Goal: Task Accomplishment & Management: Use online tool/utility

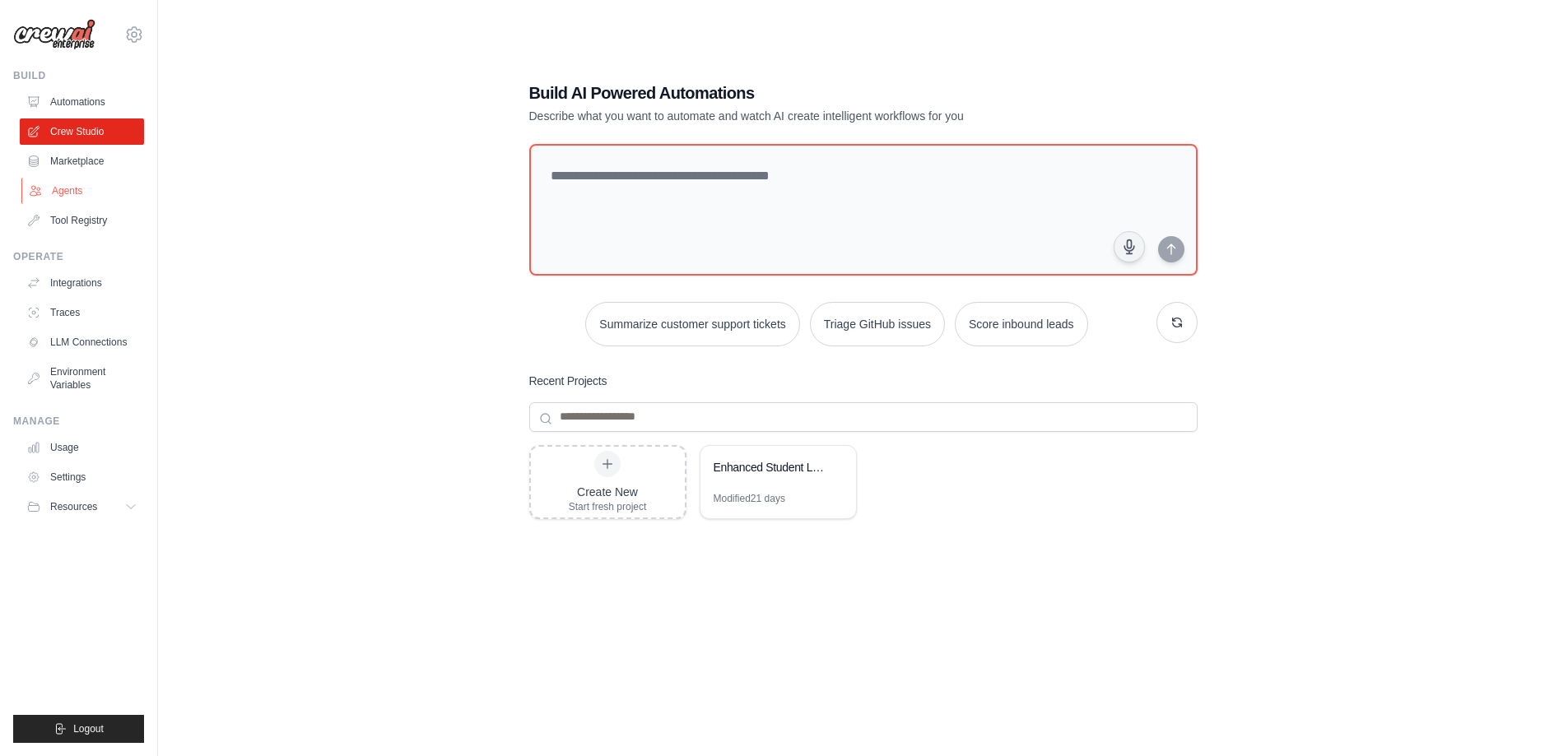
click at [91, 204] on link "Agents" at bounding box center [83, 190] width 124 height 27
click at [789, 174] on textarea at bounding box center [862, 209] width 675 height 133
click at [790, 181] on textarea at bounding box center [862, 209] width 675 height 133
click at [74, 115] on link "Automations" at bounding box center [83, 102] width 124 height 27
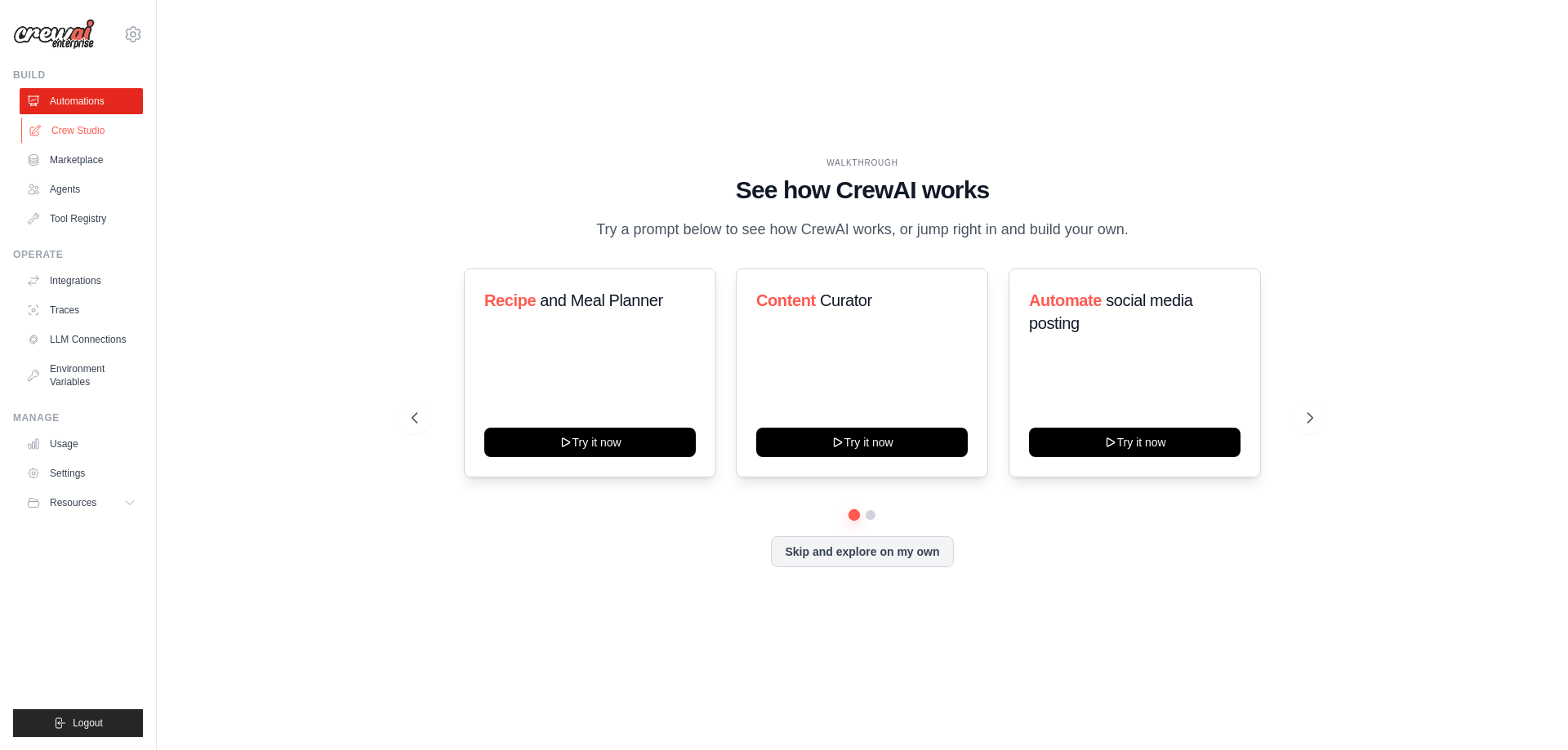
click at [98, 144] on link "Crew Studio" at bounding box center [82, 130] width 123 height 26
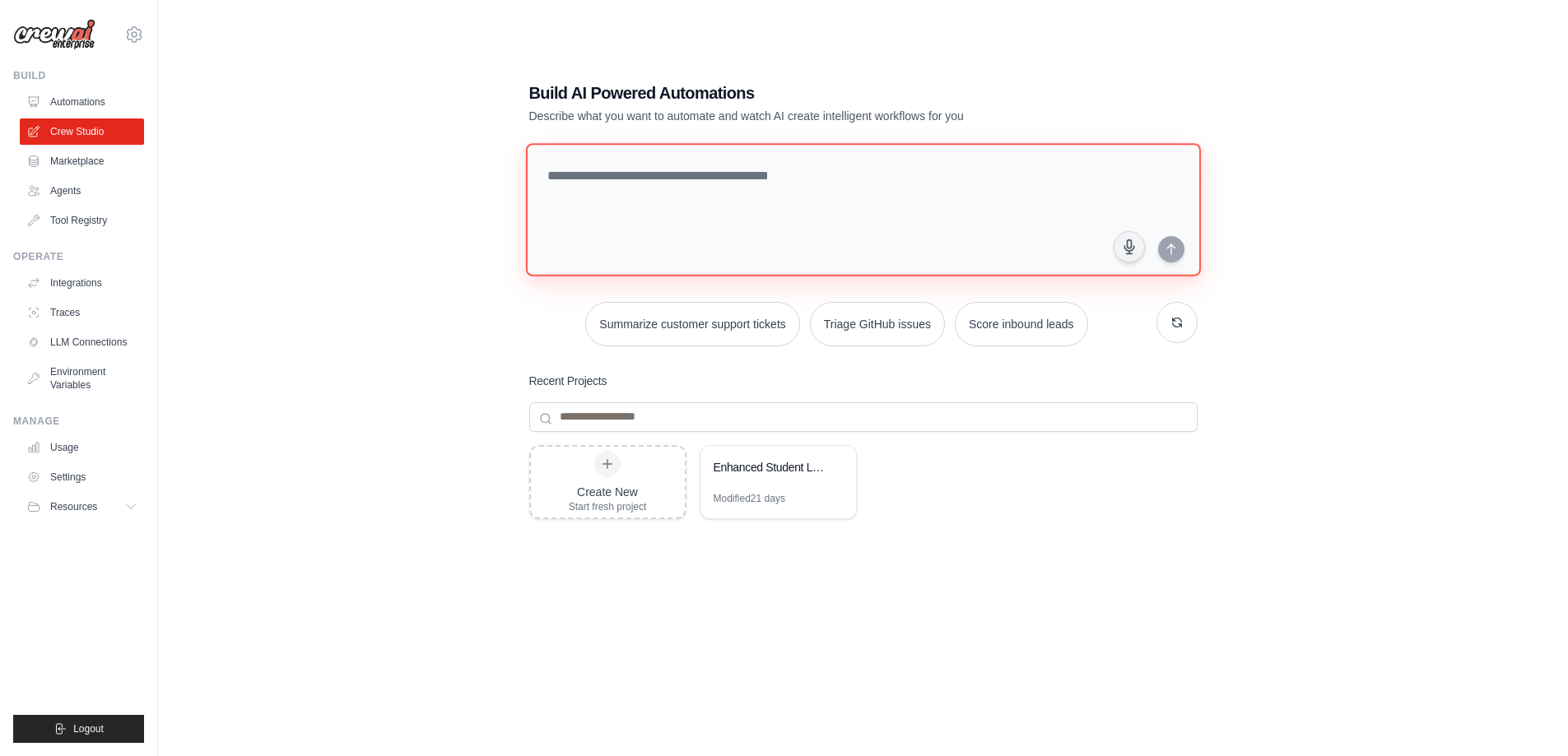
click at [754, 170] on textarea at bounding box center [862, 209] width 675 height 133
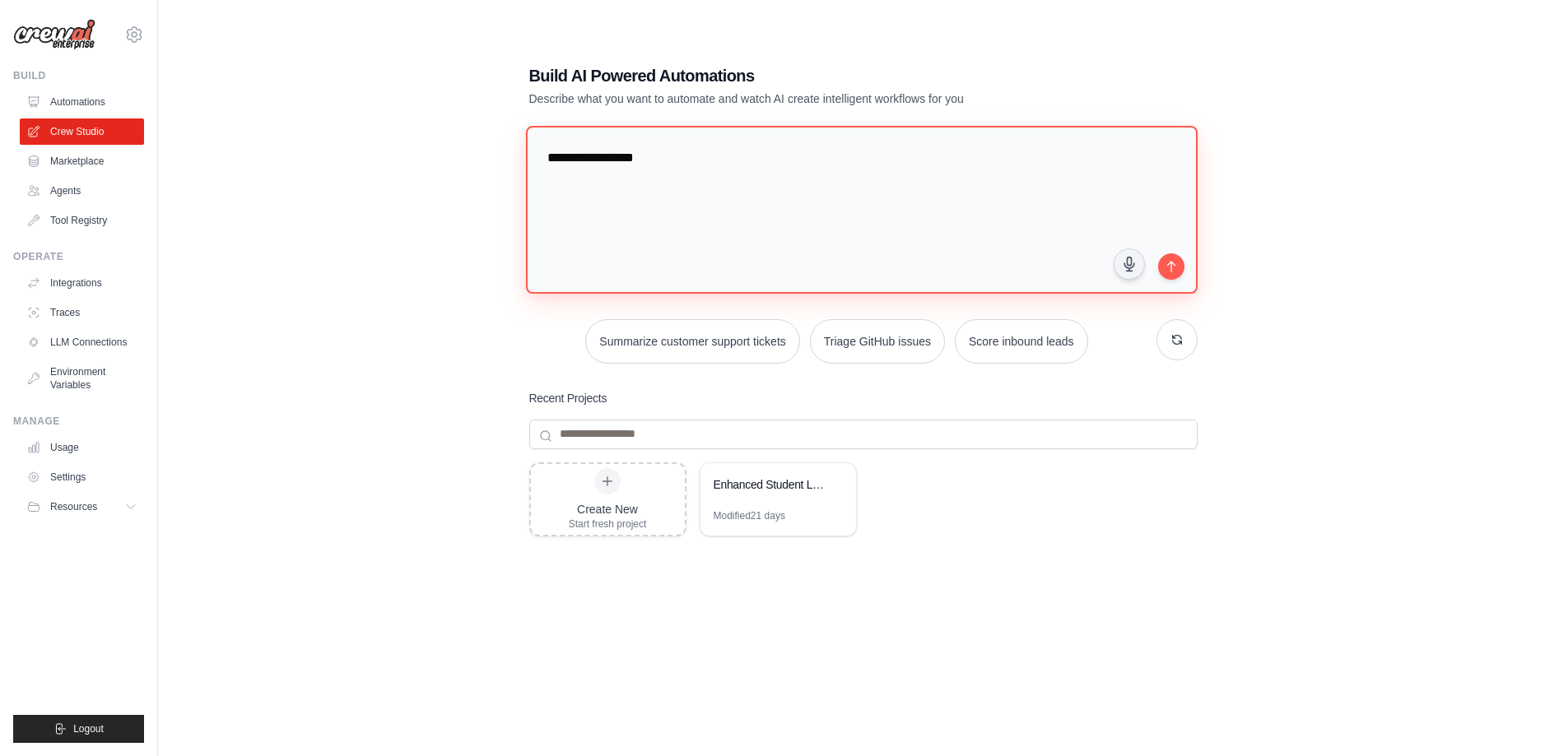
click at [658, 169] on textarea "**********" at bounding box center [860, 209] width 672 height 168
click at [747, 176] on textarea "**********" at bounding box center [860, 209] width 672 height 168
click at [739, 192] on textarea "**********" at bounding box center [860, 209] width 672 height 168
click at [739, 198] on textarea "**********" at bounding box center [860, 209] width 672 height 168
click at [980, 194] on textarea "**********" at bounding box center [860, 209] width 672 height 168
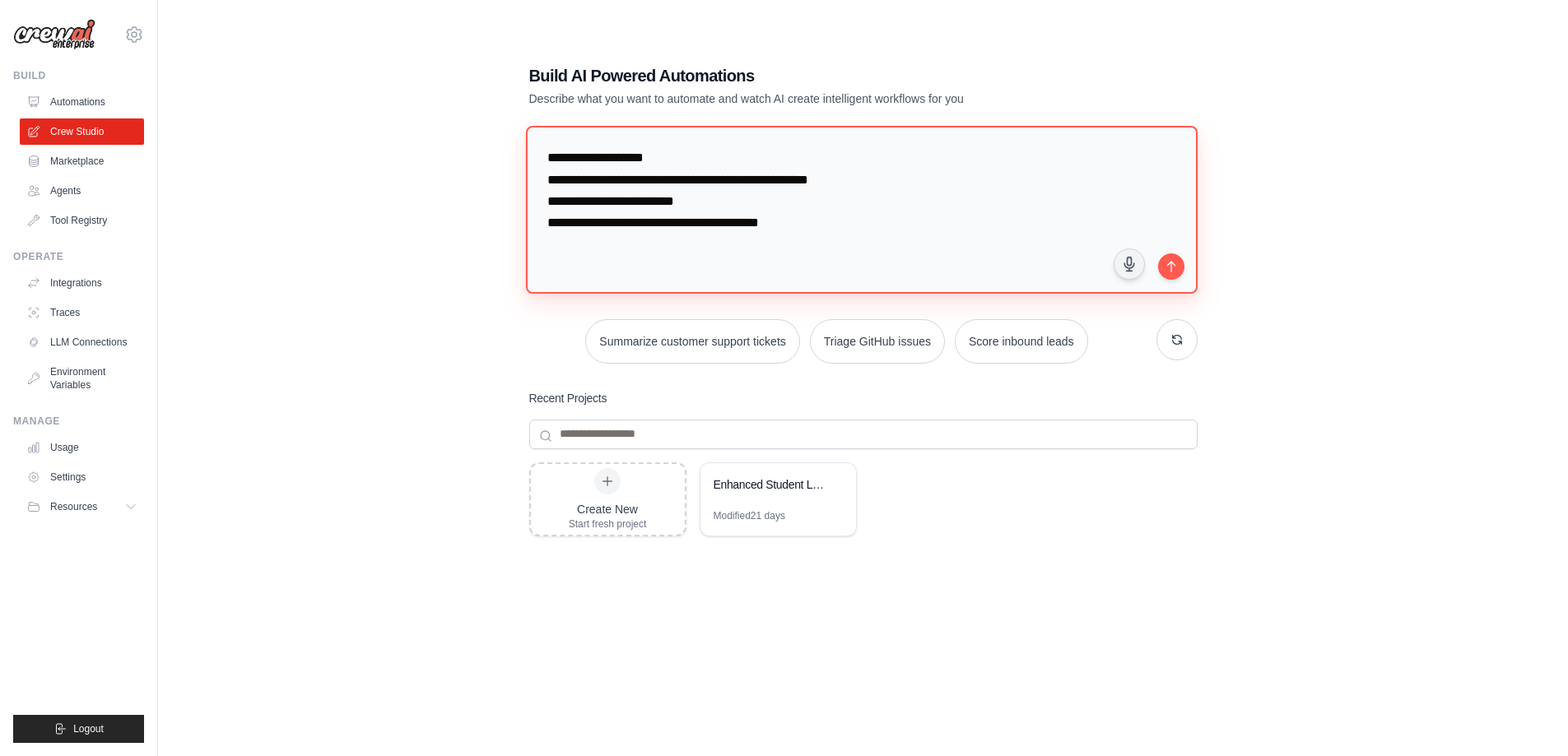
click at [980, 194] on textarea "**********" at bounding box center [860, 209] width 672 height 168
click at [713, 231] on textarea "**********" at bounding box center [860, 209] width 672 height 168
click at [879, 239] on textarea "**********" at bounding box center [860, 209] width 672 height 168
click at [879, 241] on textarea "**********" at bounding box center [860, 209] width 672 height 168
click at [775, 226] on textarea "**********" at bounding box center [860, 209] width 672 height 168
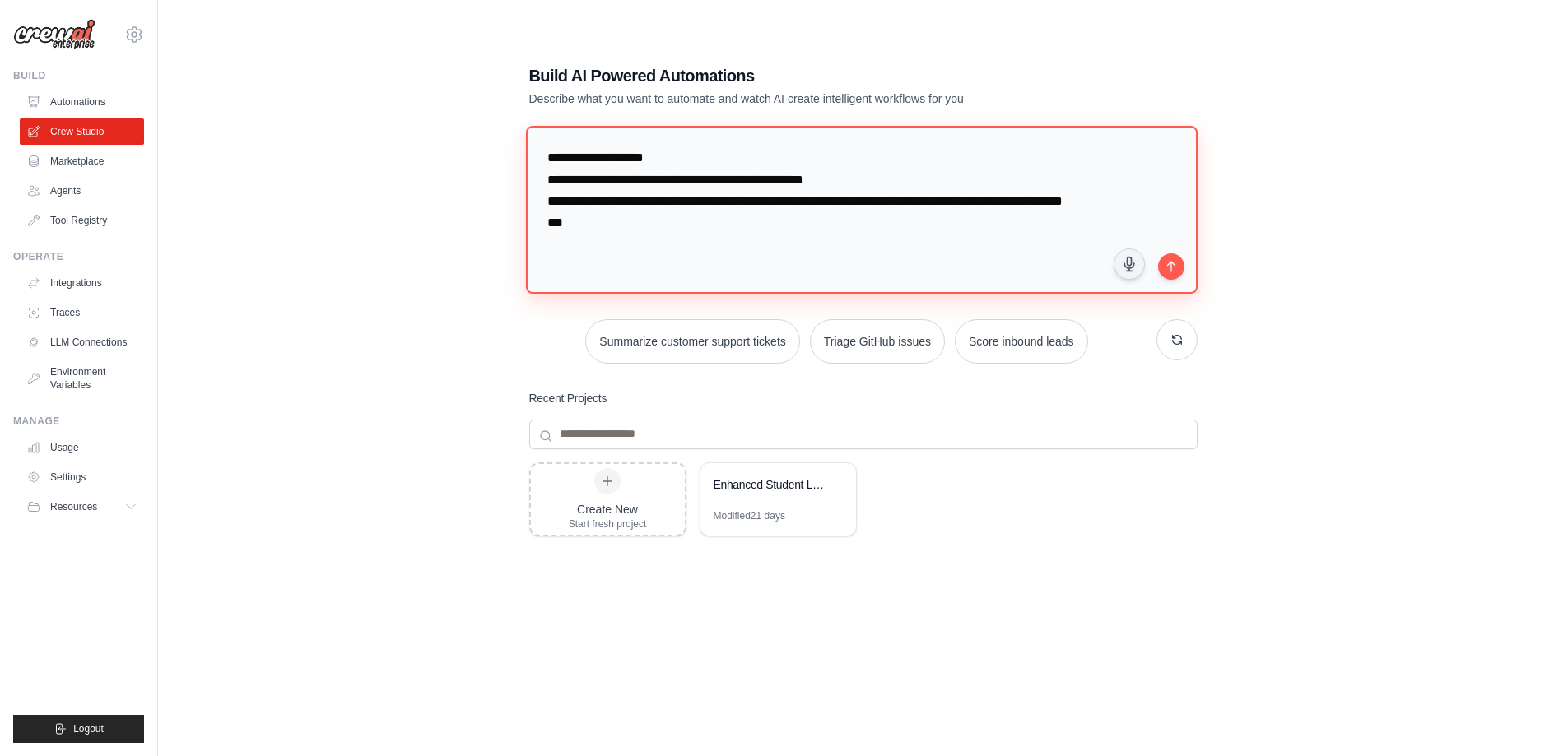
click at [608, 280] on textarea "**********" at bounding box center [860, 209] width 672 height 168
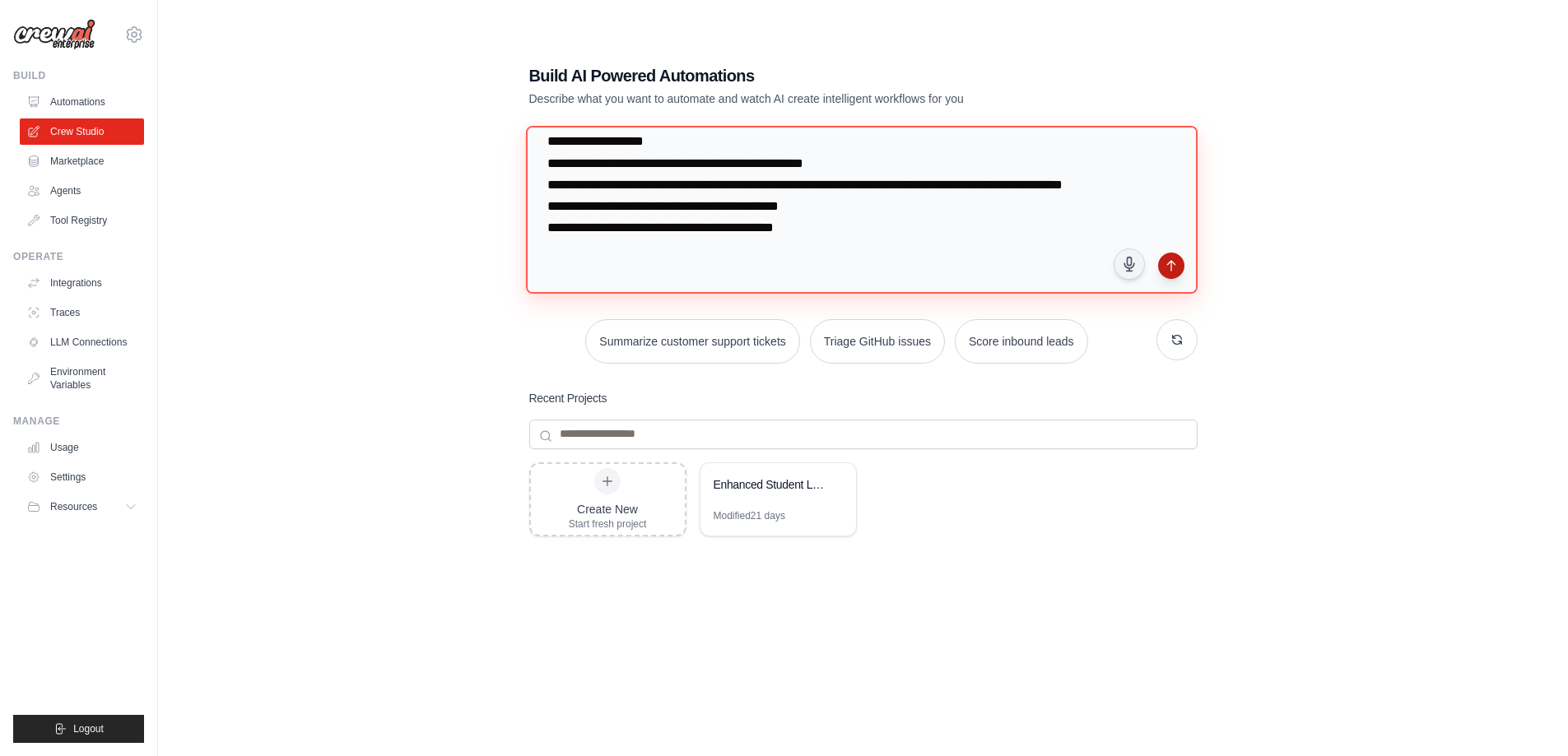
type textarea "**********"
click at [1175, 272] on button "submit" at bounding box center [1171, 265] width 27 height 27
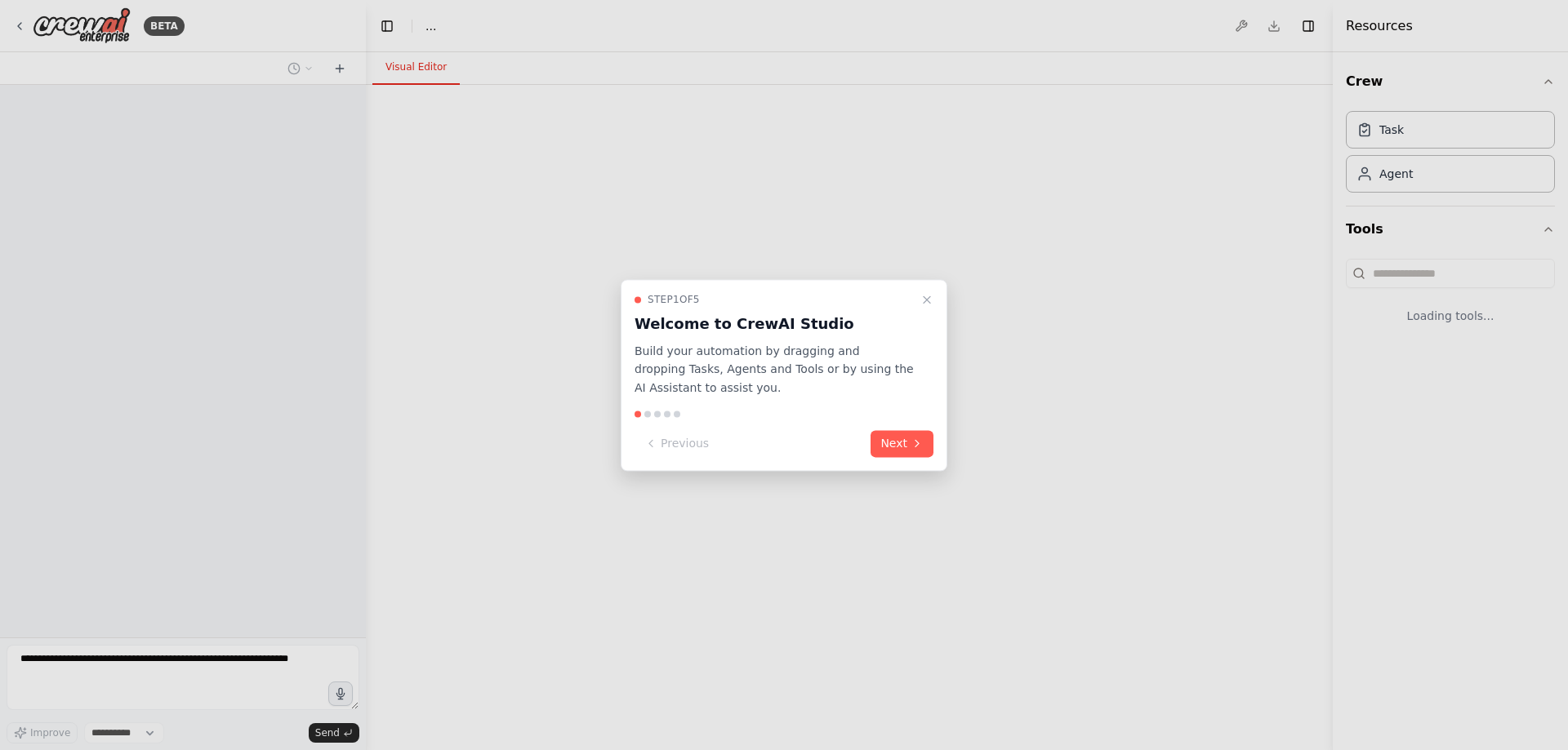
select select "****"
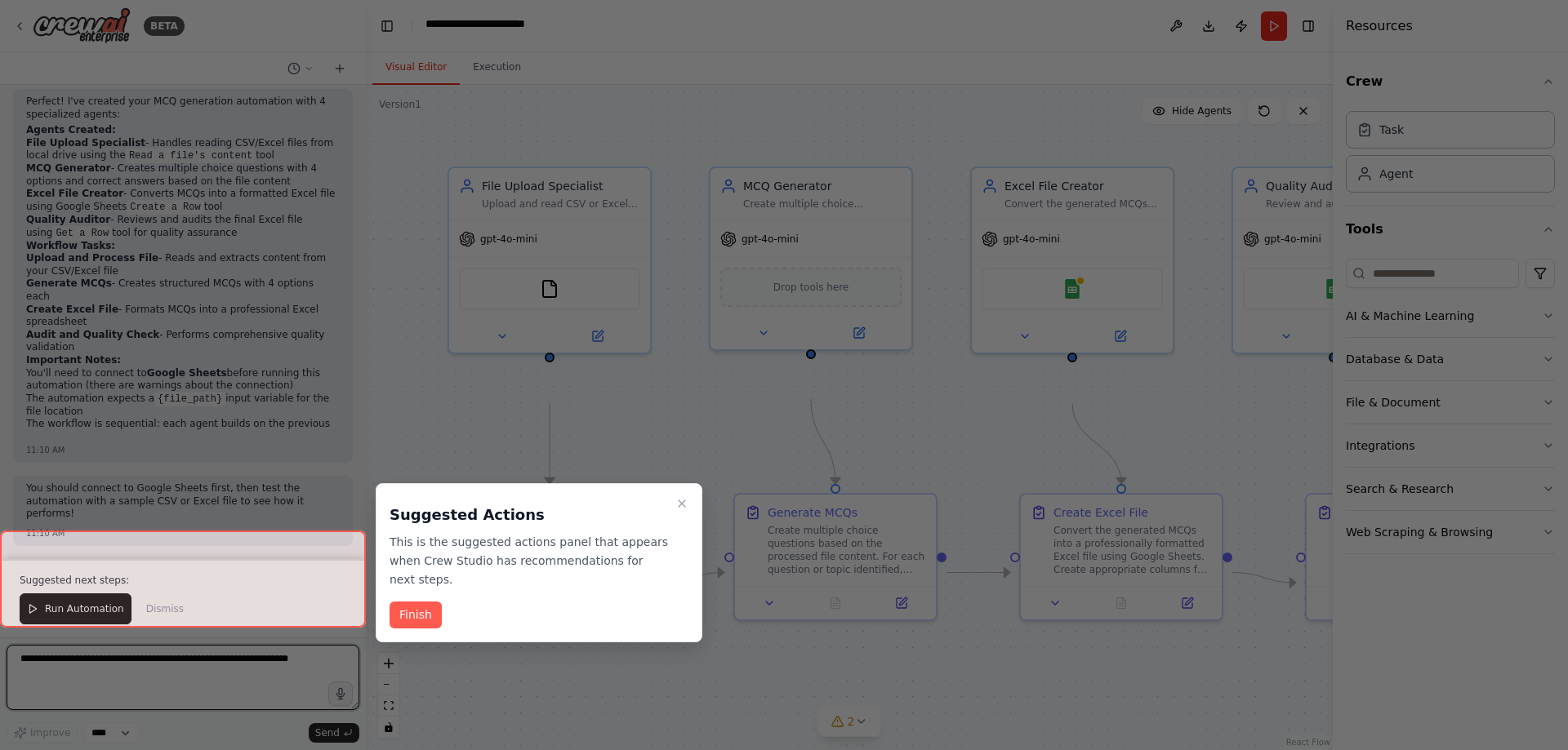
scroll to position [1703, 0]
click at [866, 473] on div at bounding box center [784, 375] width 1568 height 750
click at [680, 506] on icon "Close walkthrough" at bounding box center [681, 503] width 6 height 6
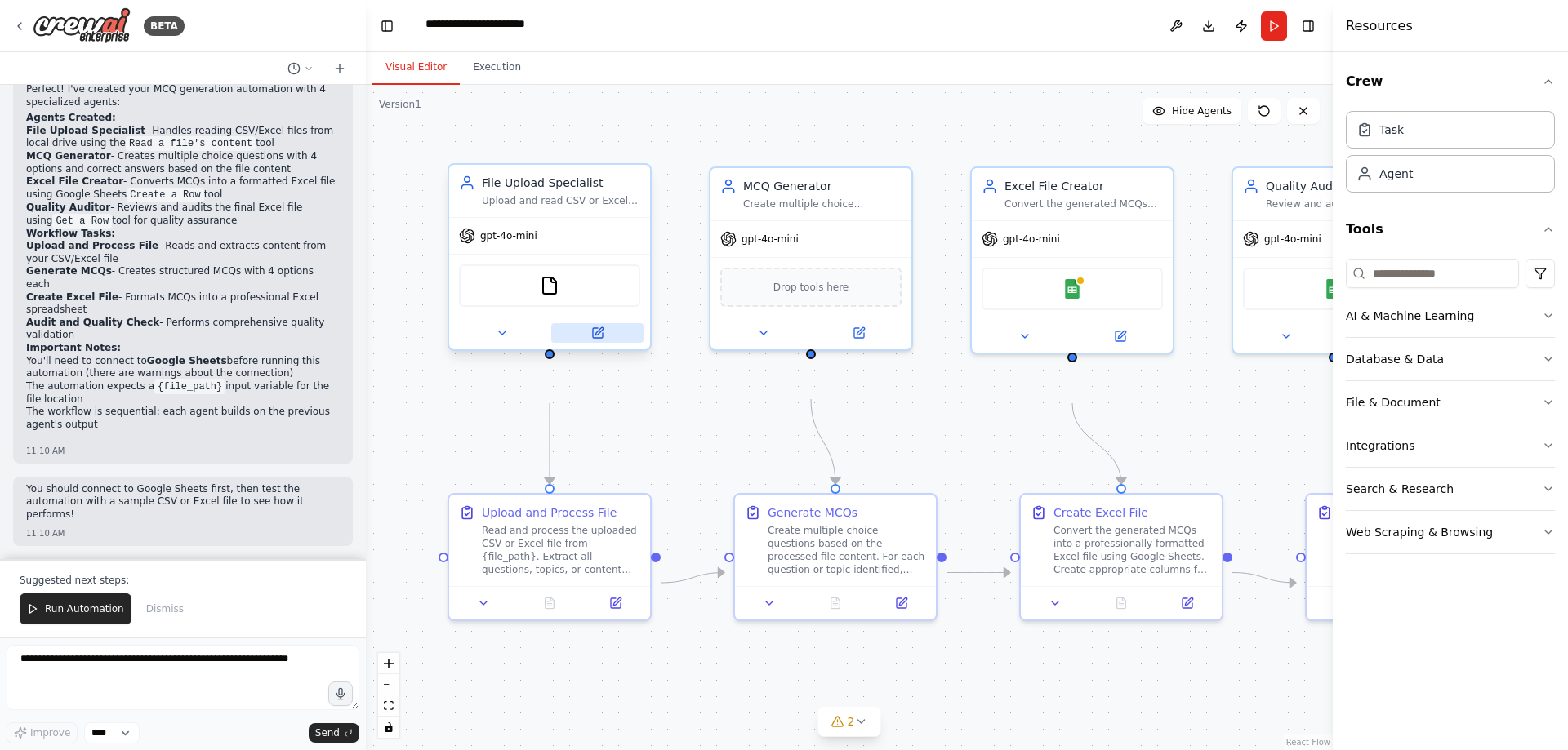
click at [593, 338] on icon at bounding box center [597, 333] width 10 height 10
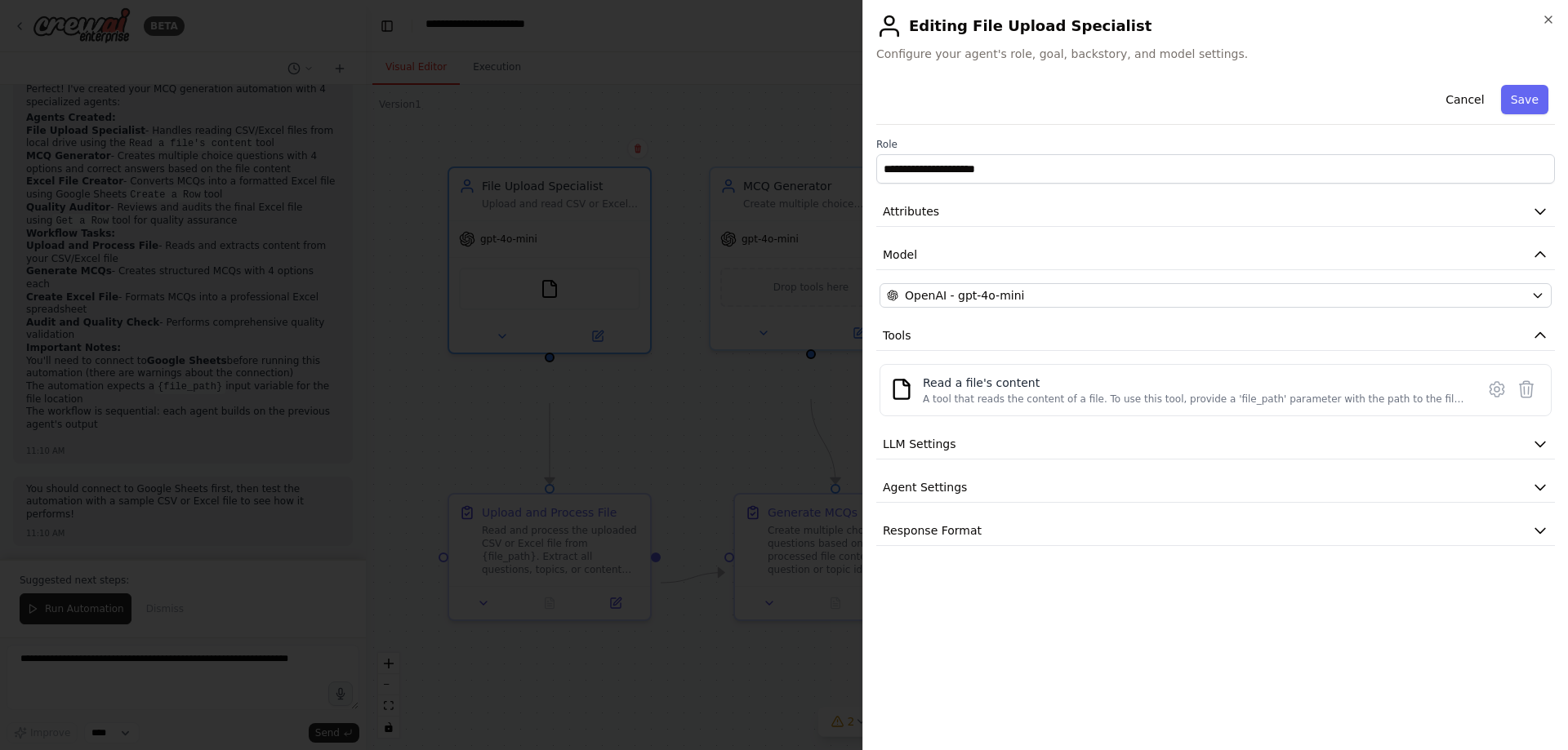
click at [740, 456] on div at bounding box center [784, 375] width 1568 height 750
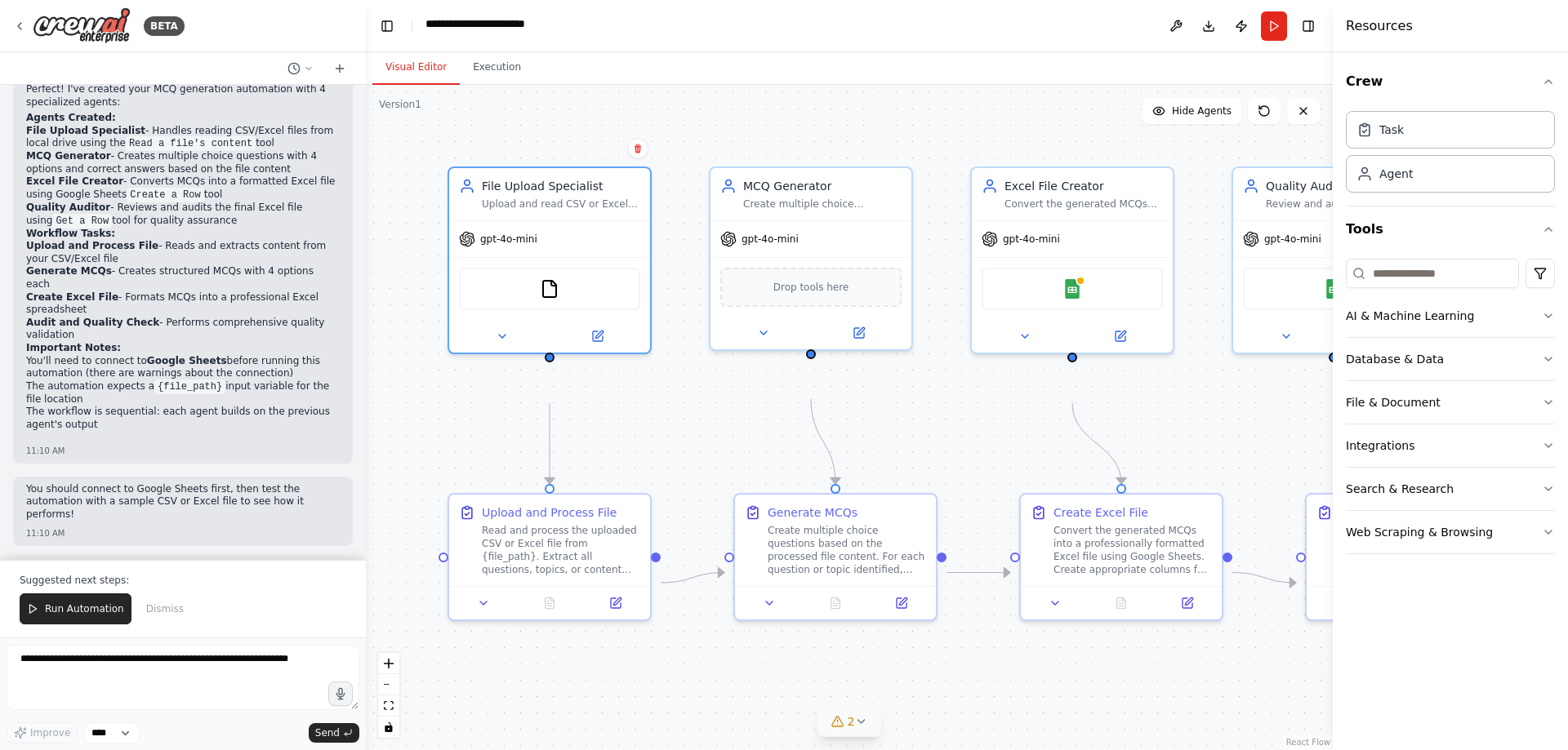
click at [849, 723] on span "2" at bounding box center [851, 722] width 7 height 16
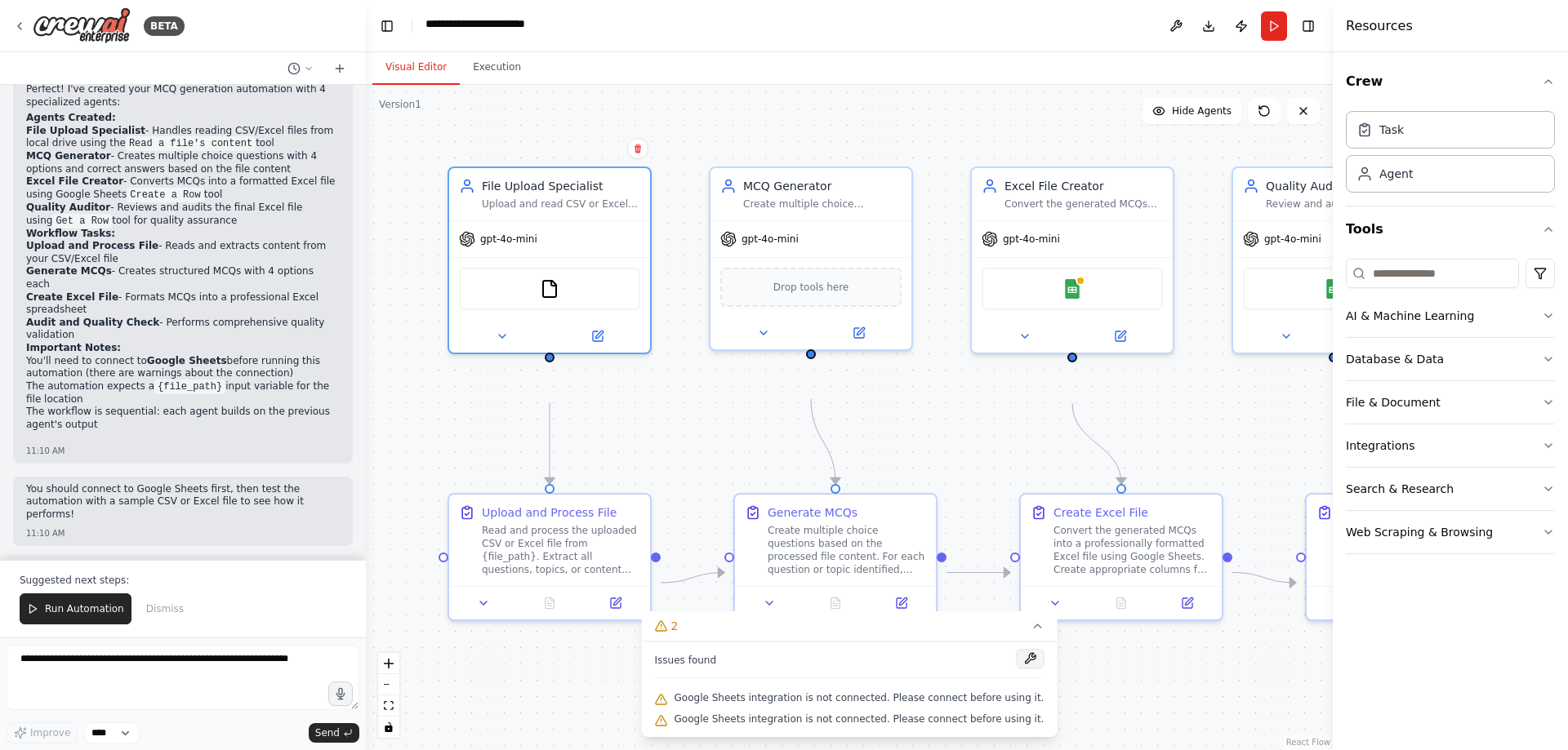
click at [1044, 649] on button at bounding box center [1029, 658] width 27 height 19
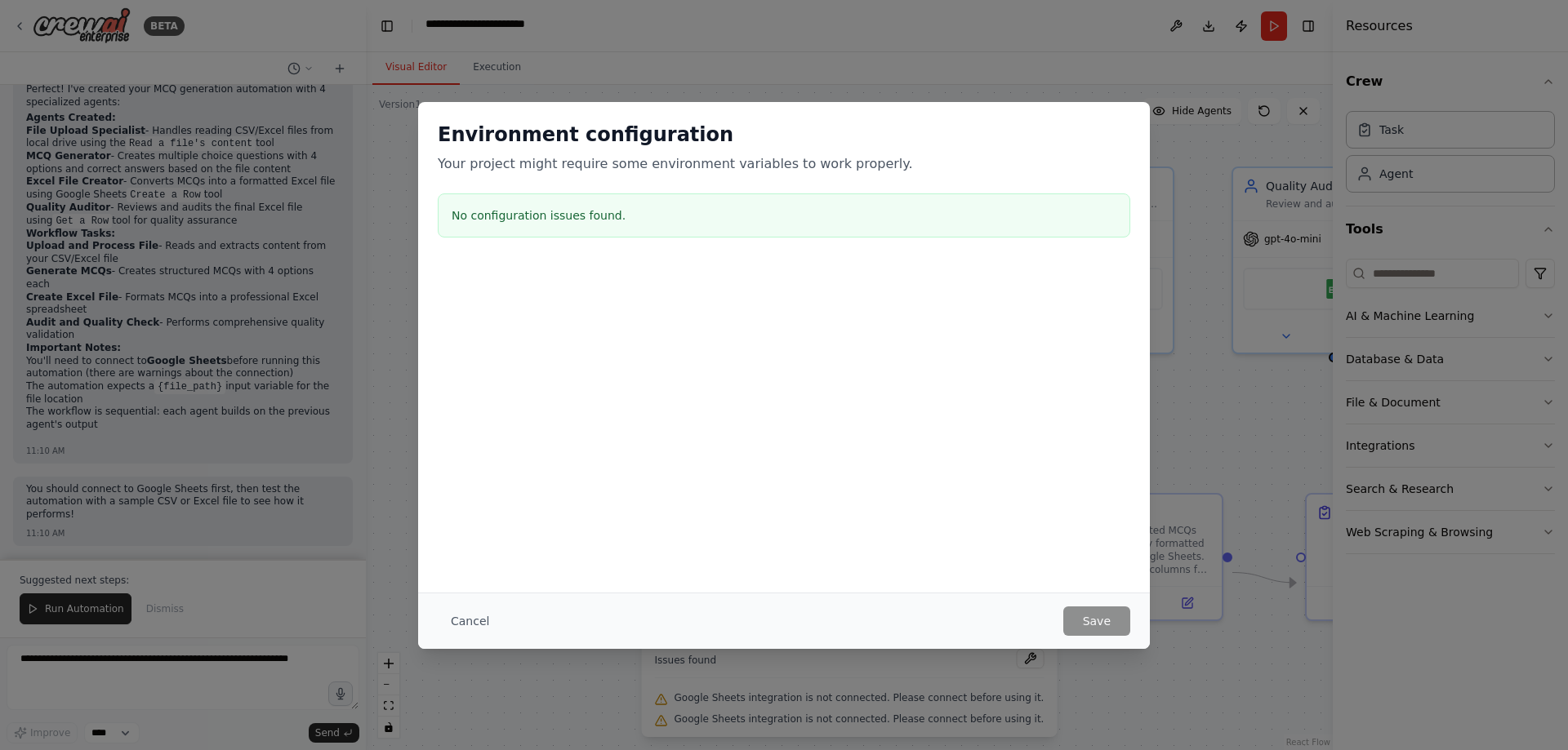
click at [438, 625] on button "Cancel" at bounding box center [469, 621] width 65 height 29
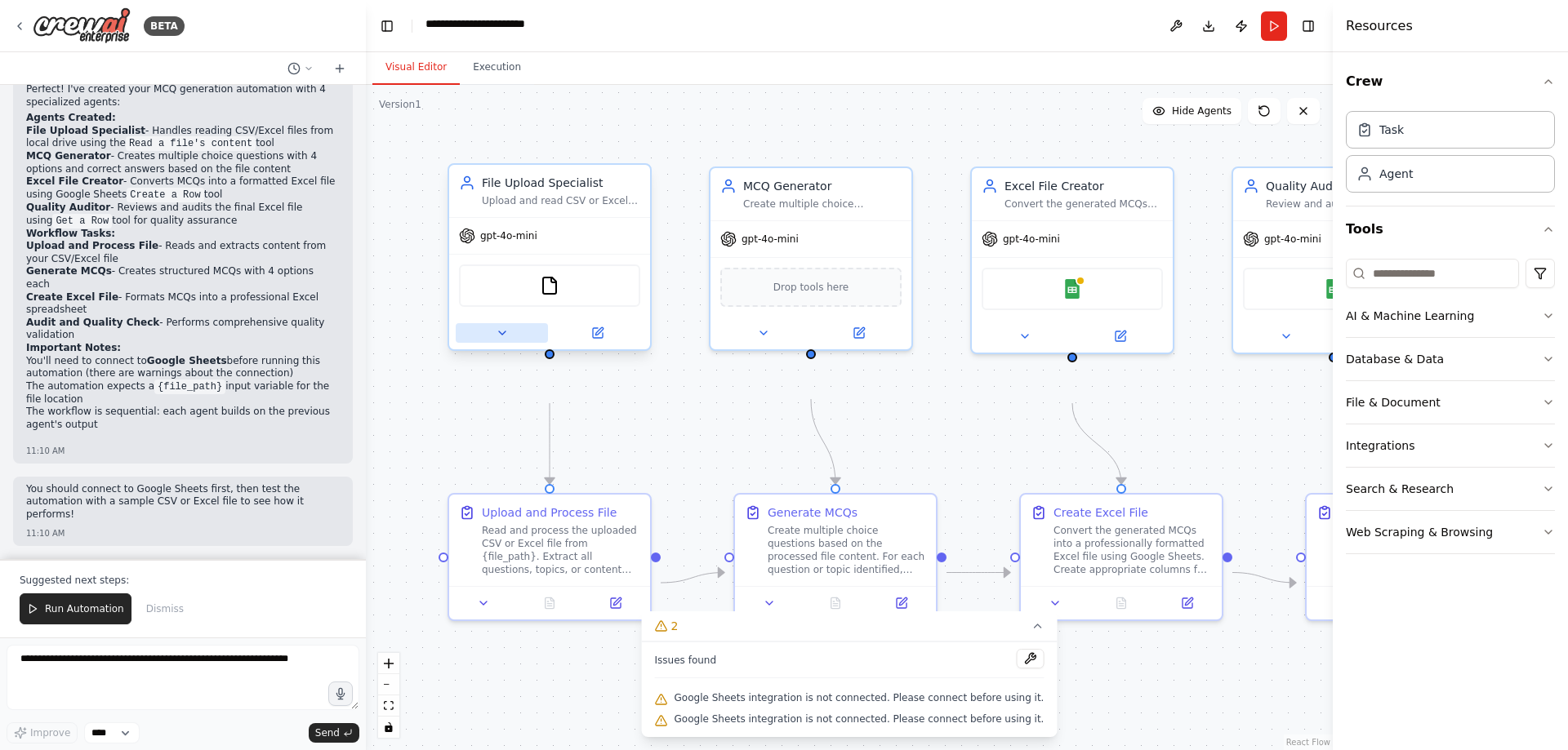
click at [491, 343] on button at bounding box center [501, 333] width 92 height 19
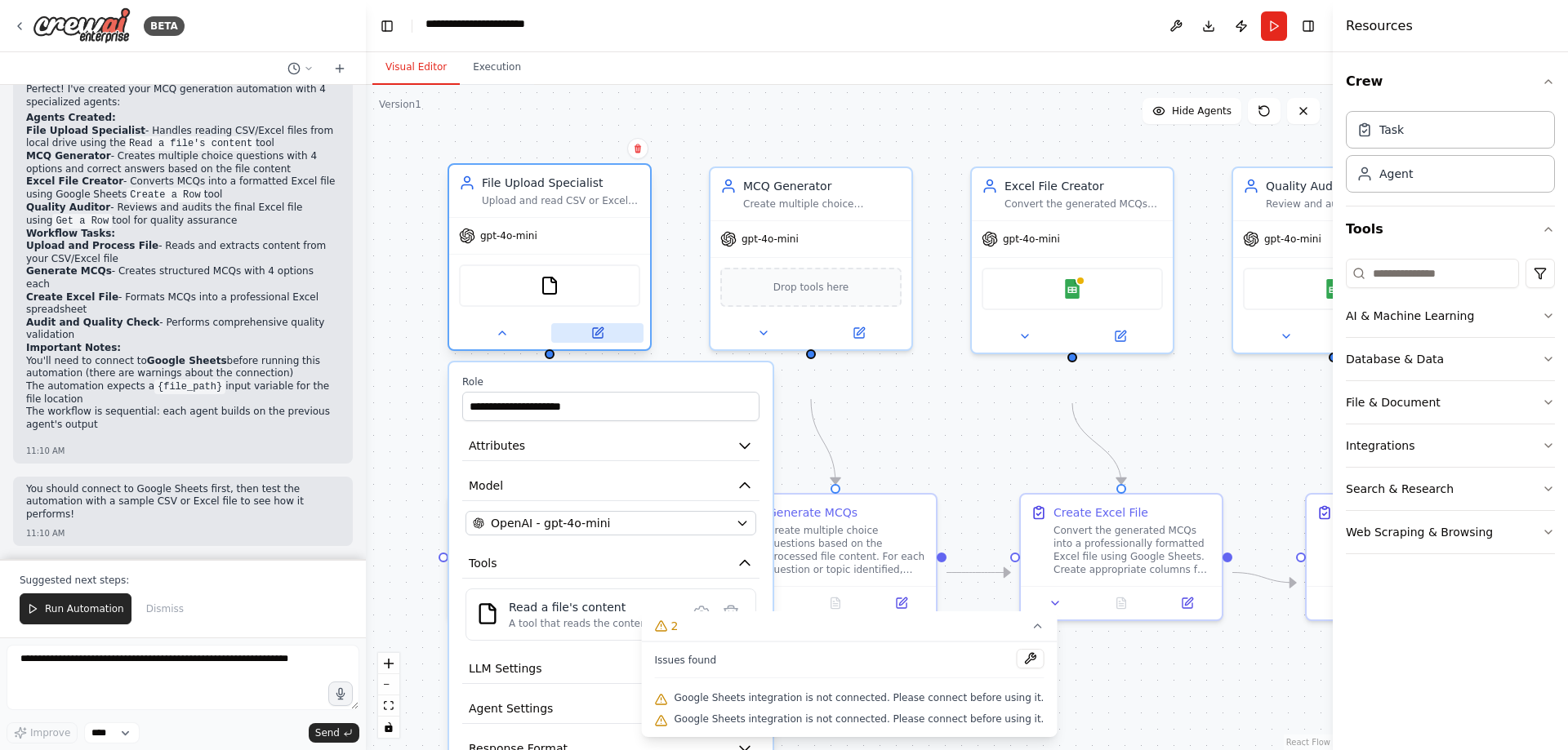
click at [596, 334] on icon at bounding box center [599, 331] width 7 height 7
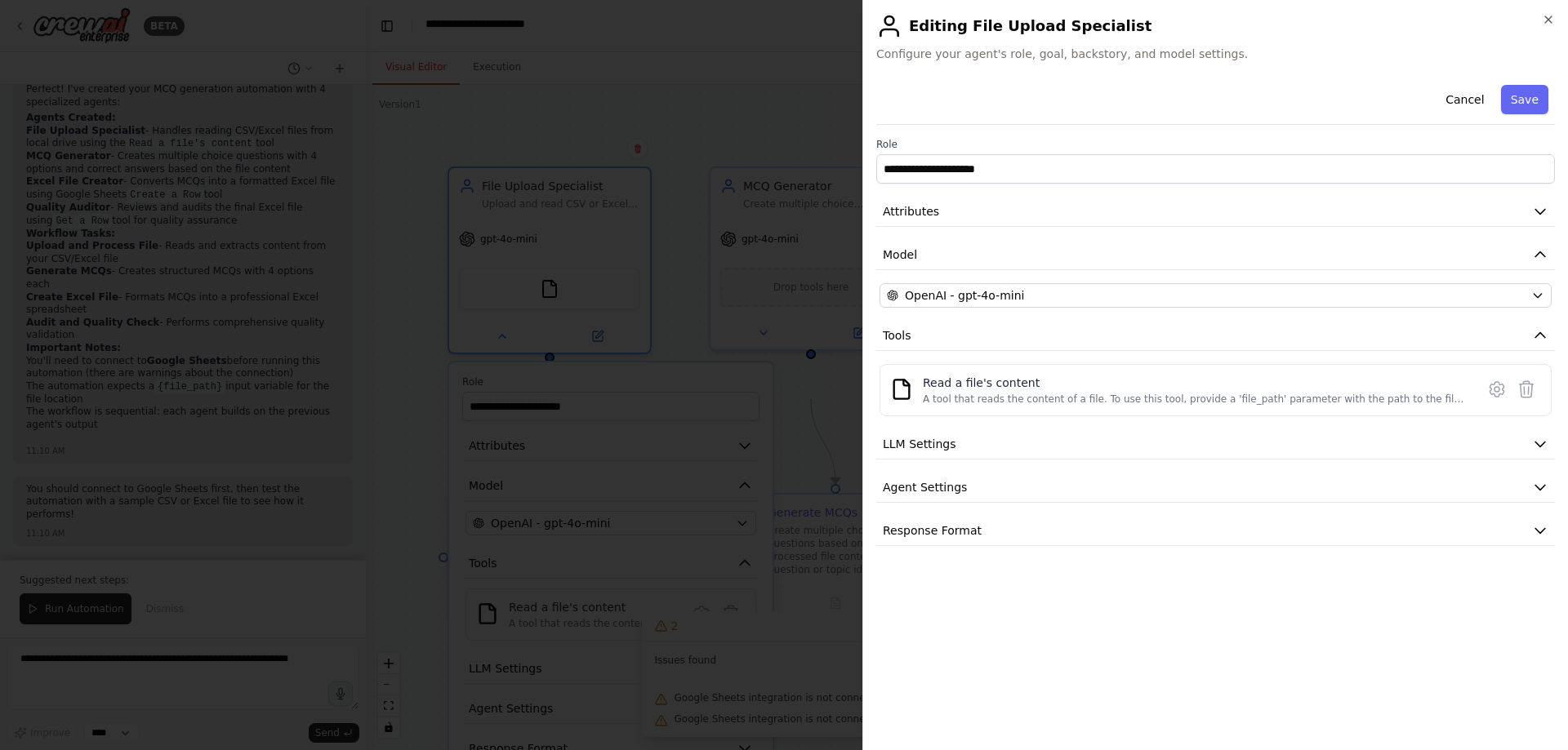
click at [817, 141] on div at bounding box center [784, 375] width 1568 height 750
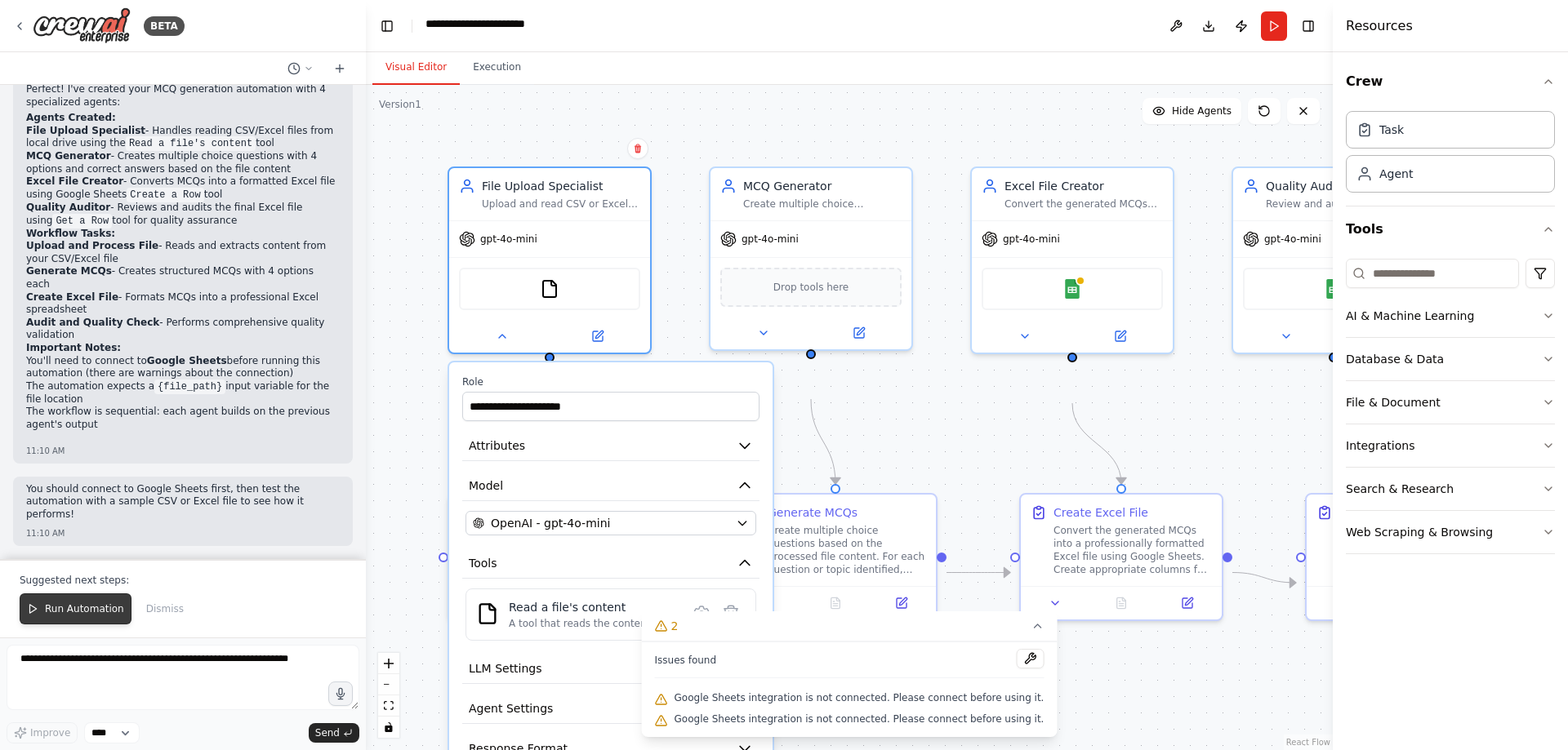
click at [118, 602] on span "Run Automation" at bounding box center [84, 609] width 79 height 13
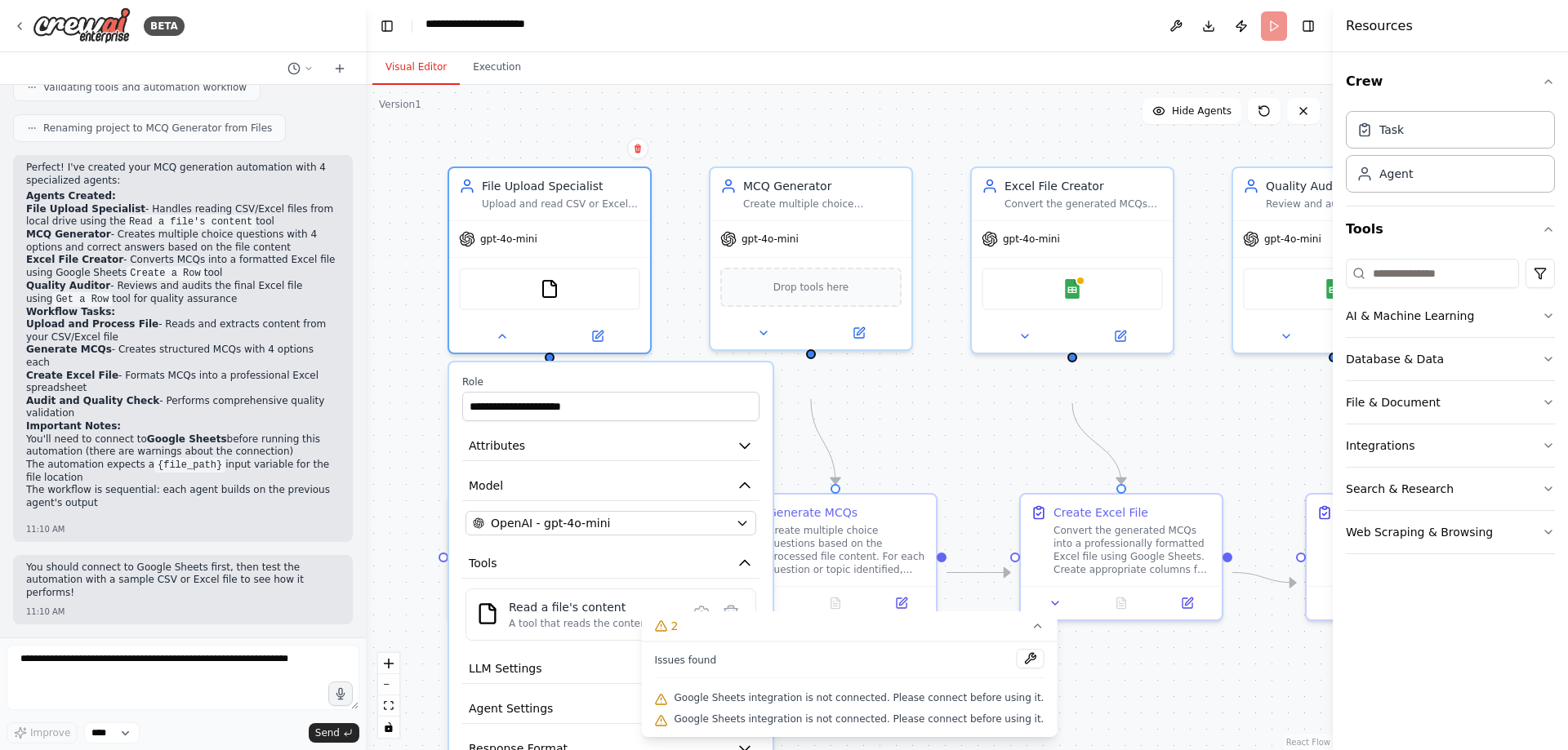
scroll to position [1606, 0]
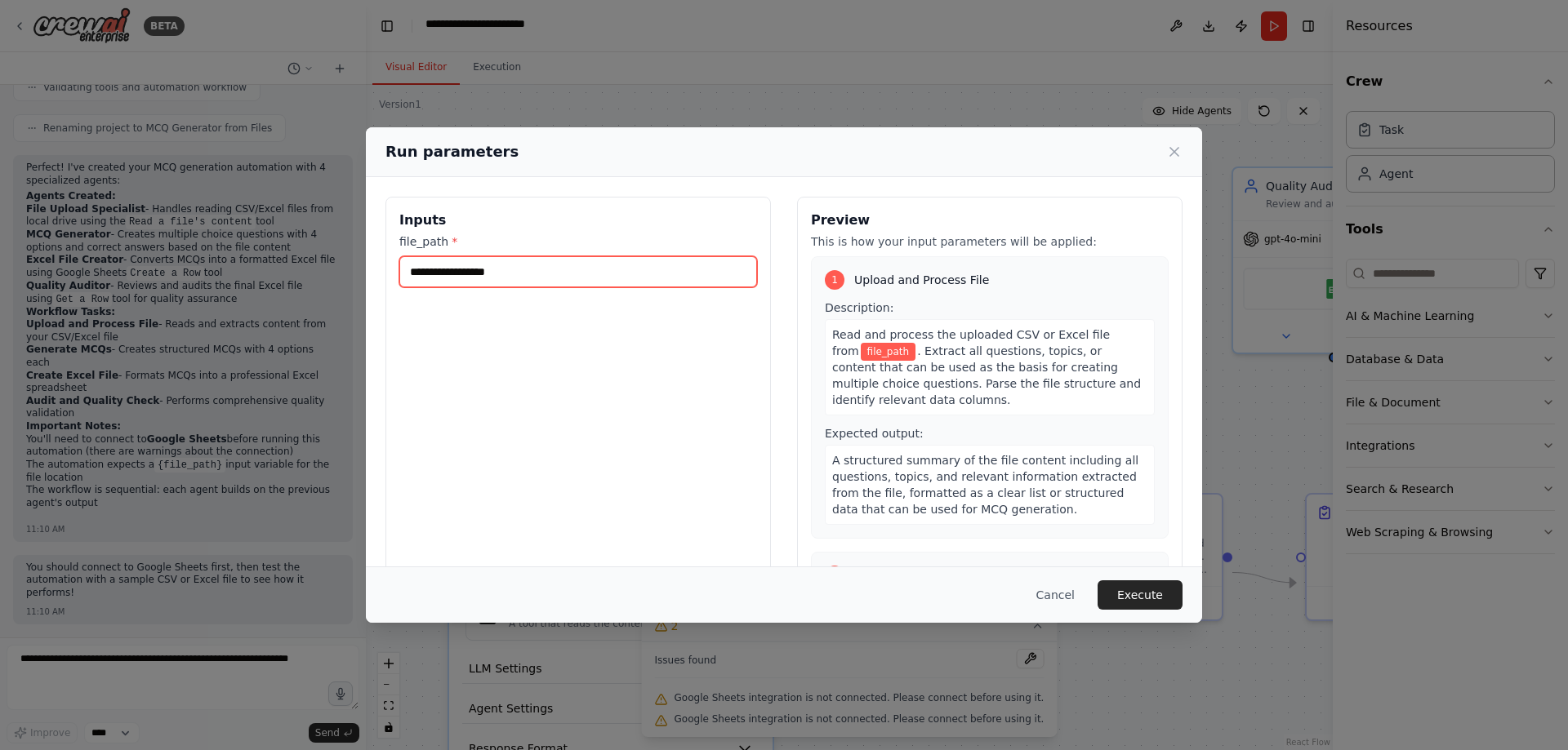
click at [511, 287] on input "file_path *" at bounding box center [578, 272] width 357 height 31
click at [1088, 598] on button "Cancel" at bounding box center [1055, 595] width 65 height 29
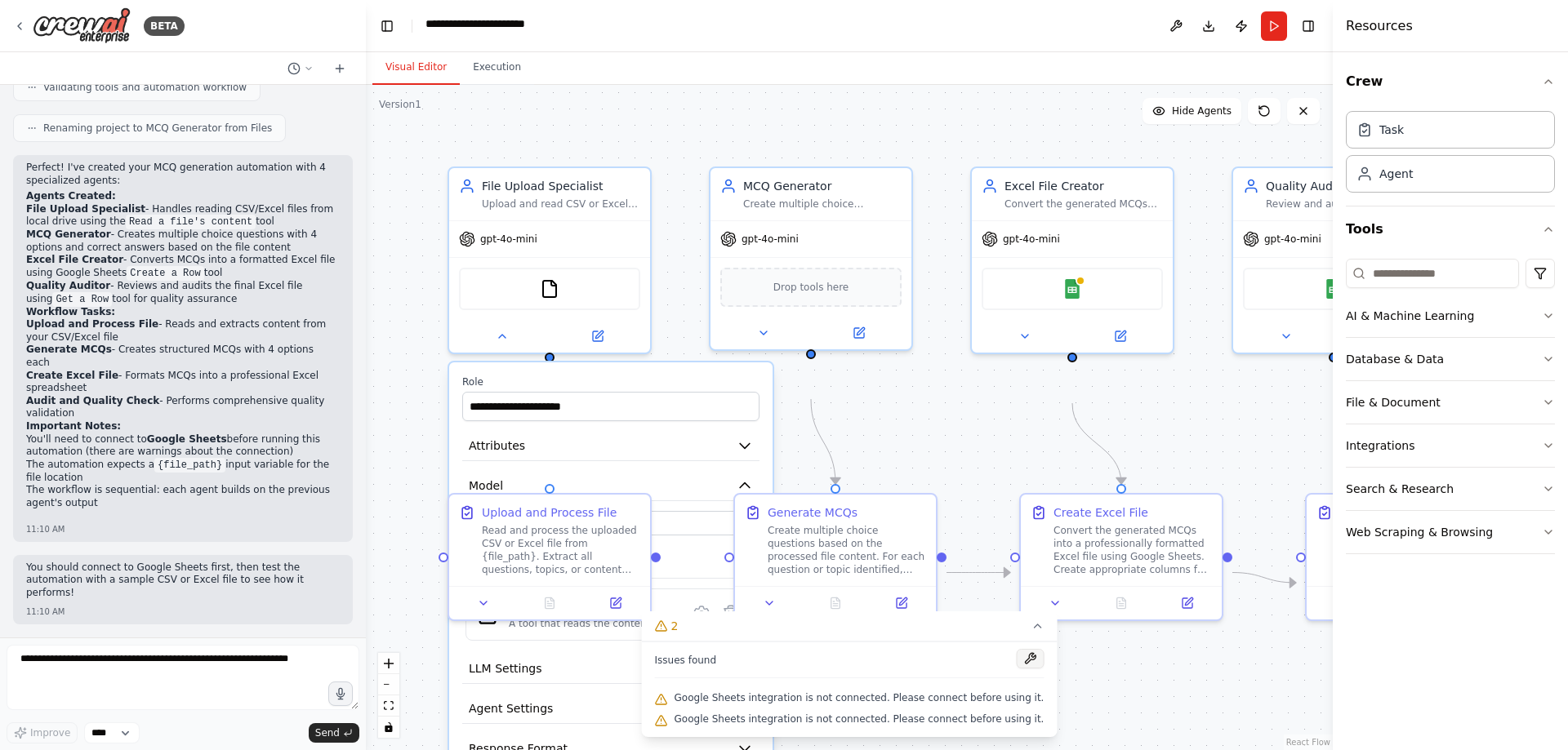
click at [1044, 649] on button at bounding box center [1029, 658] width 27 height 19
click at [959, 457] on div ".deletable-edge-delete-btn { width: 20px; height: 20px; border: 0px solid #ffff…" at bounding box center [849, 417] width 966 height 665
click at [655, 622] on icon at bounding box center [661, 626] width 11 height 10
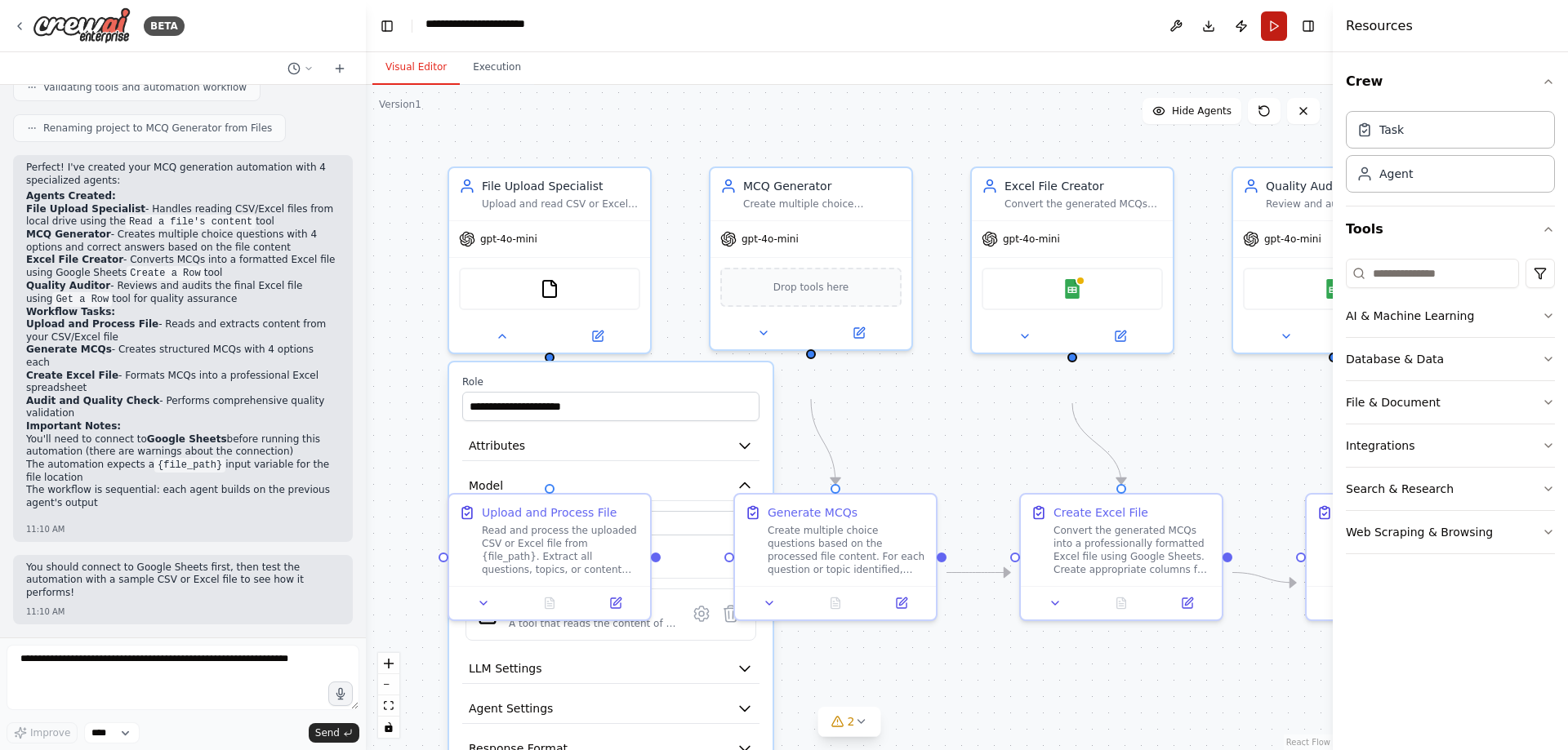
click at [1261, 33] on button "Run" at bounding box center [1274, 26] width 26 height 29
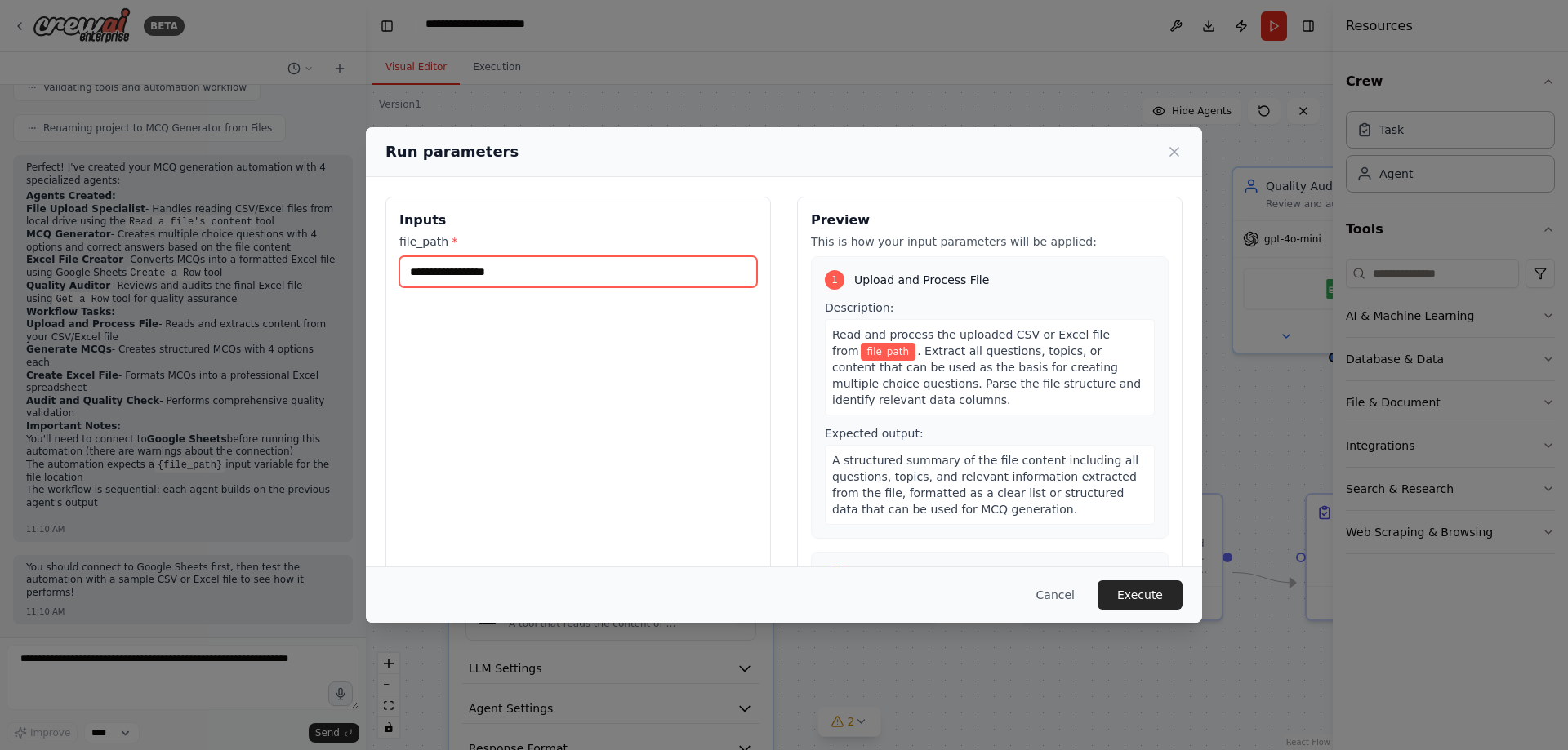
click at [399, 287] on input "file_path *" at bounding box center [578, 272] width 357 height 31
paste input "**********"
click at [522, 287] on input "**********" at bounding box center [578, 272] width 357 height 31
paste input "**********"
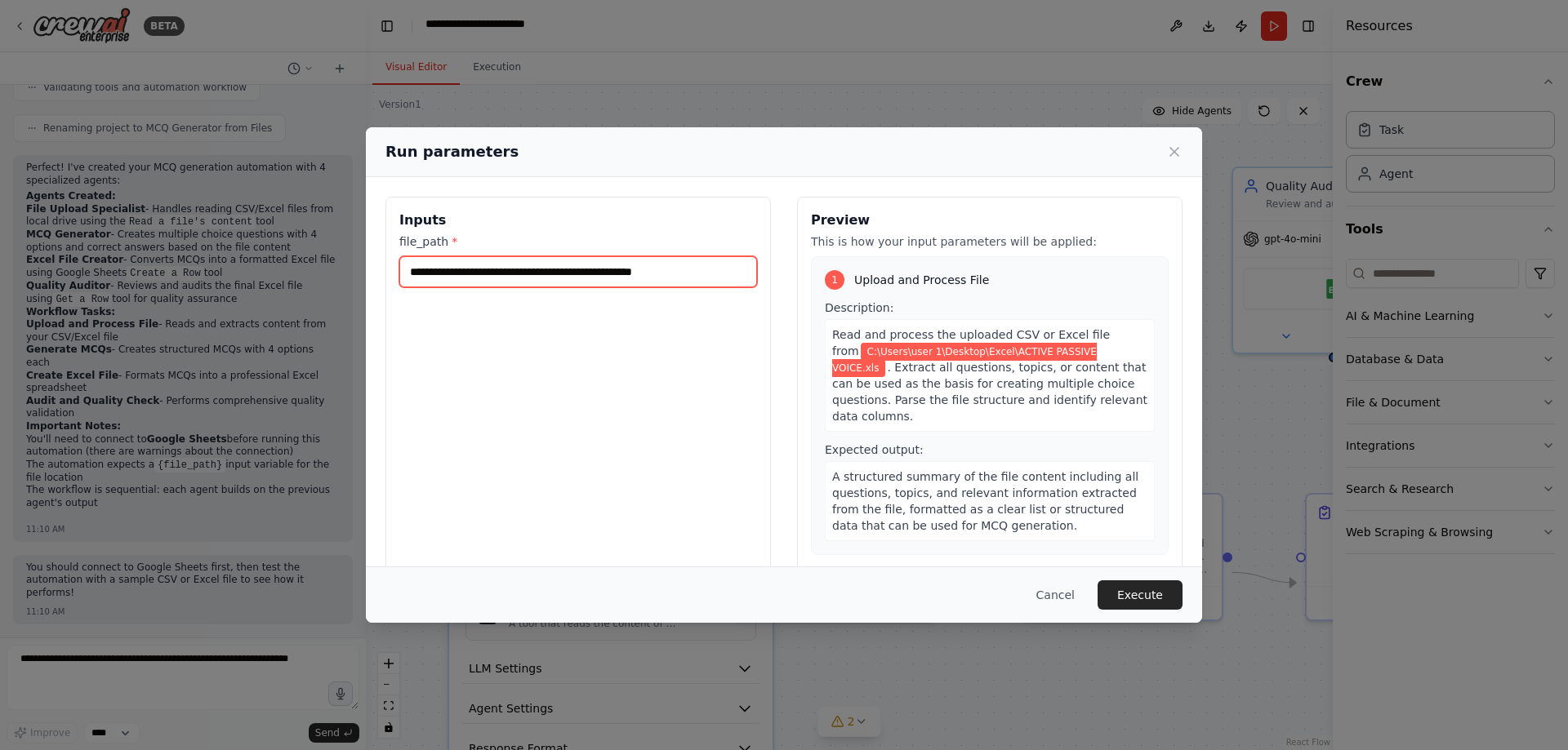
type input "**********"
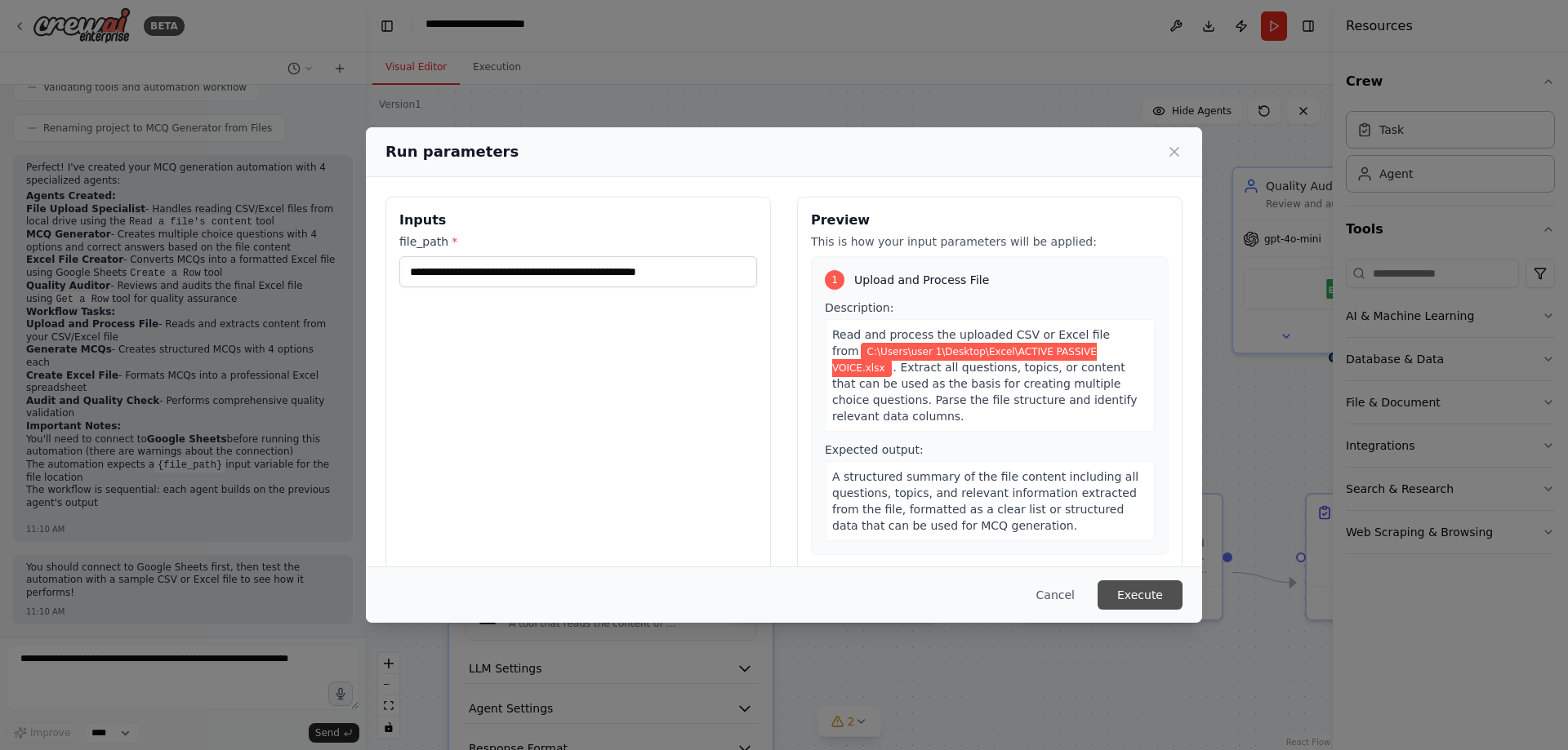
click at [1182, 598] on button "Execute" at bounding box center [1140, 595] width 85 height 29
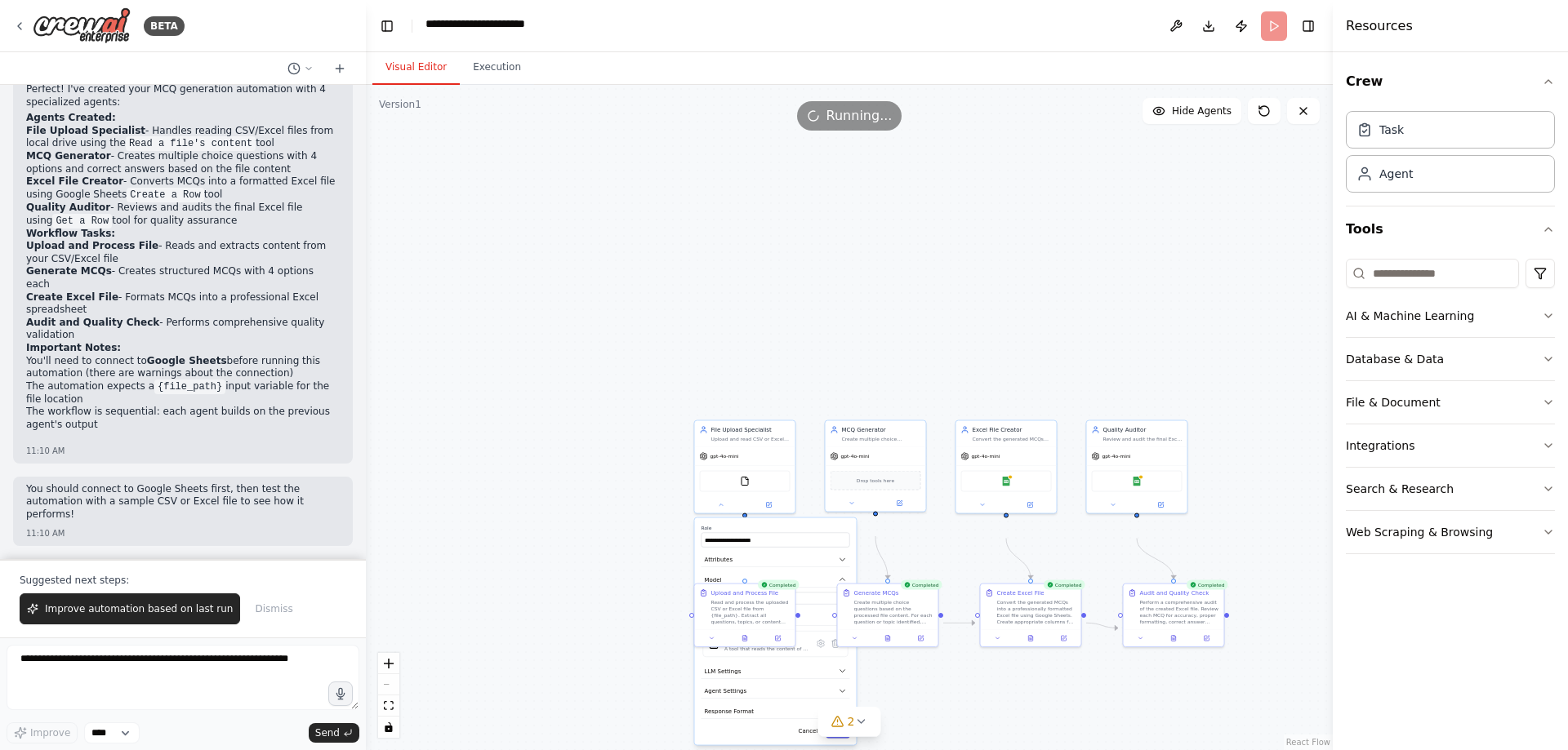
scroll to position [1703, 0]
drag, startPoint x: 738, startPoint y: 616, endPoint x: 571, endPoint y: 528, distance: 188.8
click at [571, 506] on div "Upload and Process File" at bounding box center [582, 501] width 67 height 8
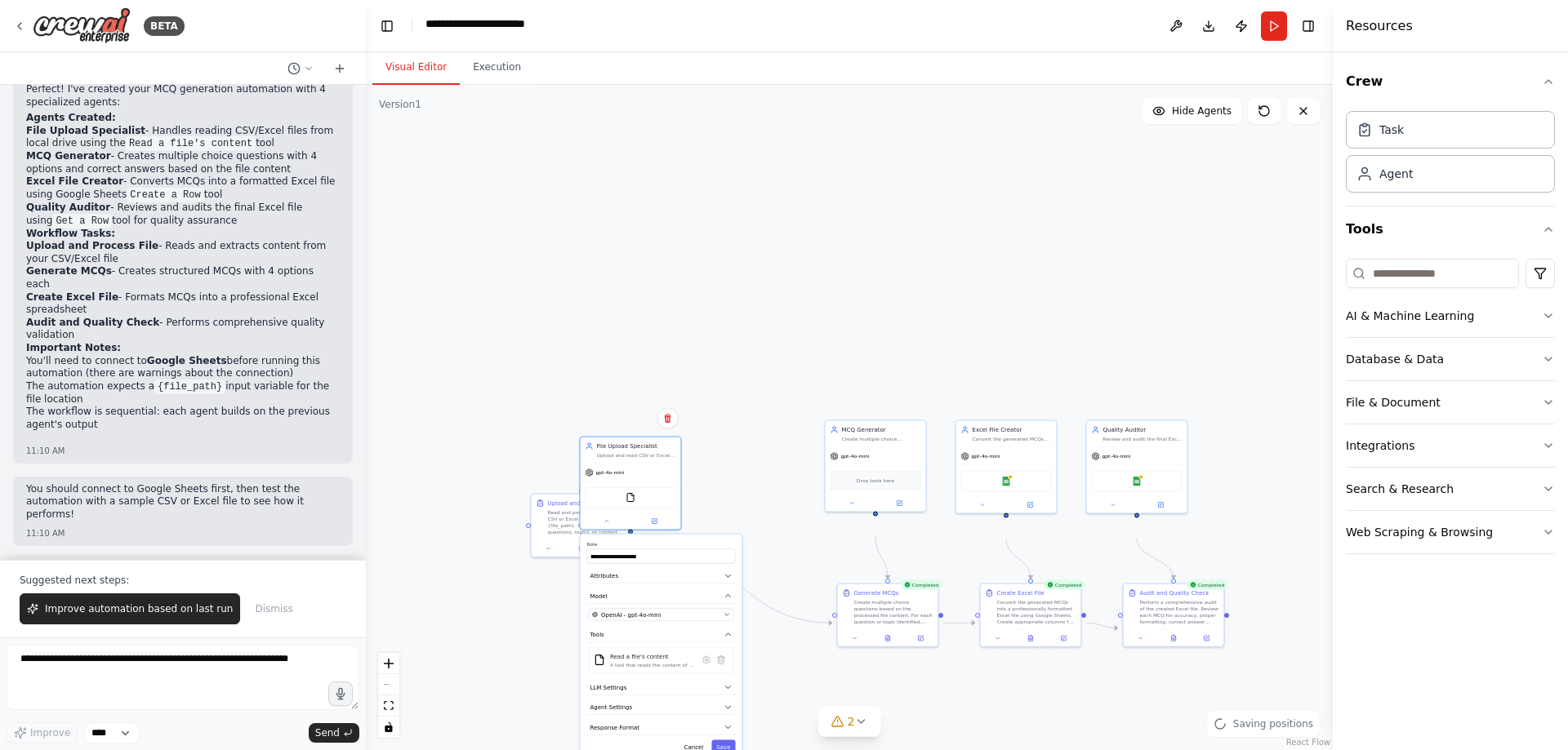
drag, startPoint x: 807, startPoint y: 570, endPoint x: 694, endPoint y: 589, distance: 114.6
click at [694, 548] on label "Role" at bounding box center [661, 544] width 149 height 6
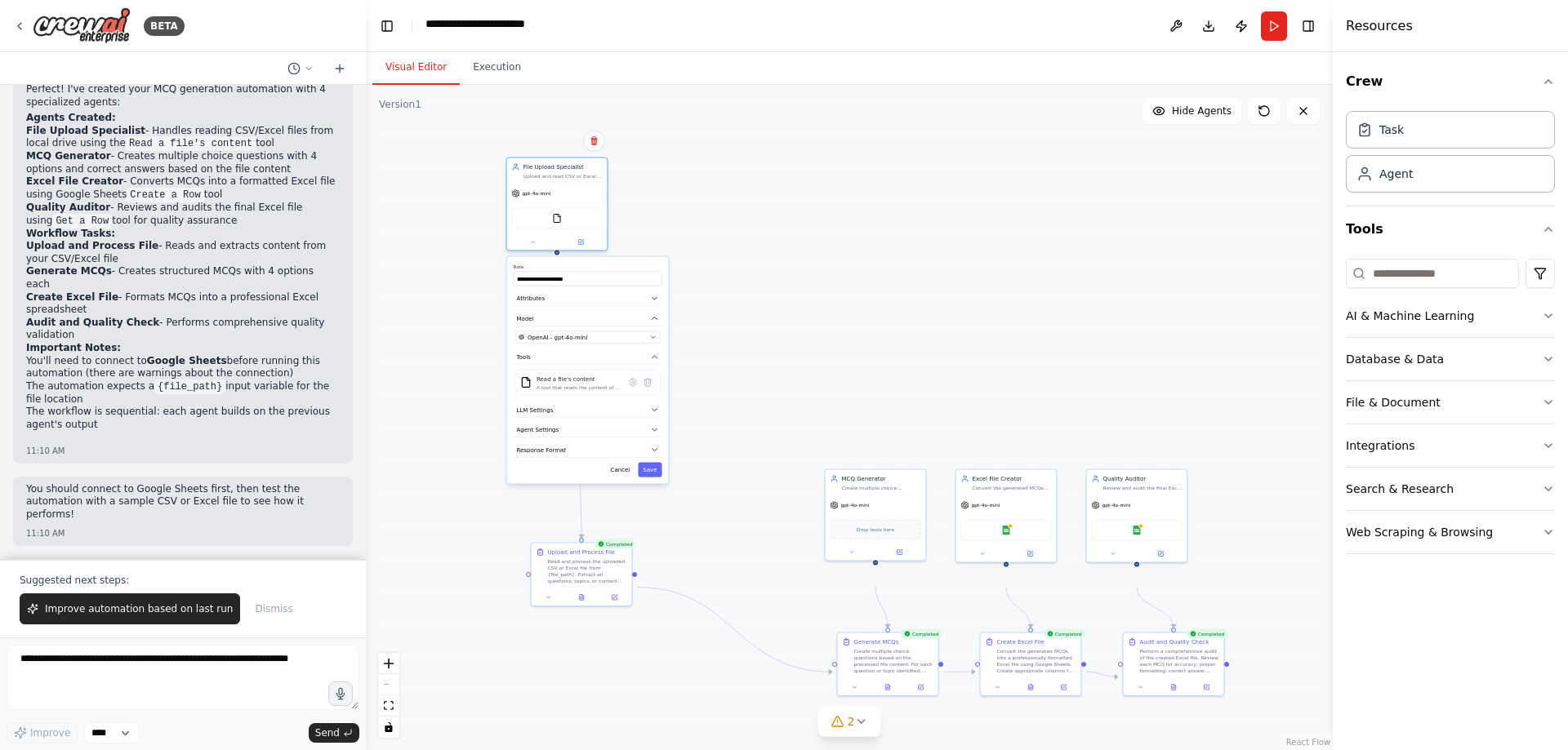
drag, startPoint x: 625, startPoint y: 473, endPoint x: 555, endPoint y: 195, distance: 286.7
click at [555, 180] on div "File Upload Specialist Upload and read CSV or Excel files from the local drive,…" at bounding box center [562, 171] width 79 height 16
click at [581, 245] on icon at bounding box center [580, 241] width 5 height 5
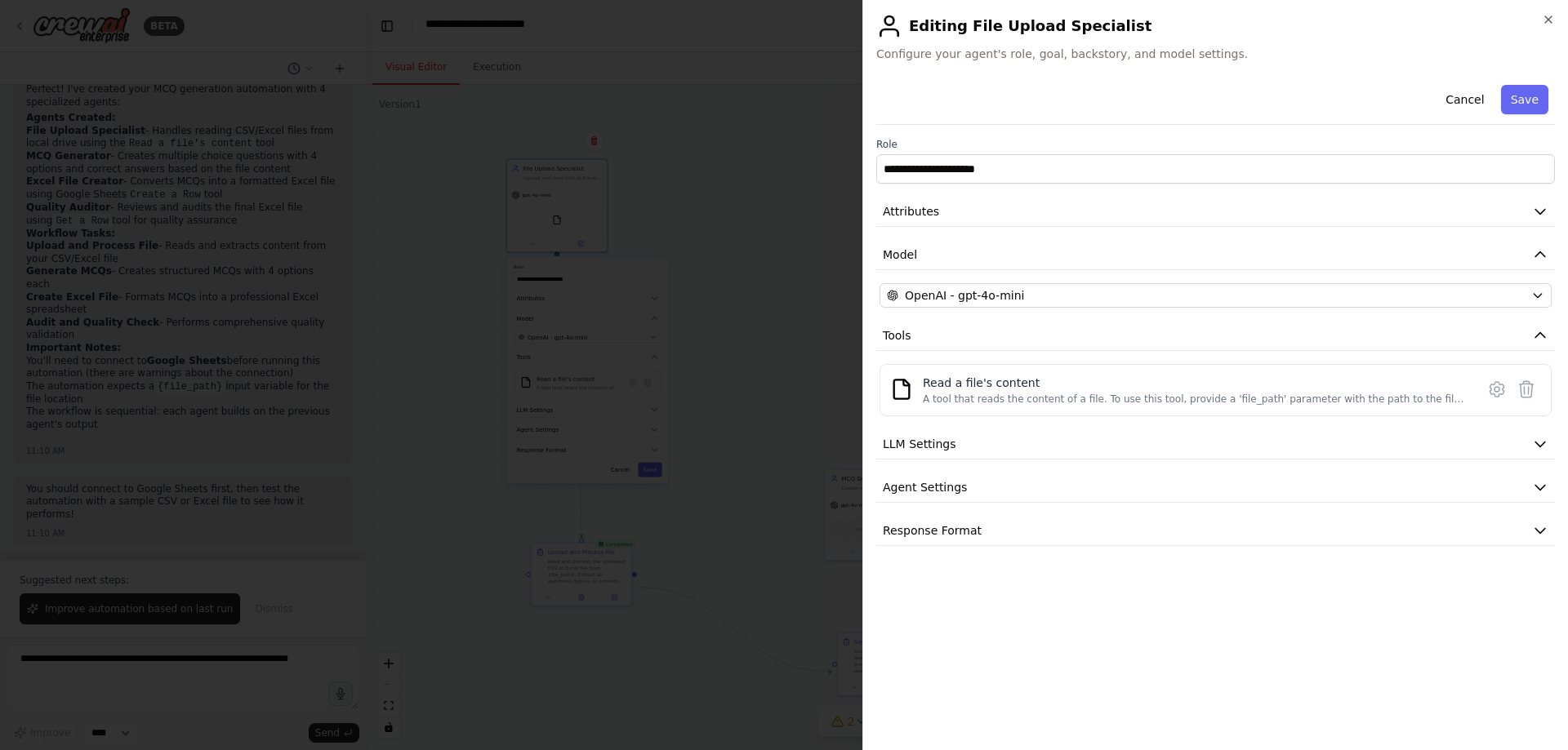
click at [727, 149] on div at bounding box center [784, 375] width 1568 height 750
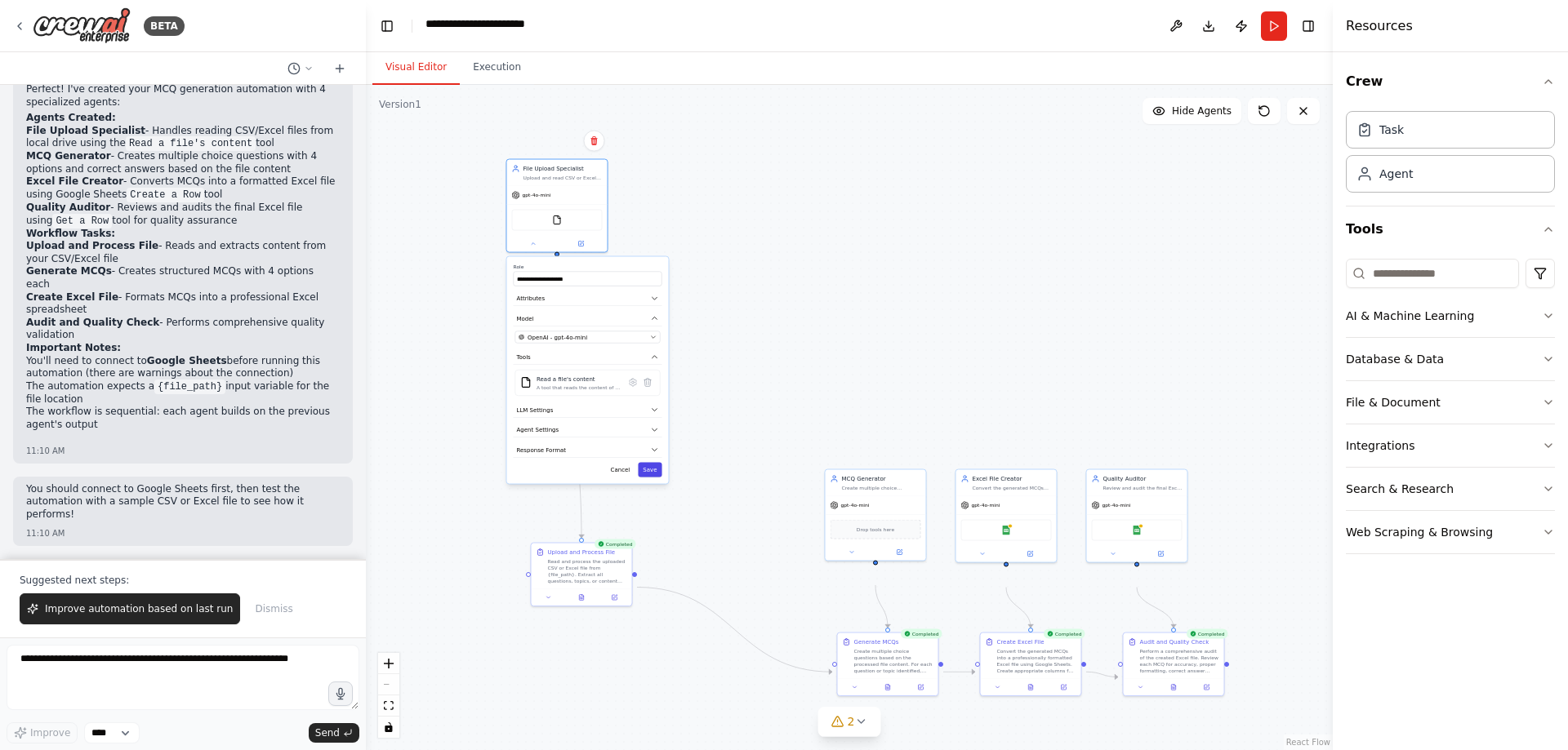
click at [640, 478] on button "Save" at bounding box center [649, 470] width 24 height 15
click at [1261, 41] on button "Run" at bounding box center [1274, 26] width 26 height 29
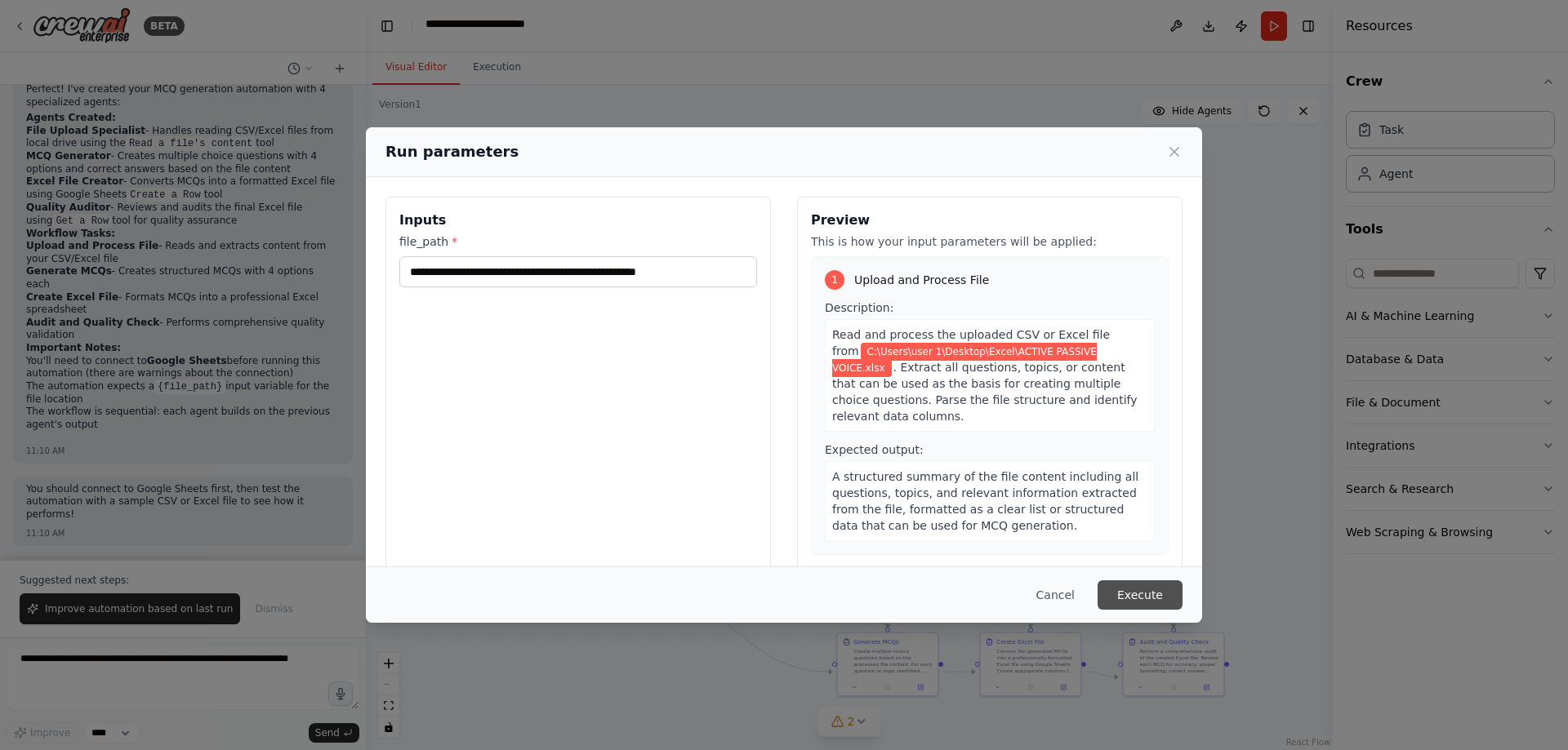
click at [1182, 597] on button "Execute" at bounding box center [1140, 595] width 85 height 29
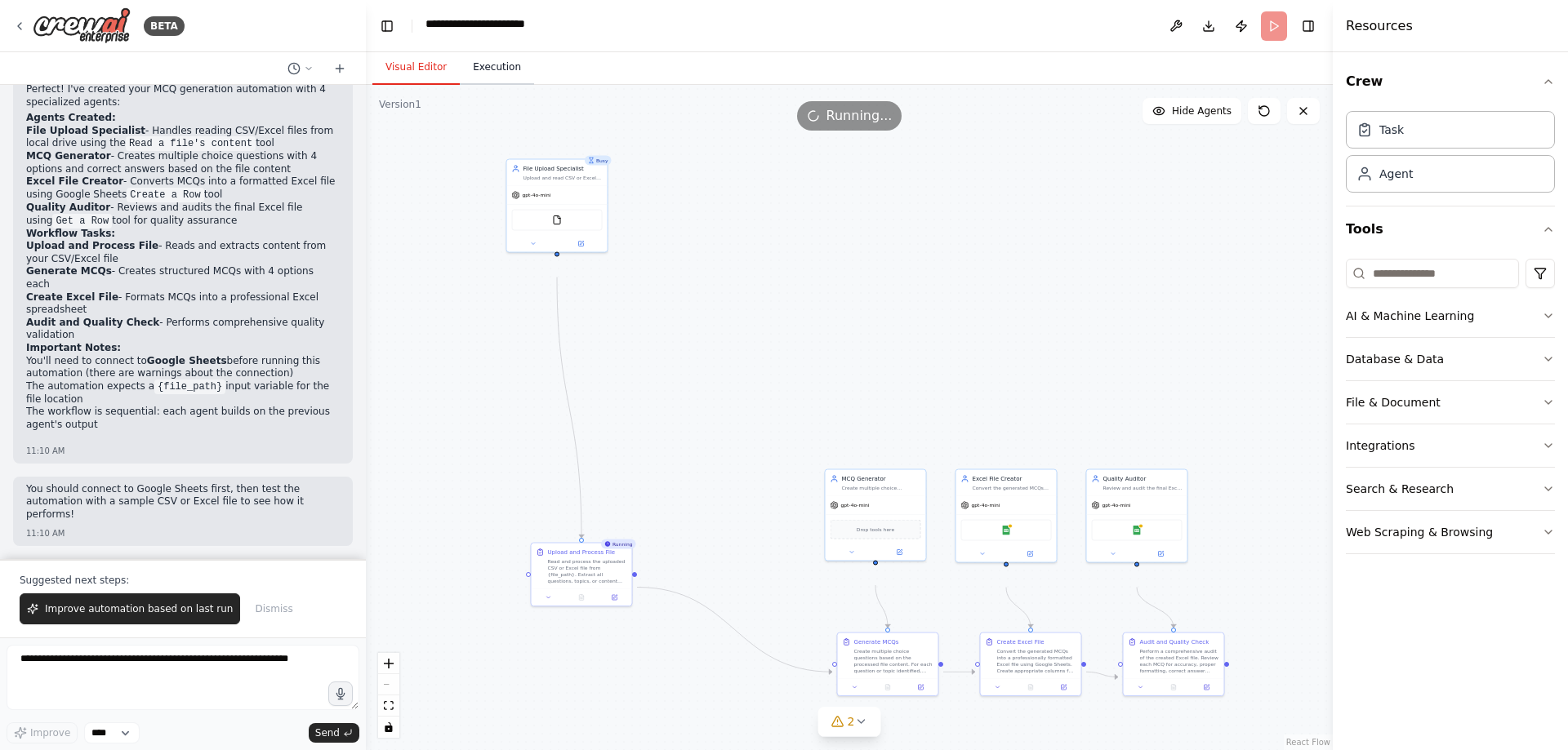
click at [516, 82] on button "Execution" at bounding box center [496, 68] width 74 height 35
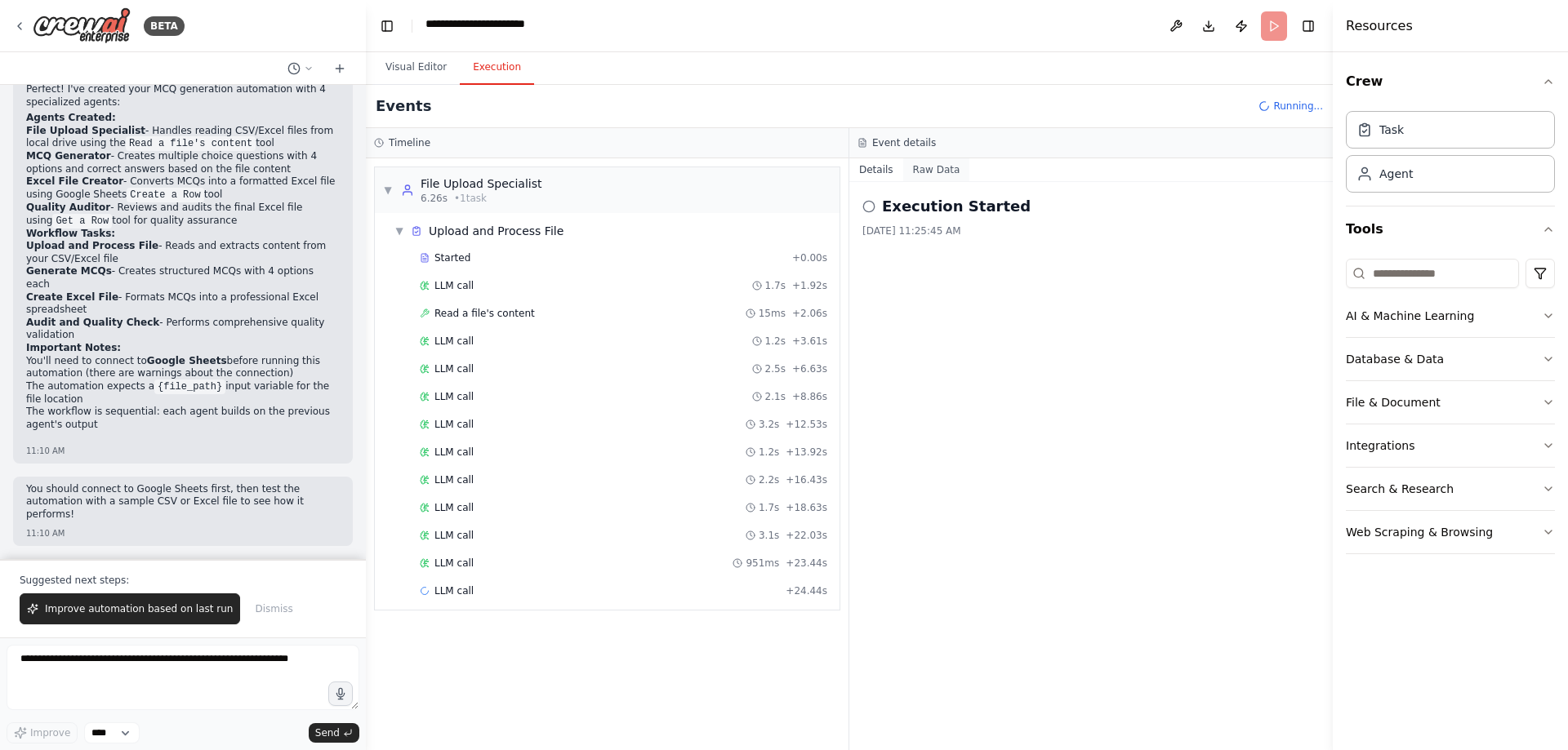
click at [952, 181] on button "Raw Data" at bounding box center [936, 170] width 67 height 23
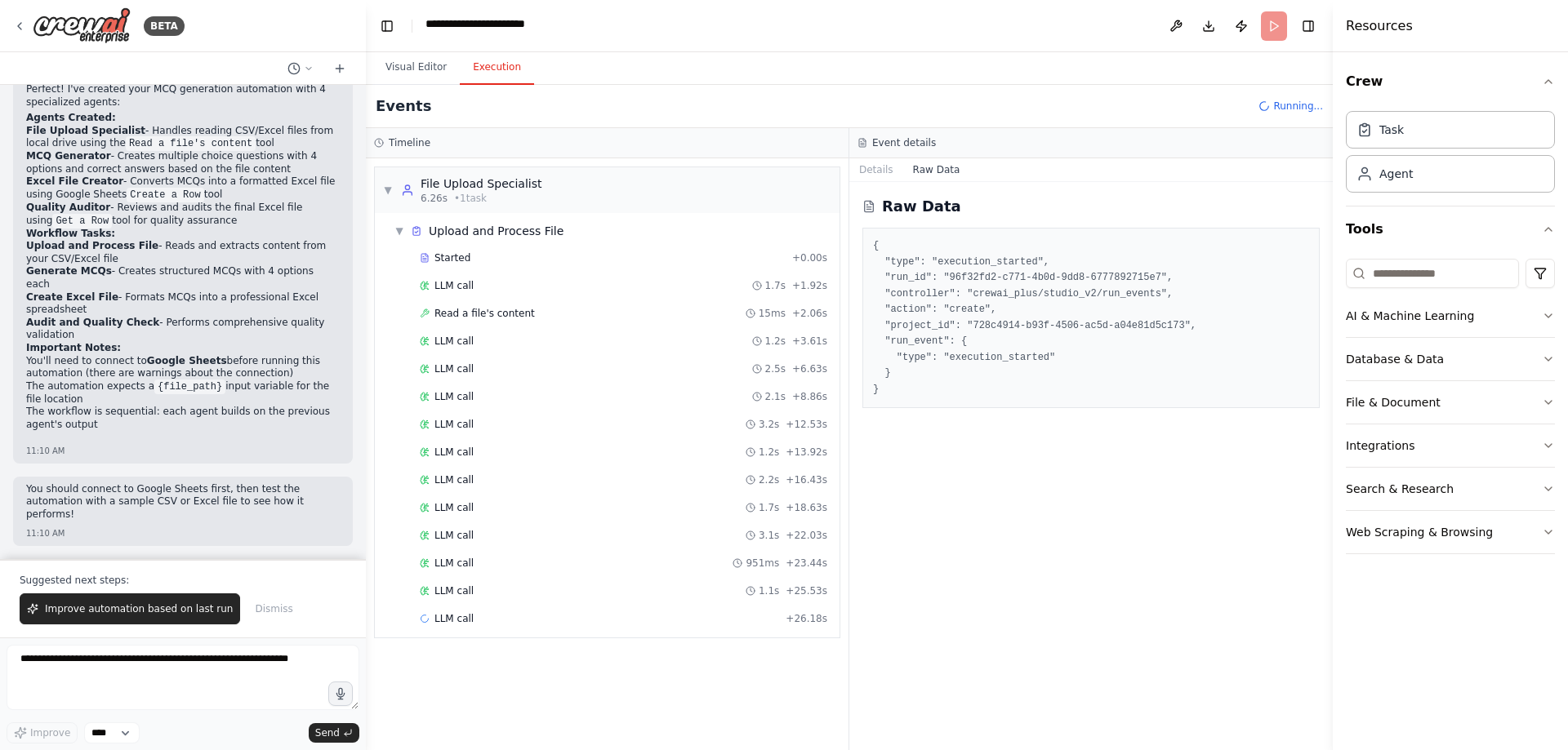
scroll to position [64, 0]
click at [894, 181] on button "Details" at bounding box center [875, 170] width 54 height 23
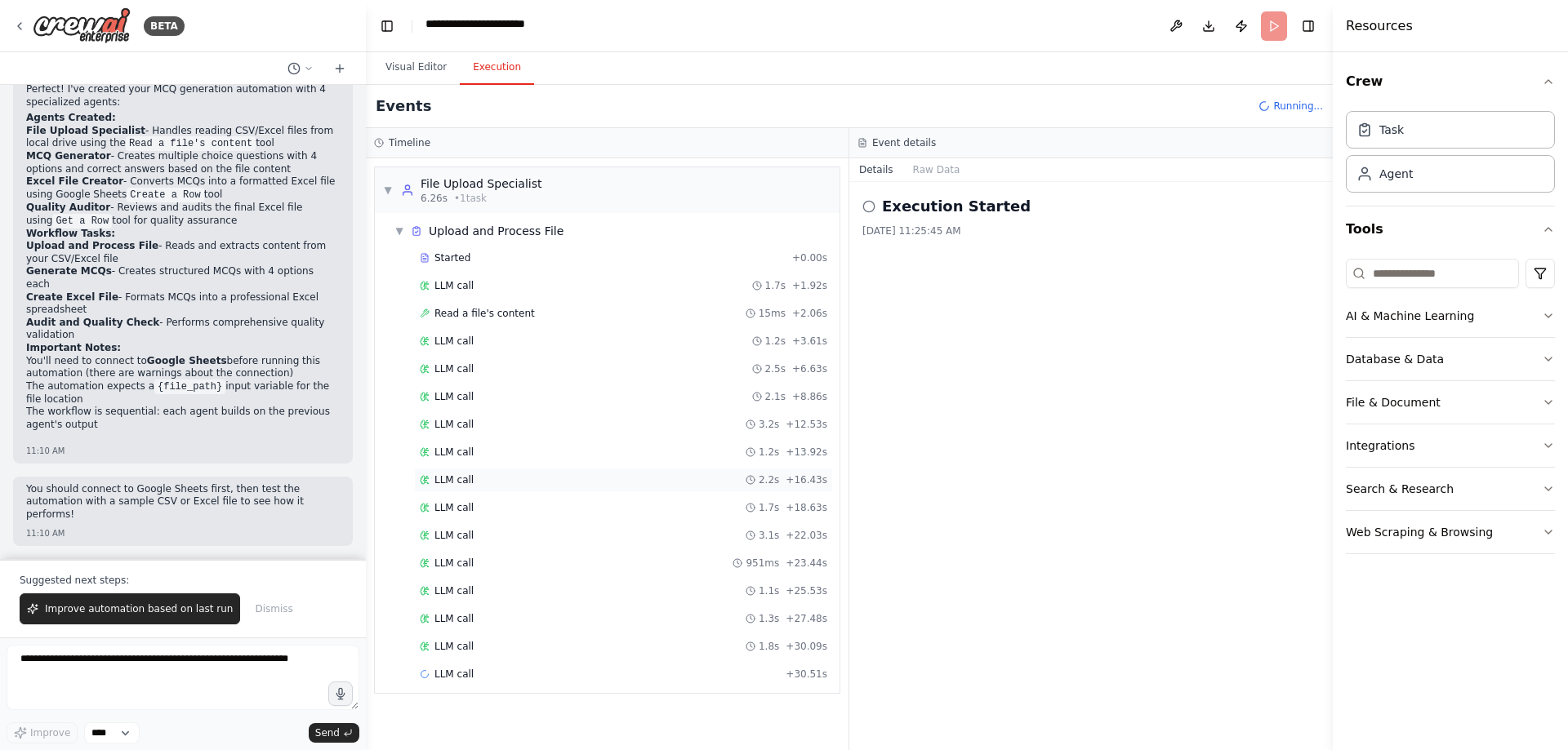
scroll to position [132, 0]
click at [535, 334] on div "LLM call 1.2s + 3.61s" at bounding box center [623, 341] width 407 height 13
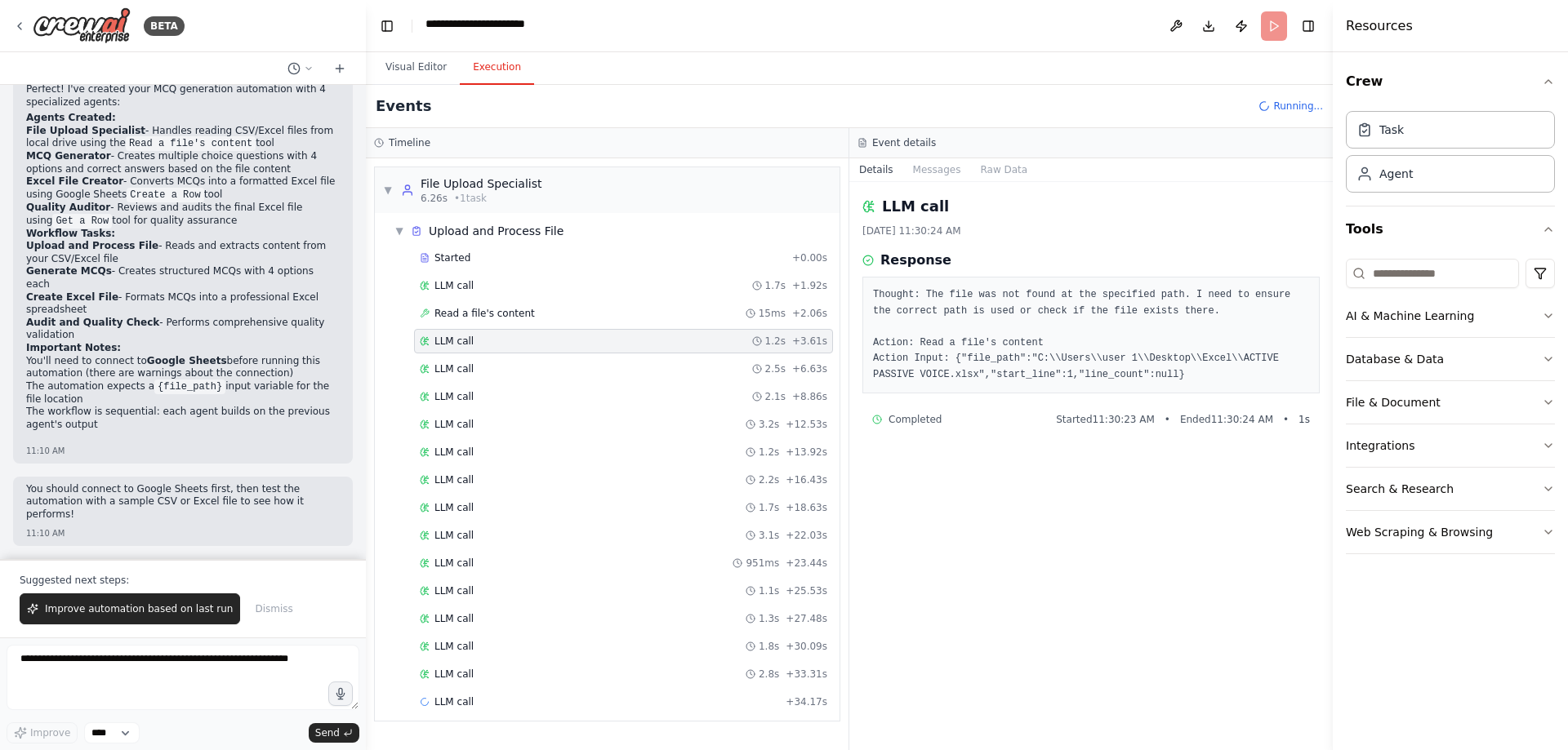
scroll to position [167, 0]
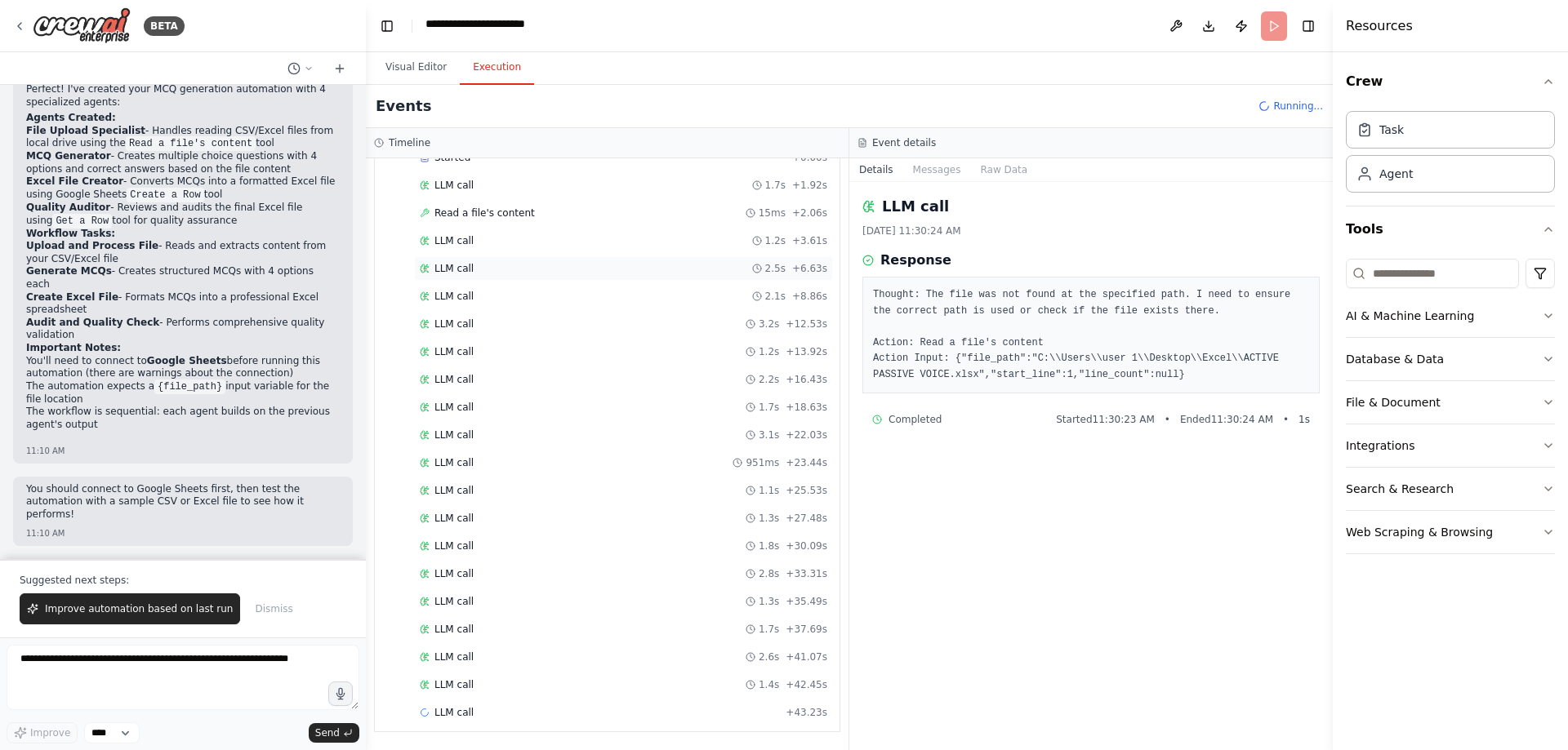
click at [447, 275] on span "LLM call" at bounding box center [453, 268] width 39 height 13
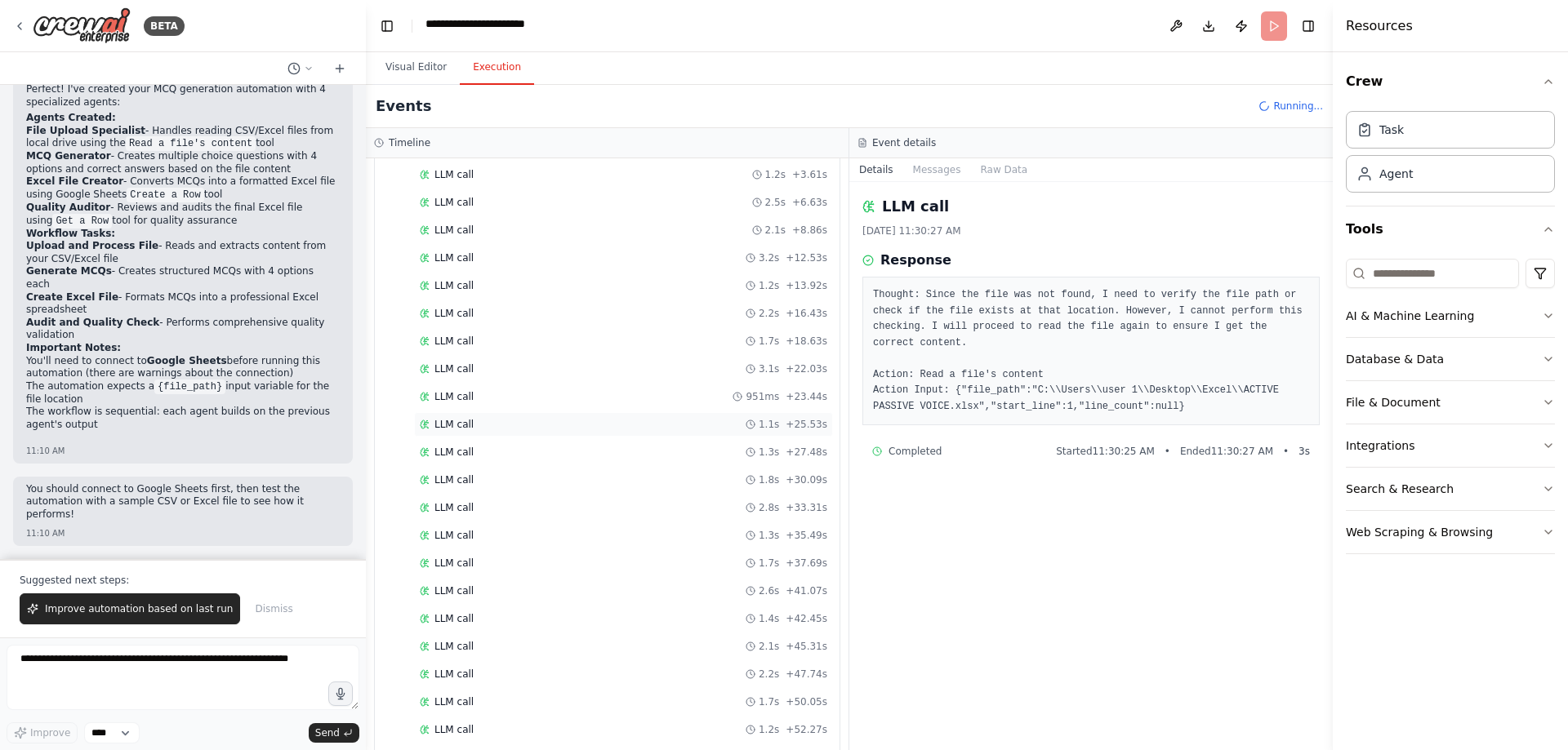
click at [459, 437] on div "LLM call 1.1s + 25.53s" at bounding box center [623, 424] width 418 height 25
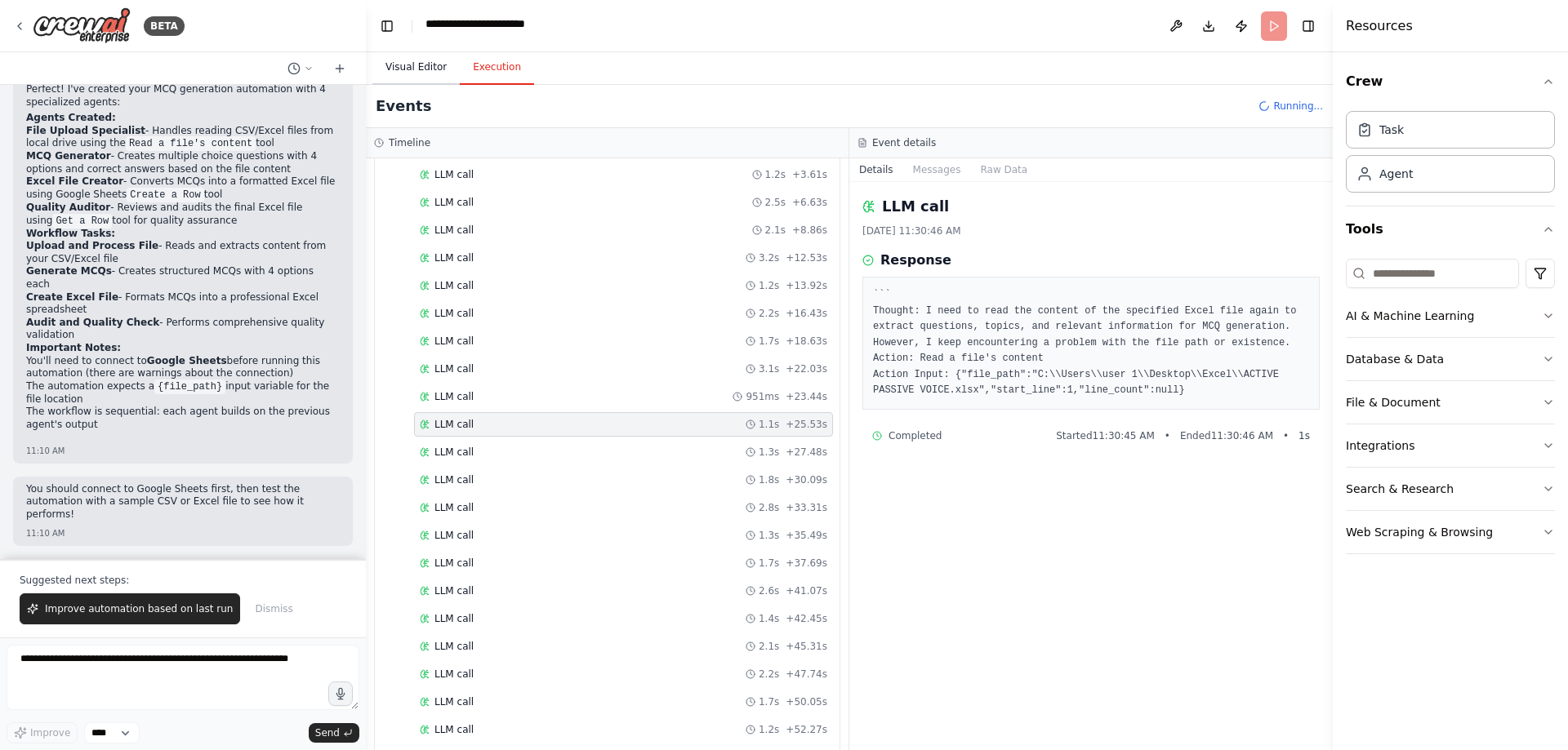
click at [426, 85] on button "Visual Editor" at bounding box center [416, 68] width 88 height 35
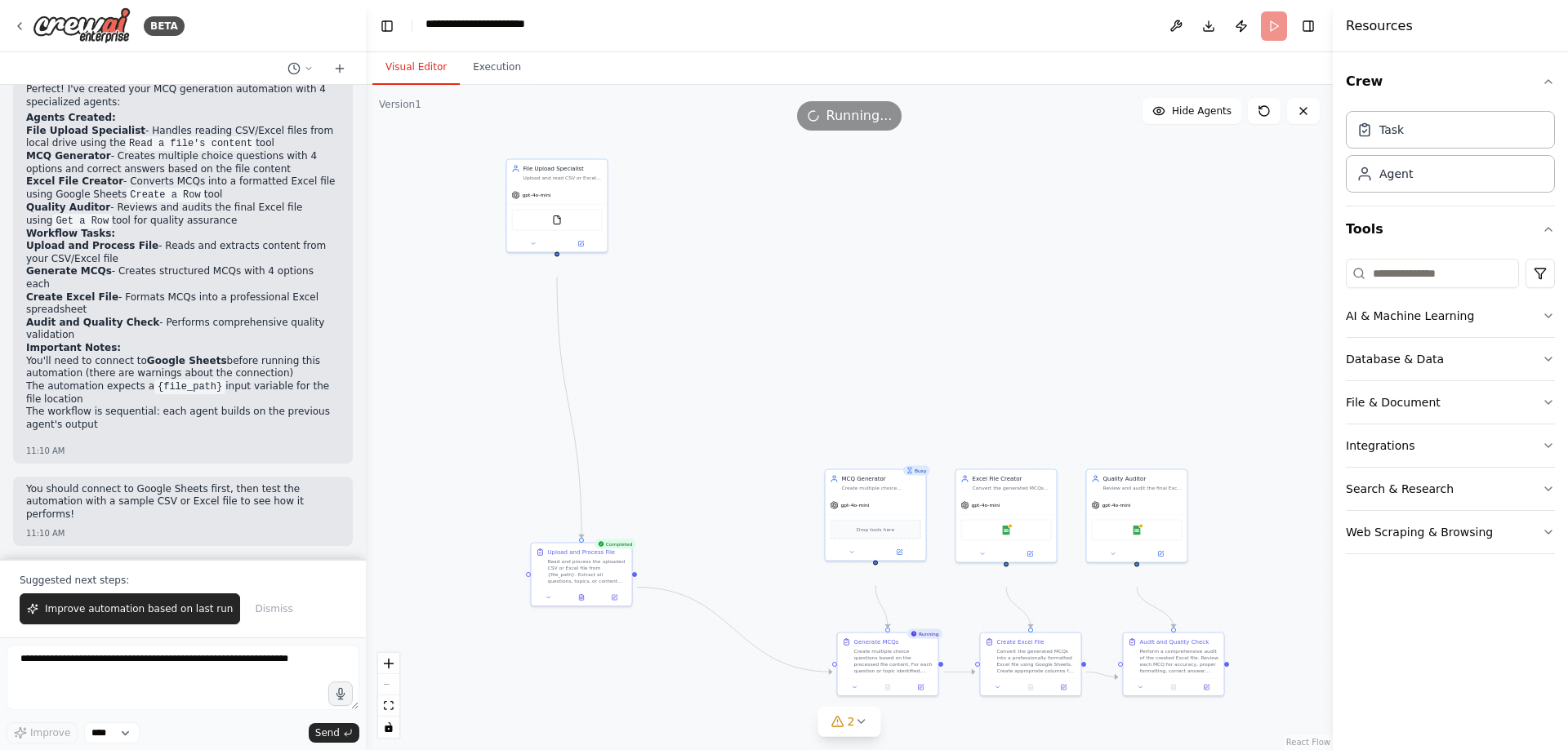
click at [1262, 36] on header "**********" at bounding box center [849, 26] width 966 height 52
click at [523, 85] on button "Execution" at bounding box center [496, 68] width 74 height 35
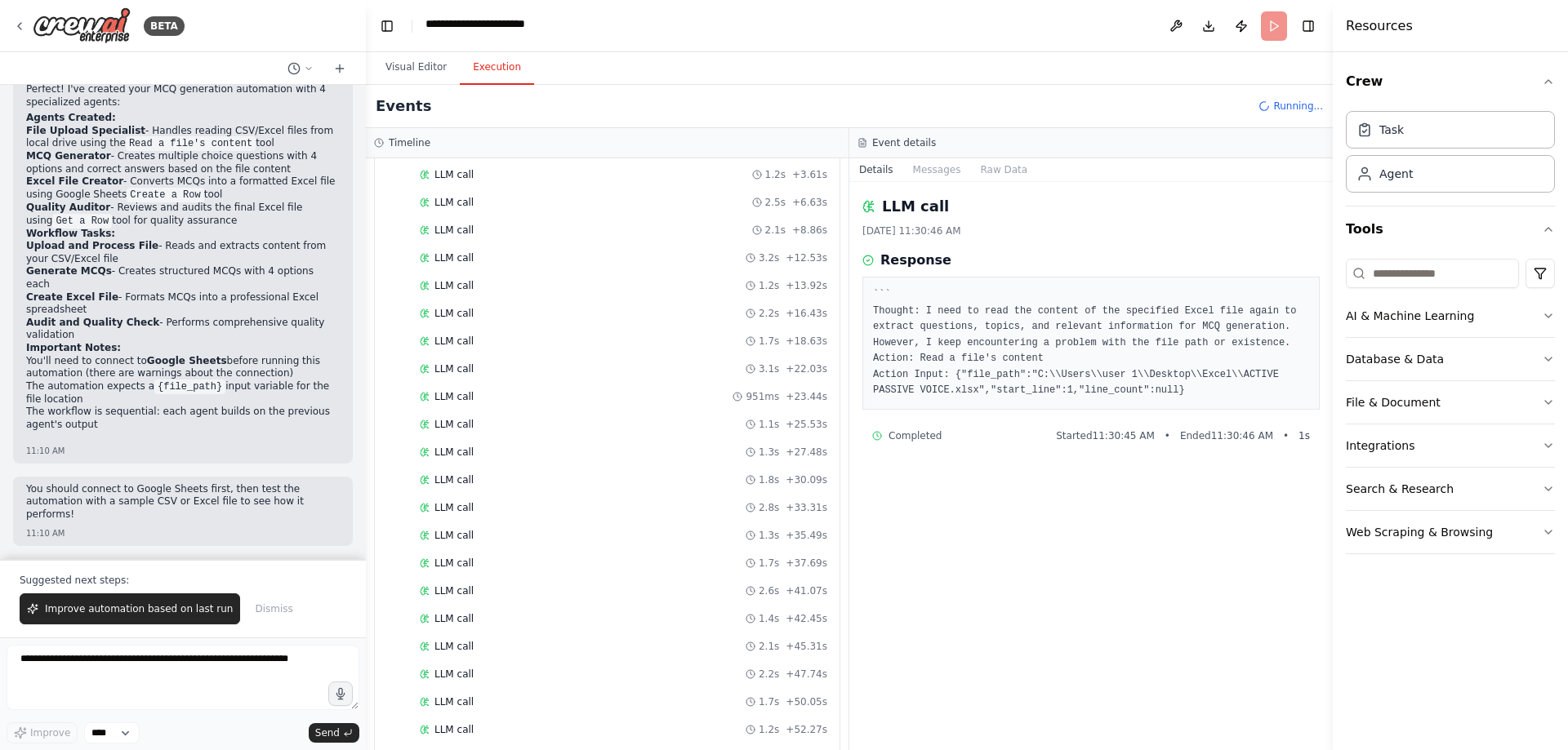
scroll to position [981, 0]
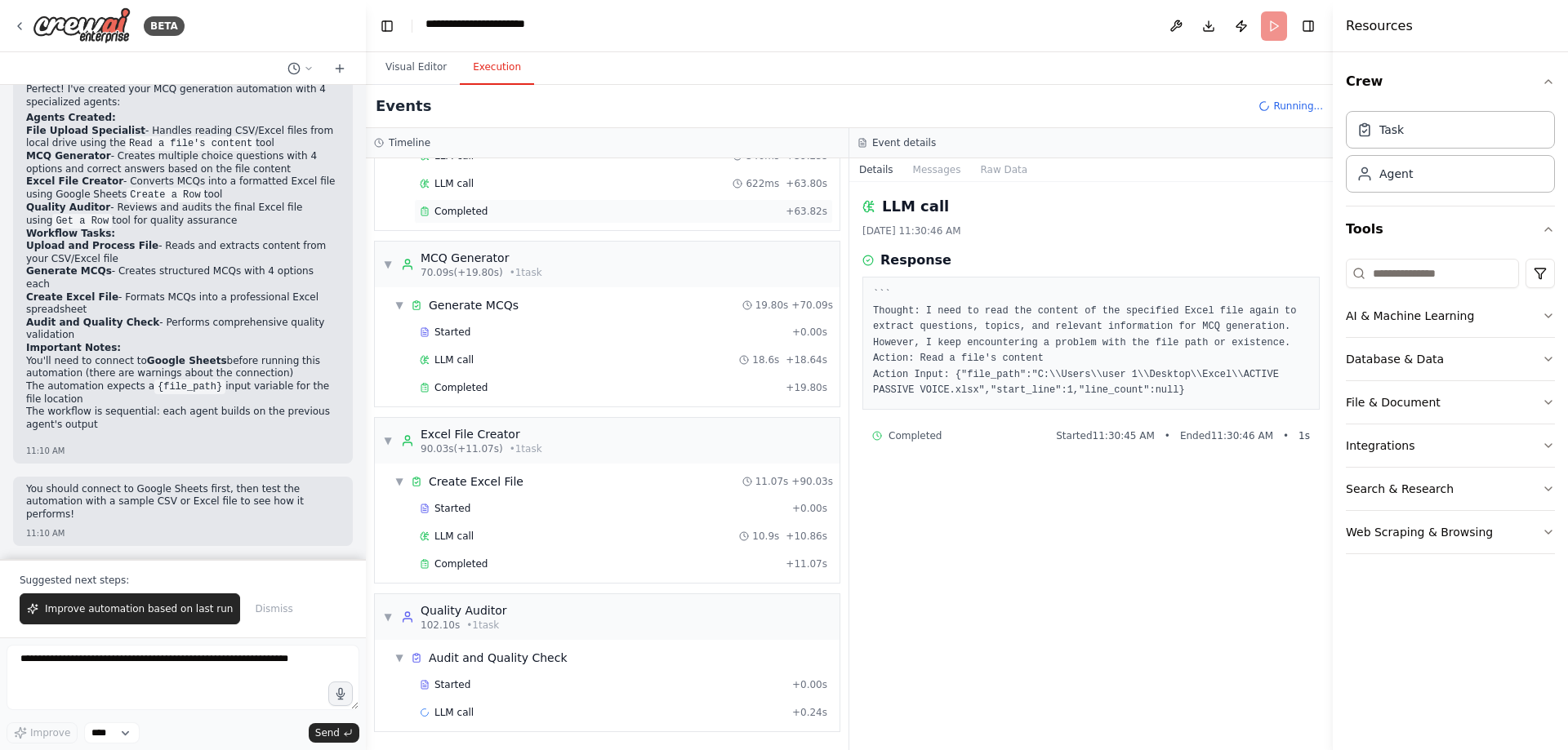
click at [480, 218] on span "Completed" at bounding box center [460, 211] width 53 height 13
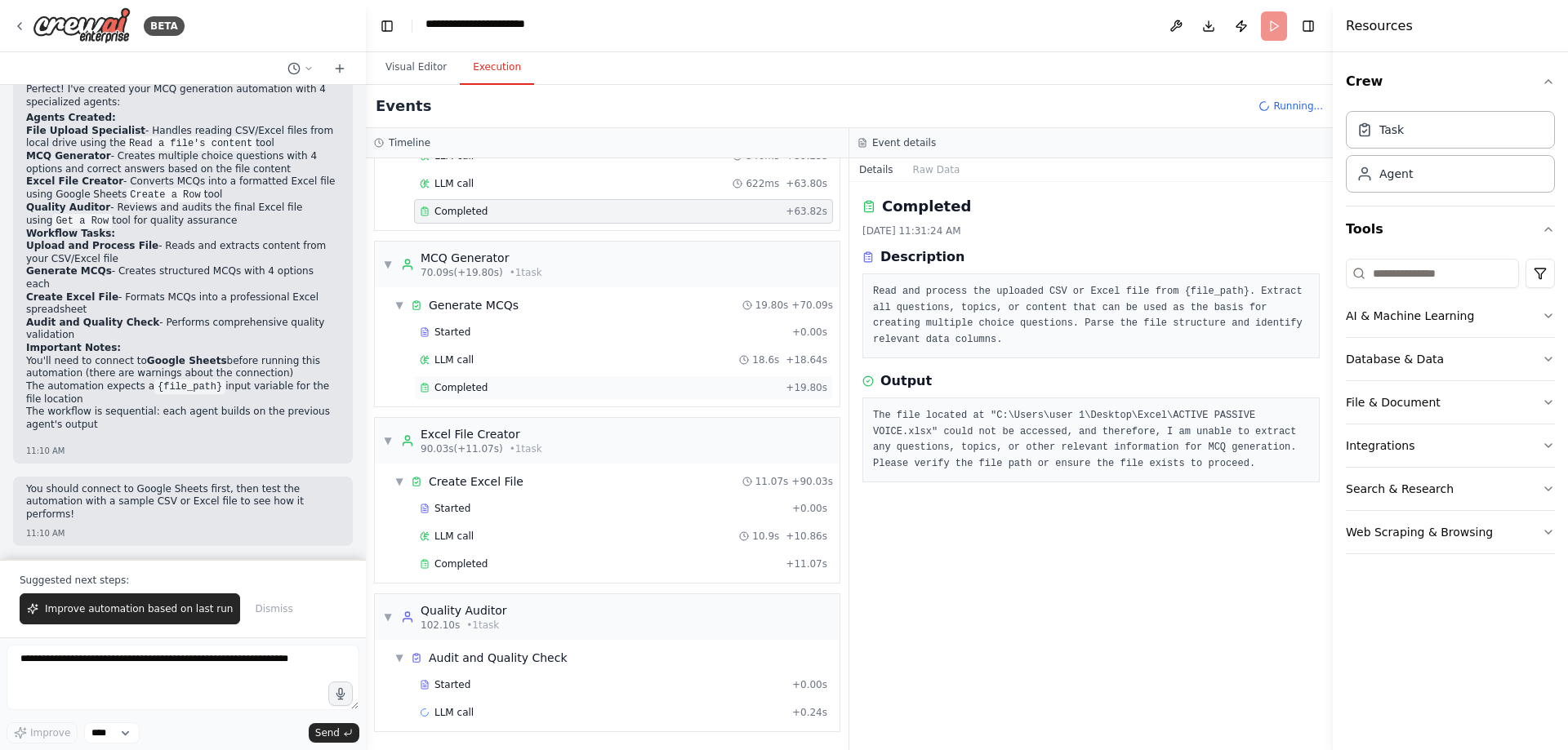
click at [471, 395] on span "Completed" at bounding box center [460, 387] width 53 height 13
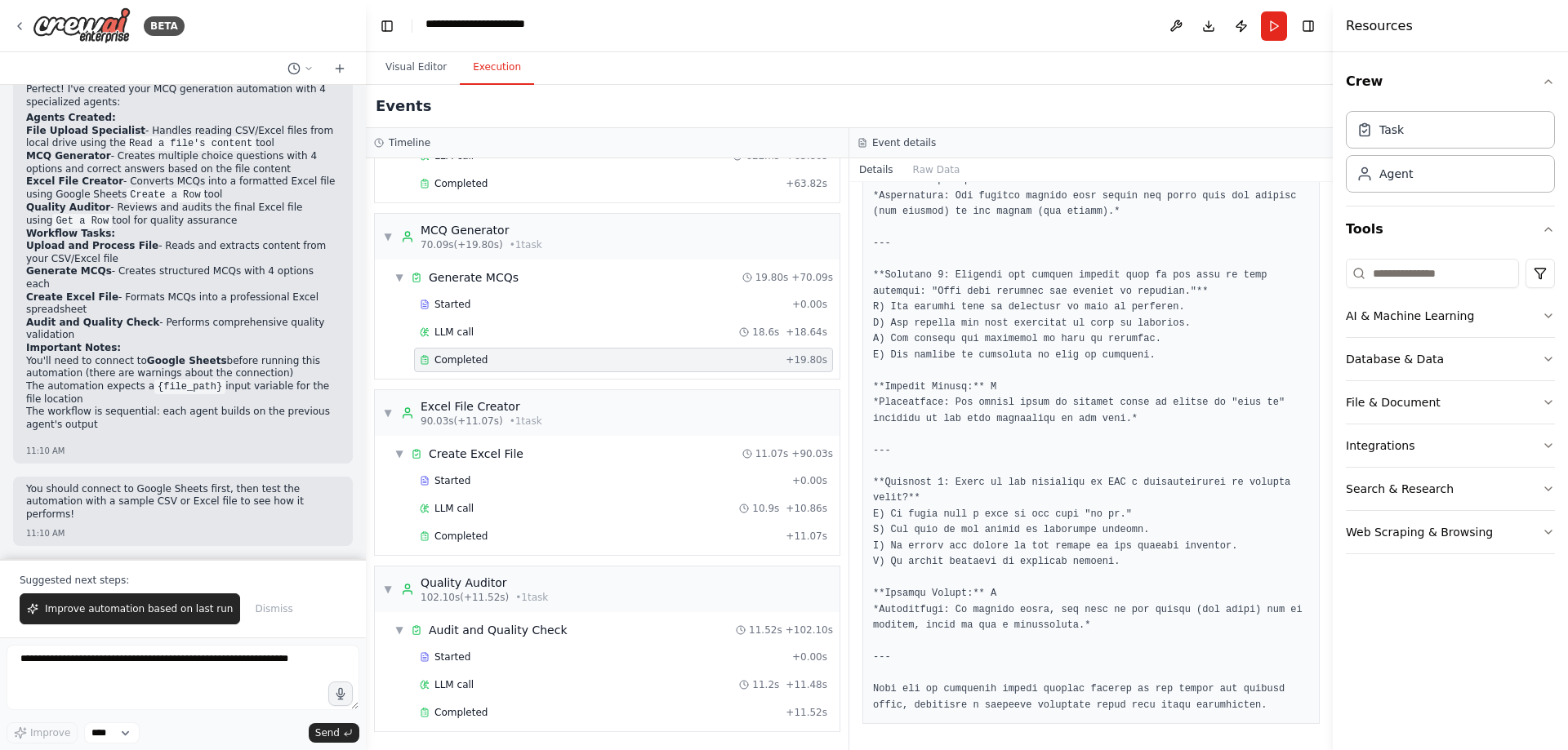
scroll to position [1234, 0]
click at [625, 714] on div "Completed + 11.52s" at bounding box center [623, 712] width 418 height 25
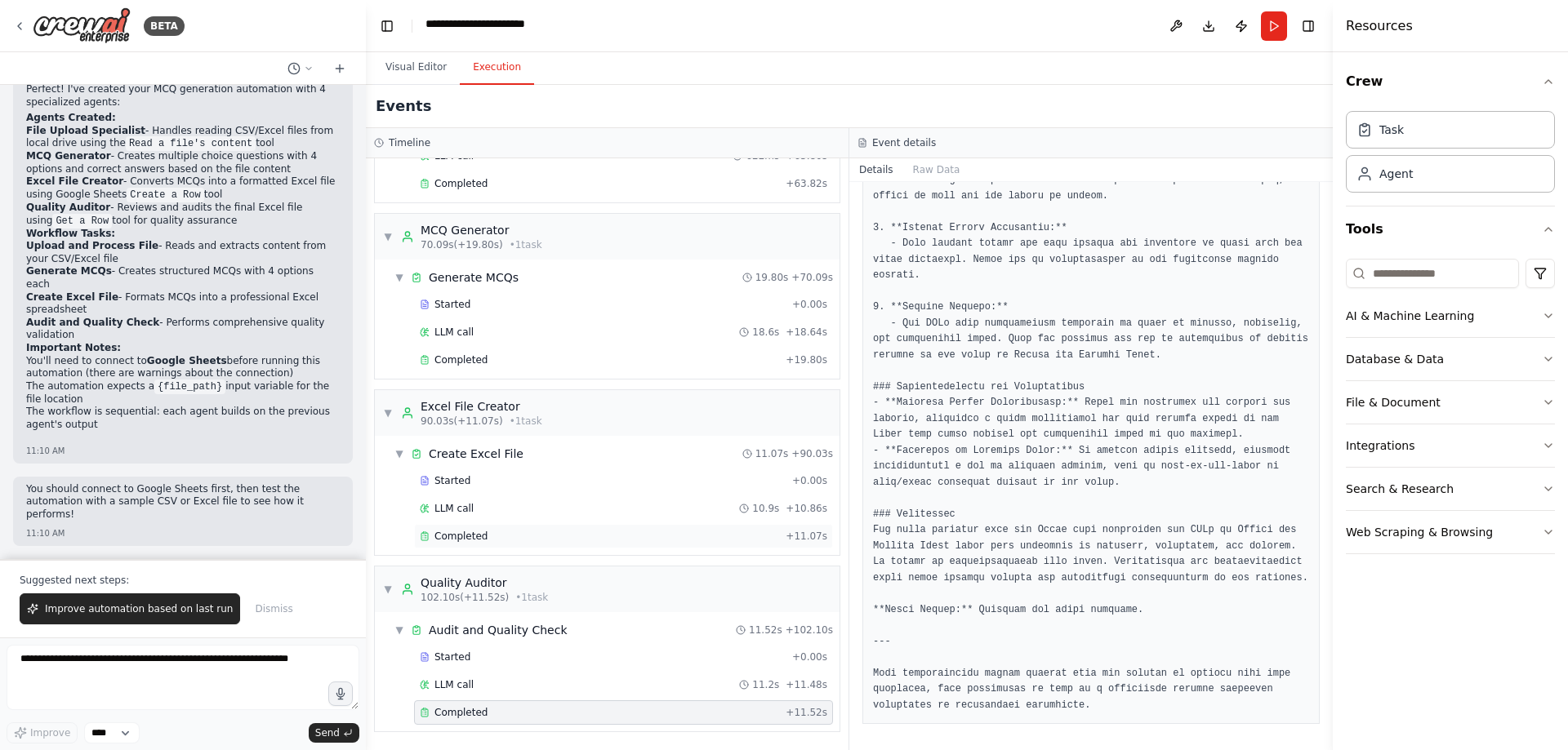
click at [486, 529] on span "Completed" at bounding box center [460, 536] width 53 height 13
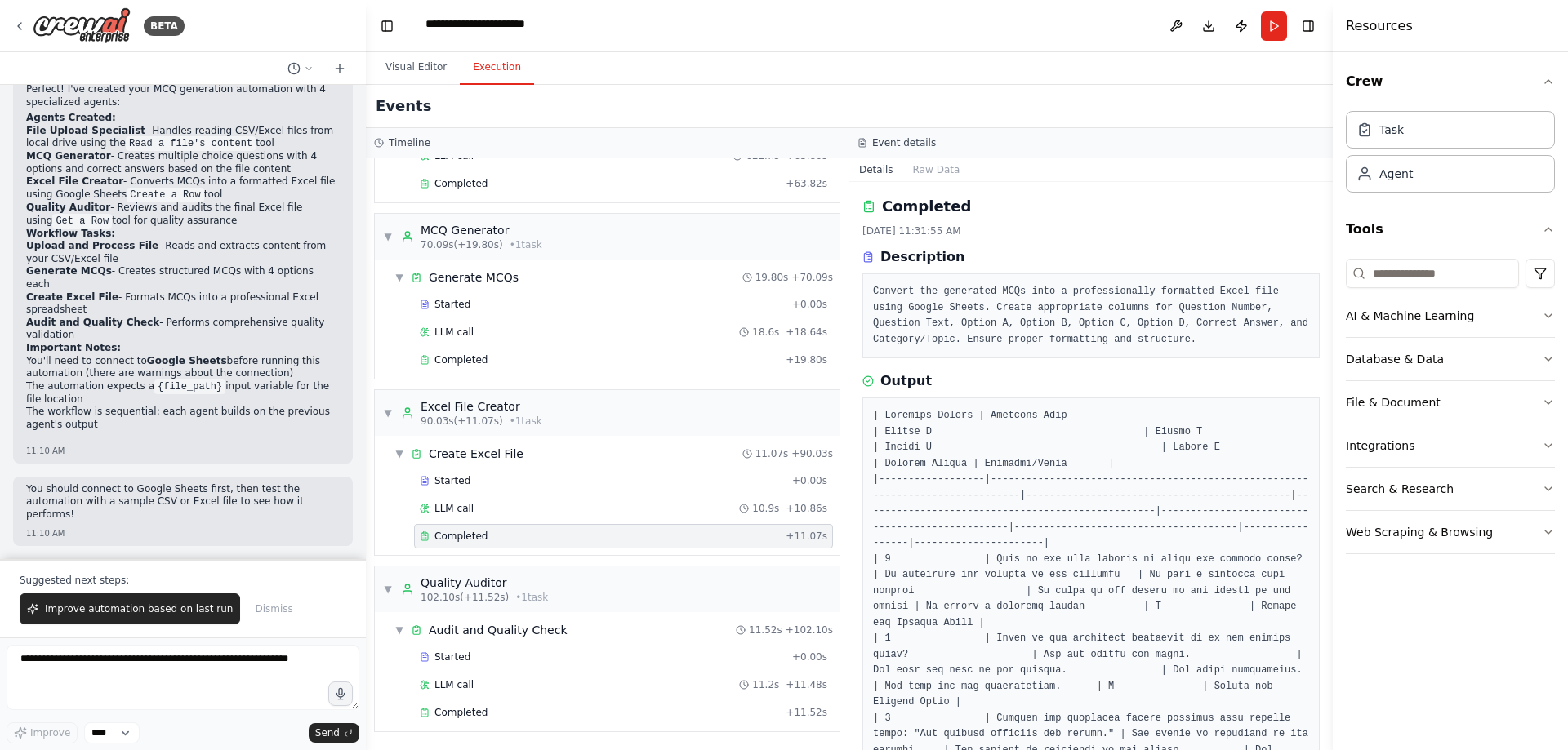
scroll to position [779, 0]
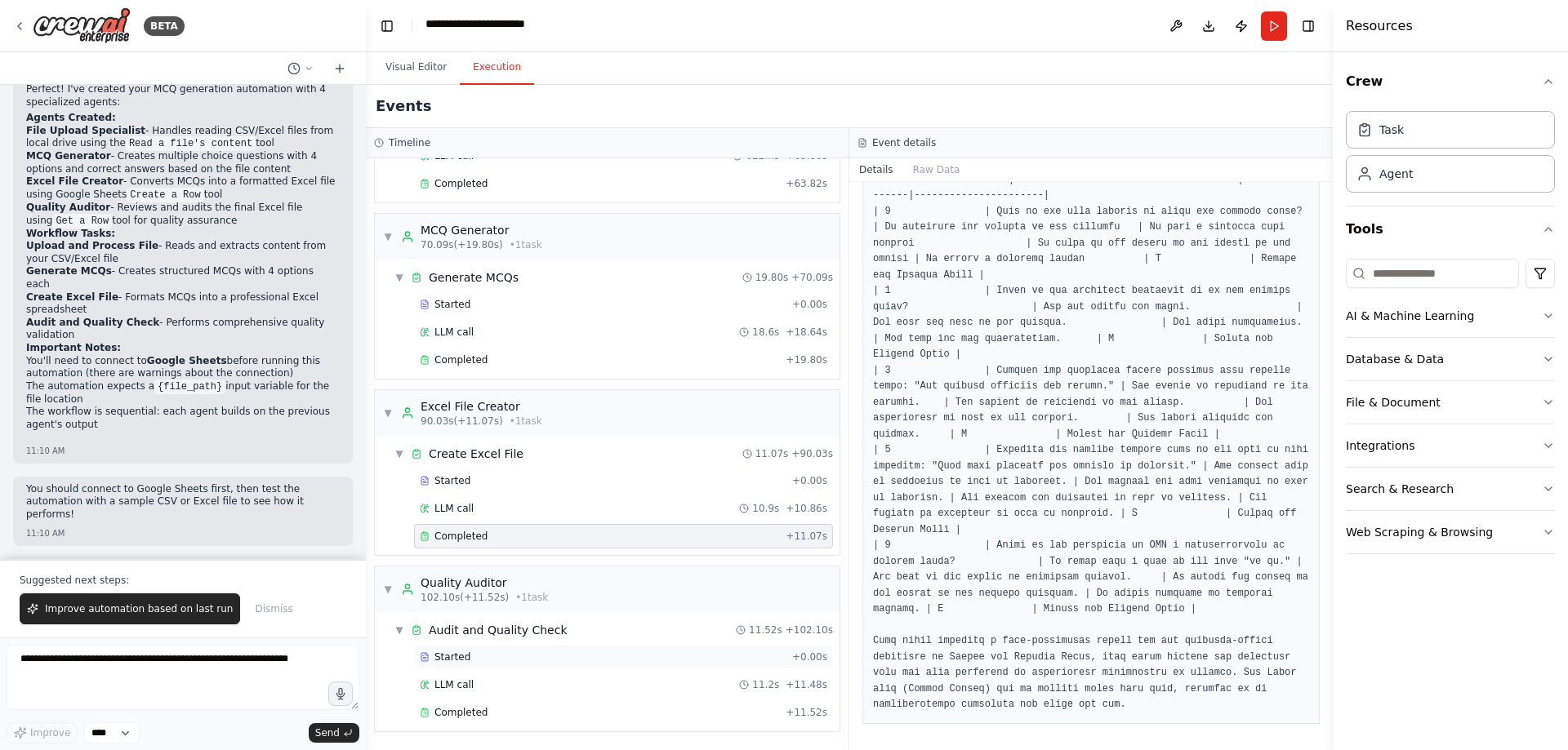
click at [469, 651] on span "Started" at bounding box center [451, 657] width 36 height 13
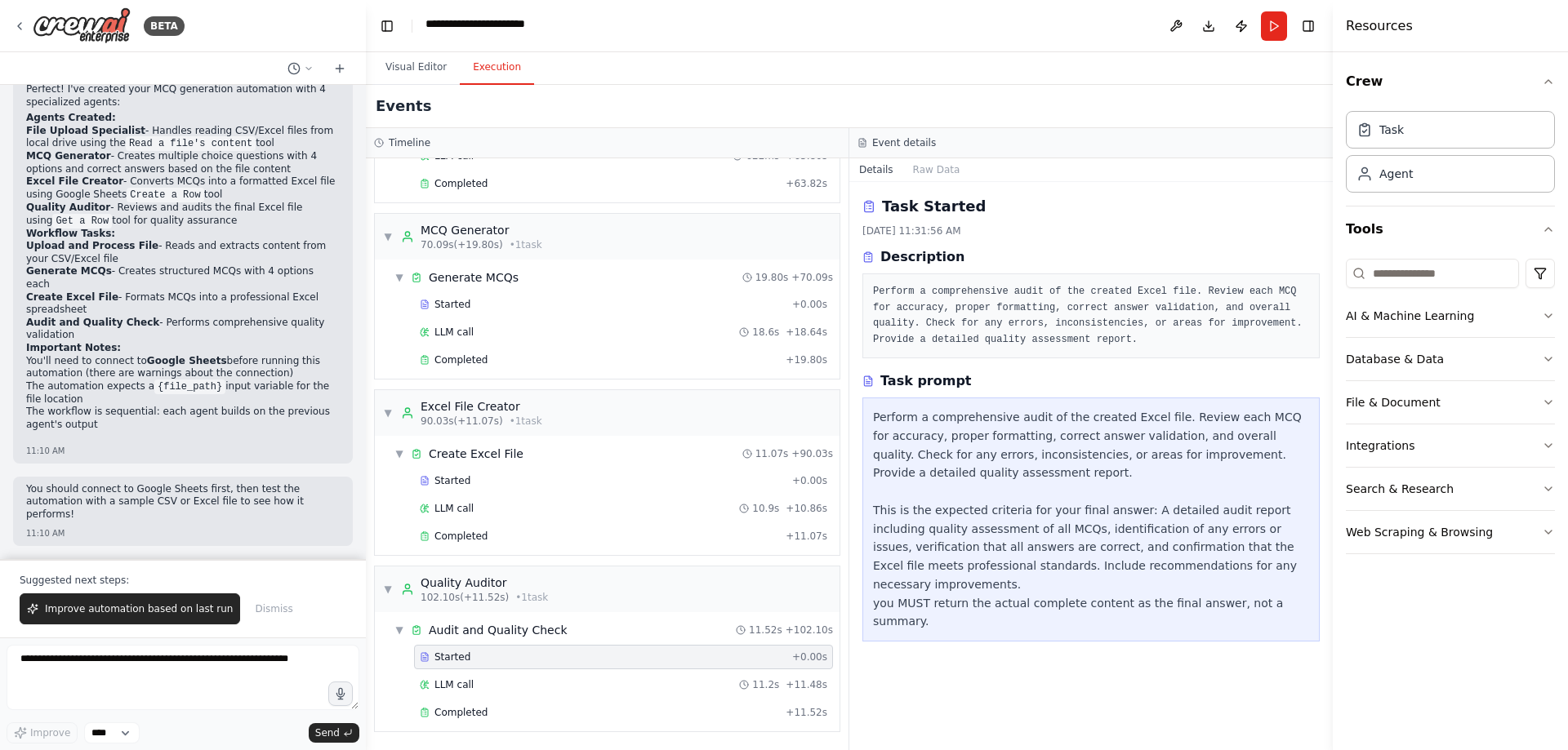
scroll to position [127, 0]
click at [464, 678] on span "LLM call" at bounding box center [453, 684] width 39 height 13
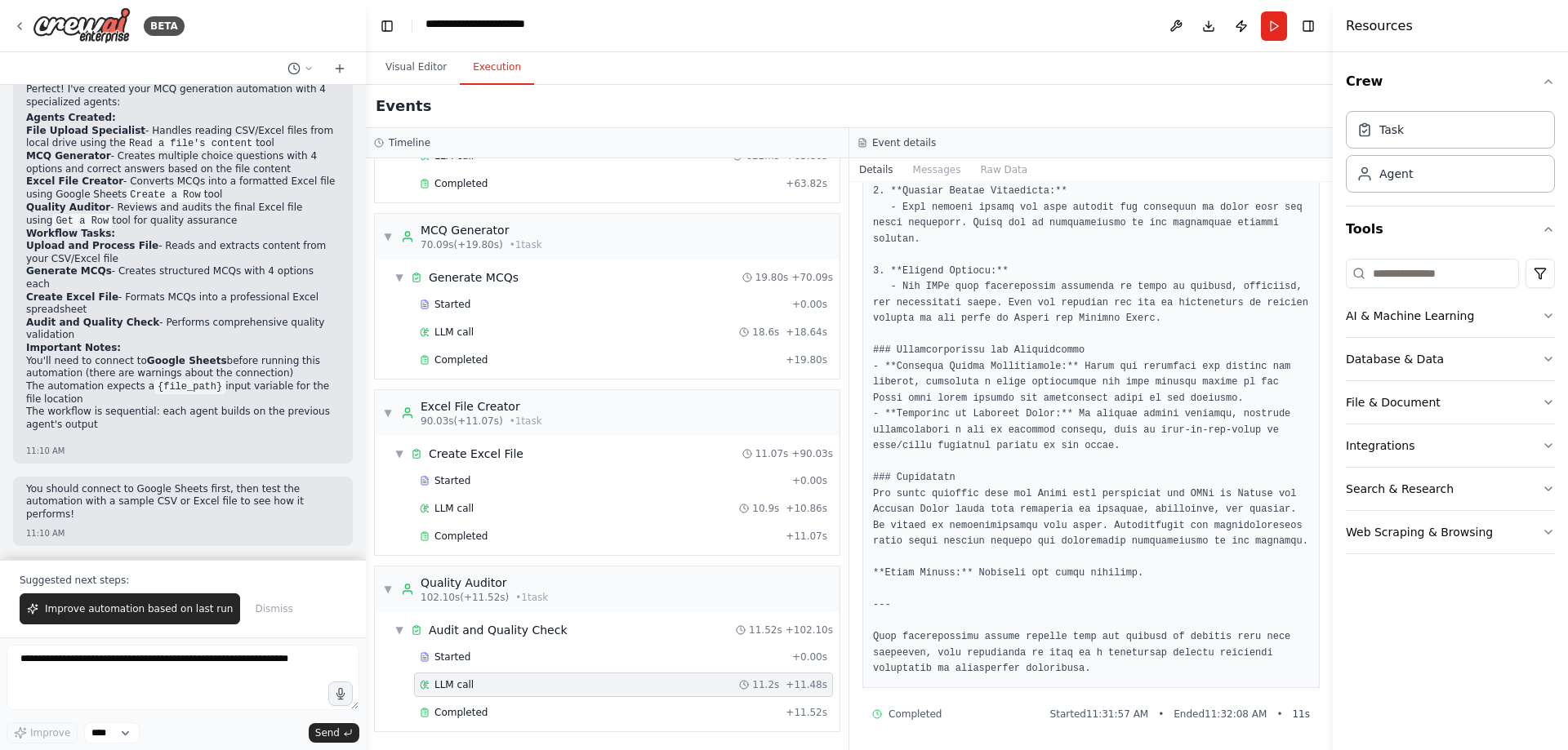
scroll to position [1887, 0]
click at [450, 707] on span "Completed" at bounding box center [460, 713] width 53 height 13
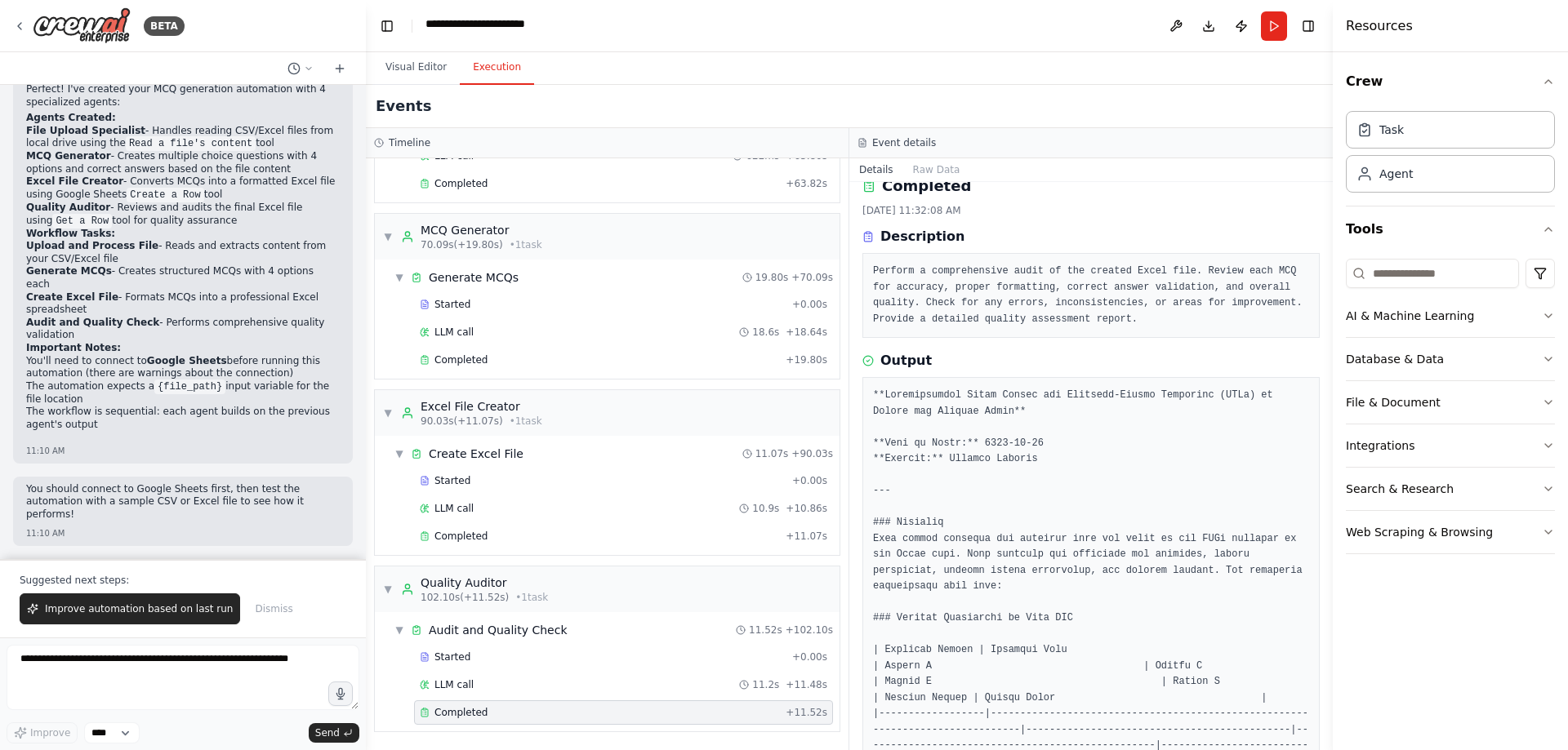
scroll to position [0, 0]
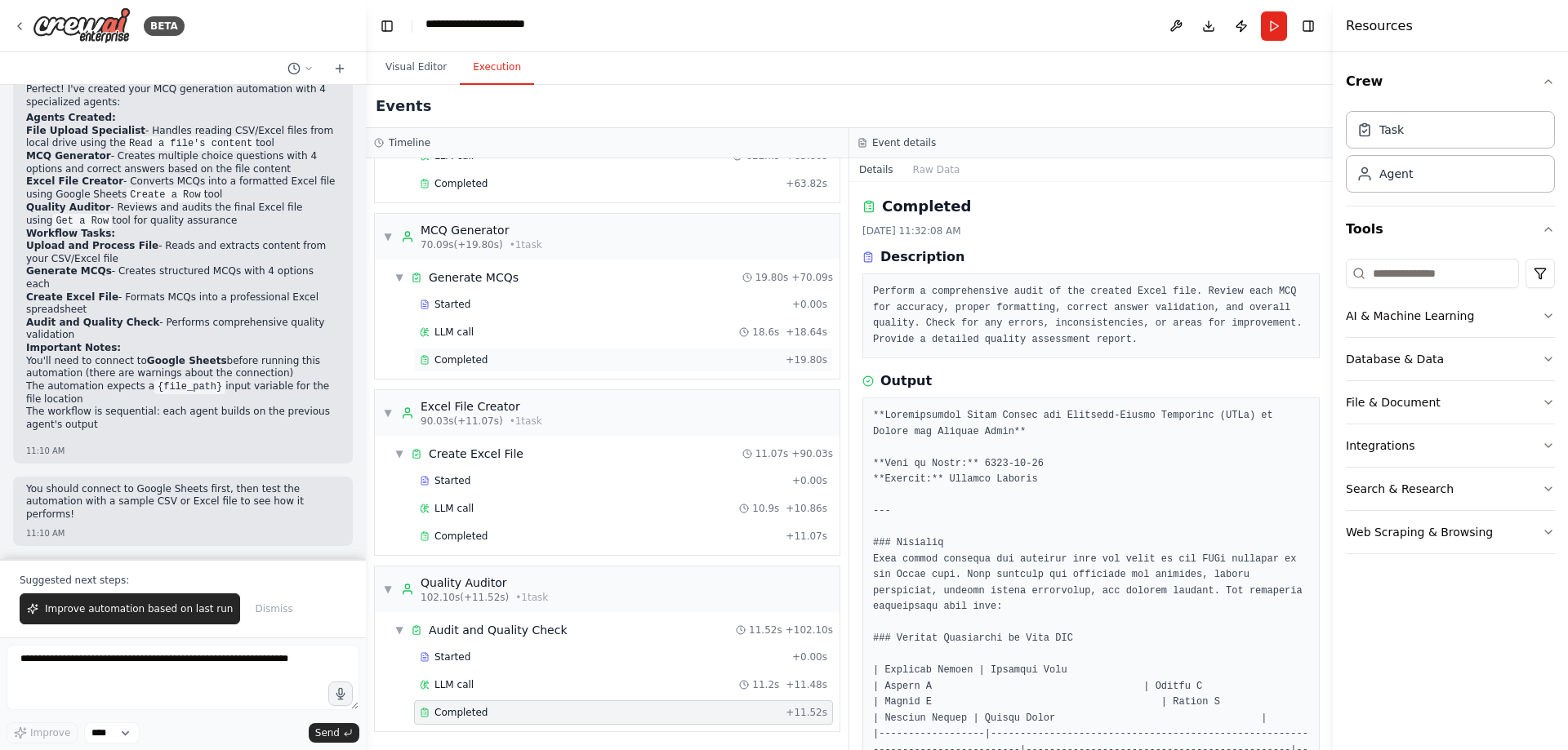
click at [460, 354] on span "Completed" at bounding box center [460, 360] width 53 height 13
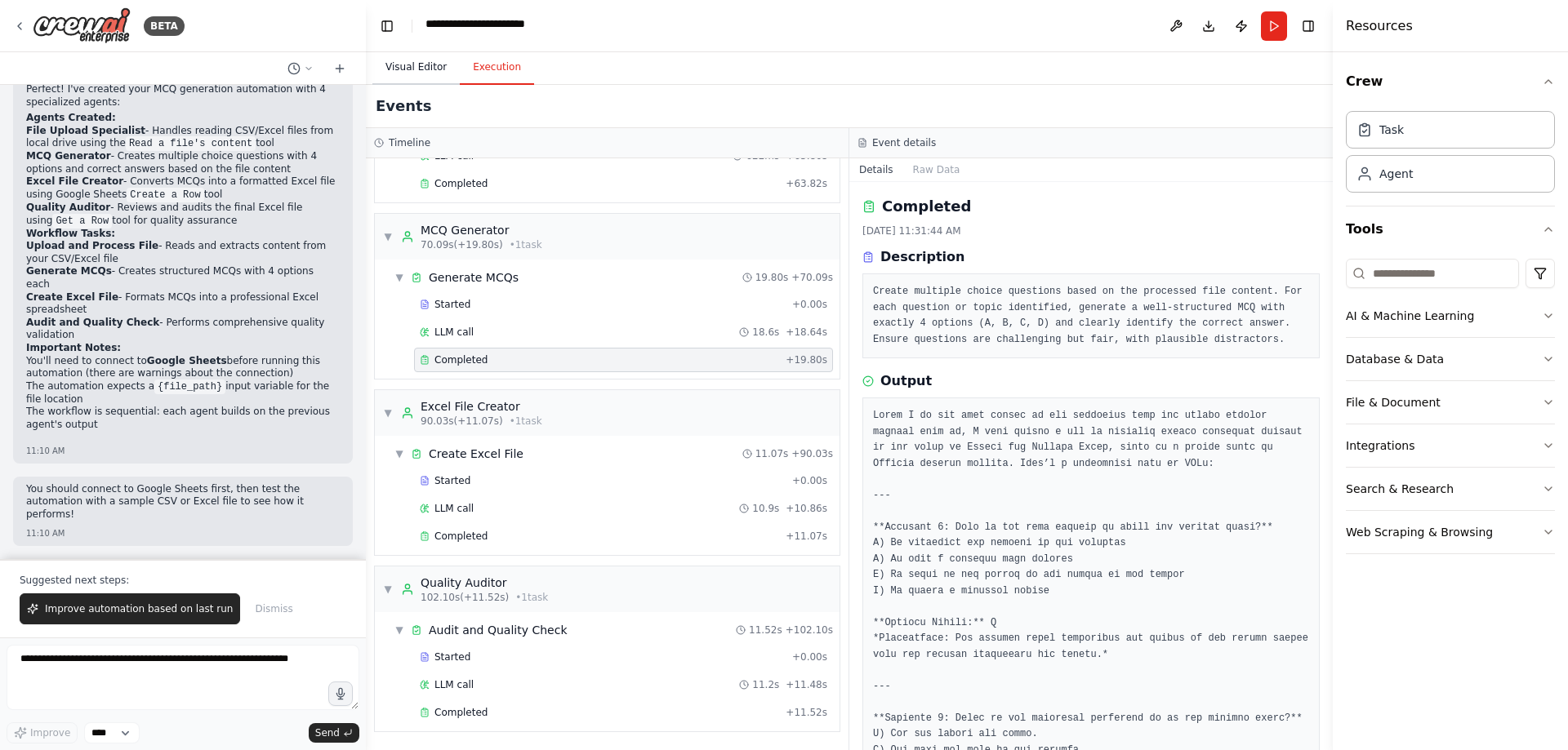
click at [424, 82] on button "Visual Editor" at bounding box center [416, 68] width 88 height 35
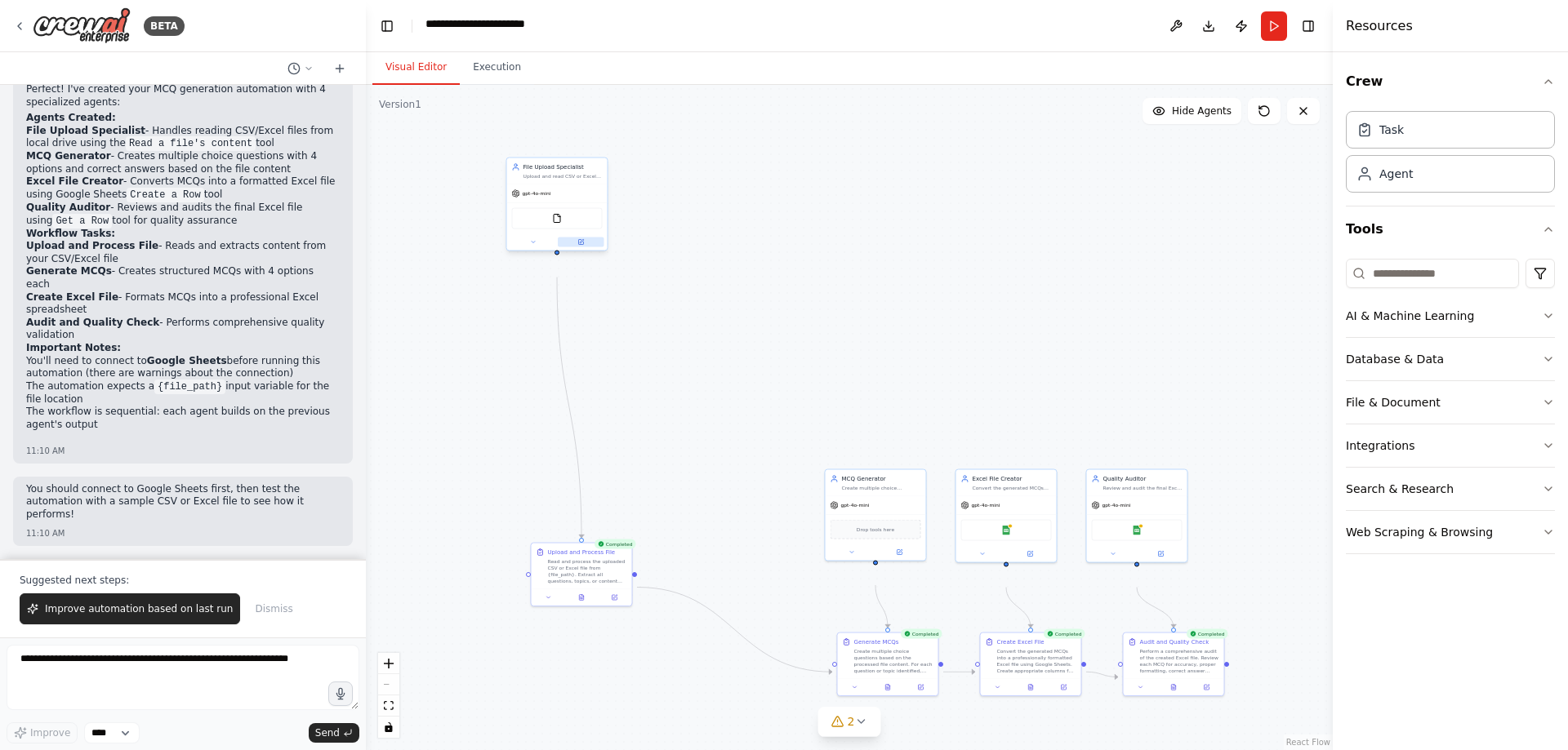
click at [583, 245] on icon at bounding box center [580, 241] width 5 height 5
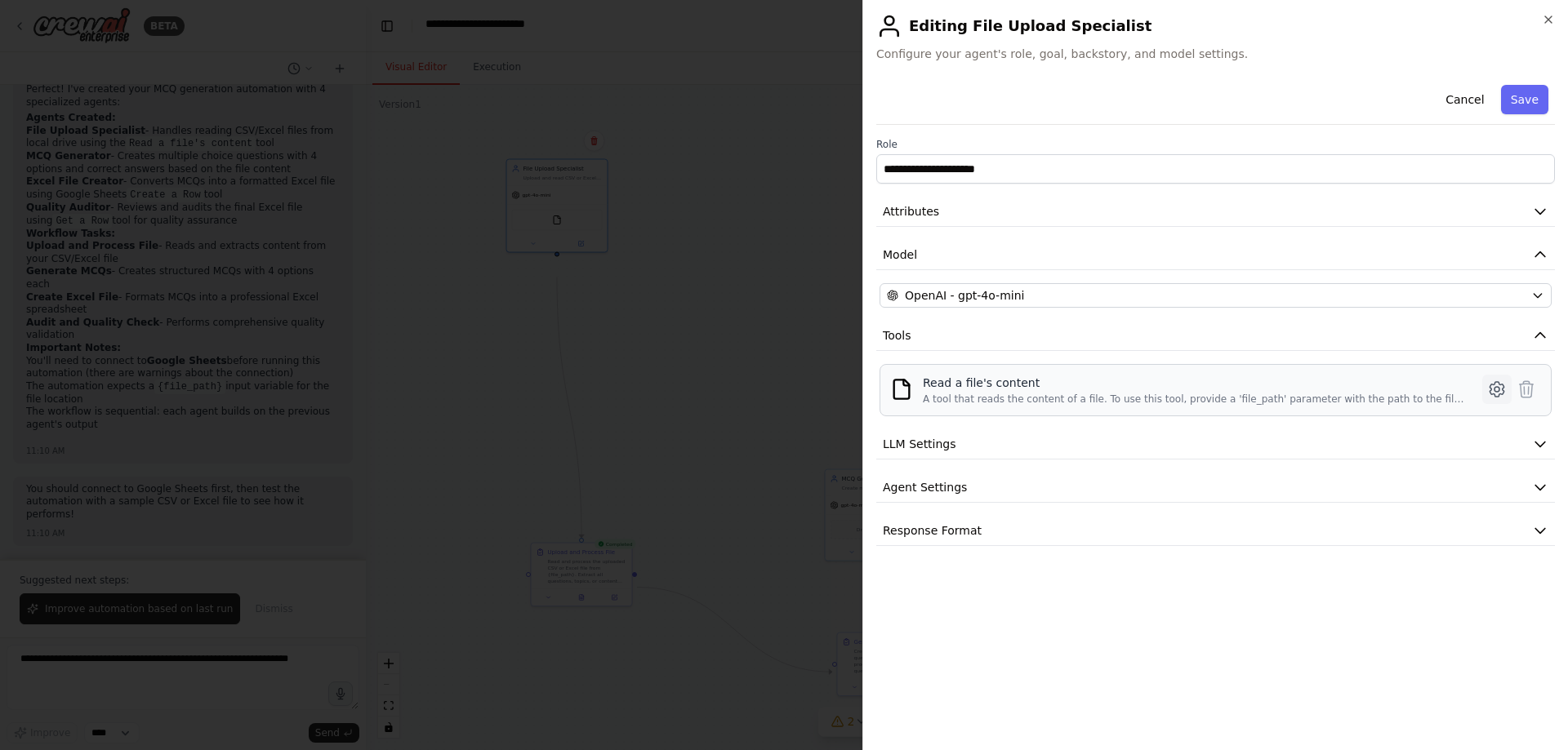
click at [1487, 399] on icon at bounding box center [1496, 388] width 19 height 19
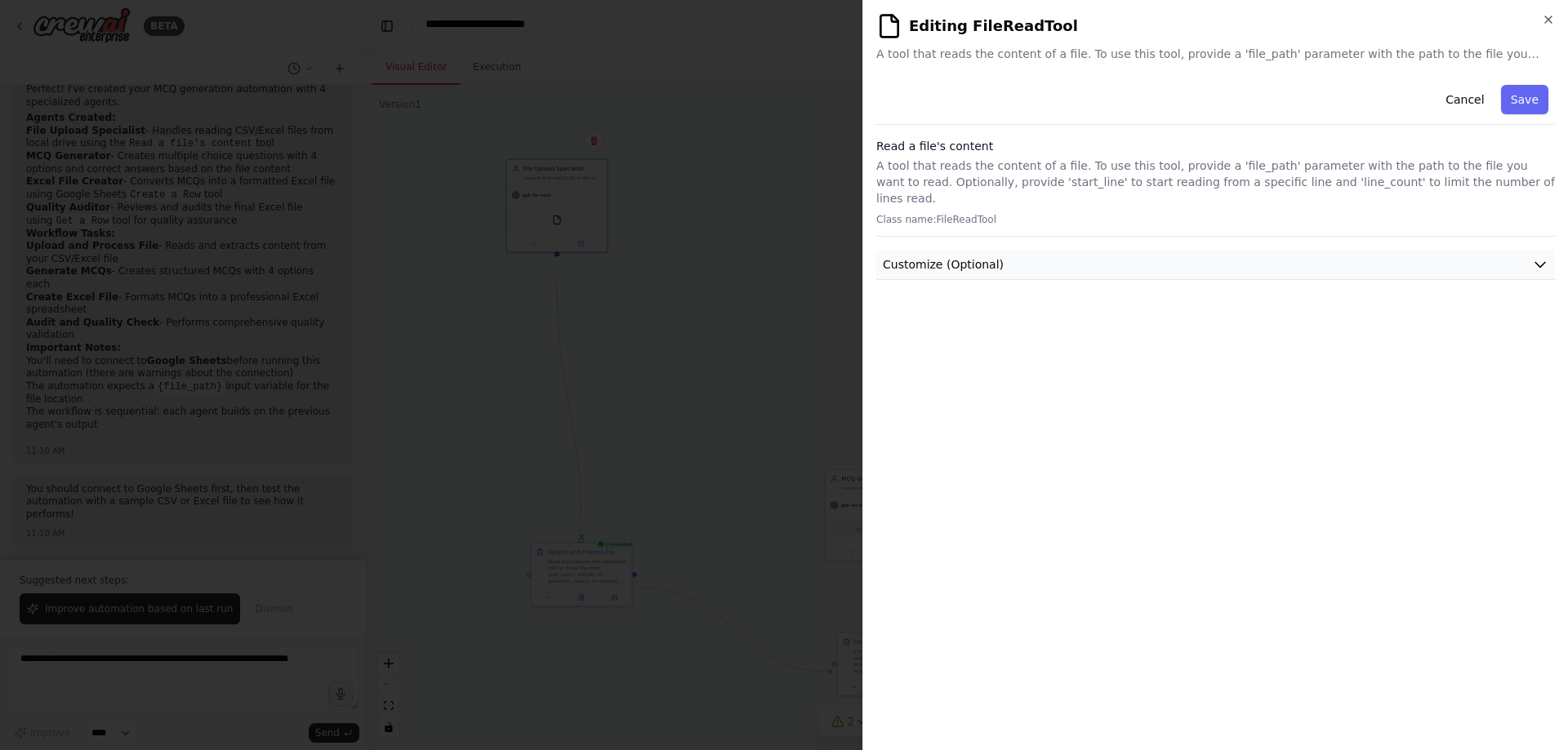
click at [1532, 272] on icon "button" at bounding box center [1540, 264] width 16 height 16
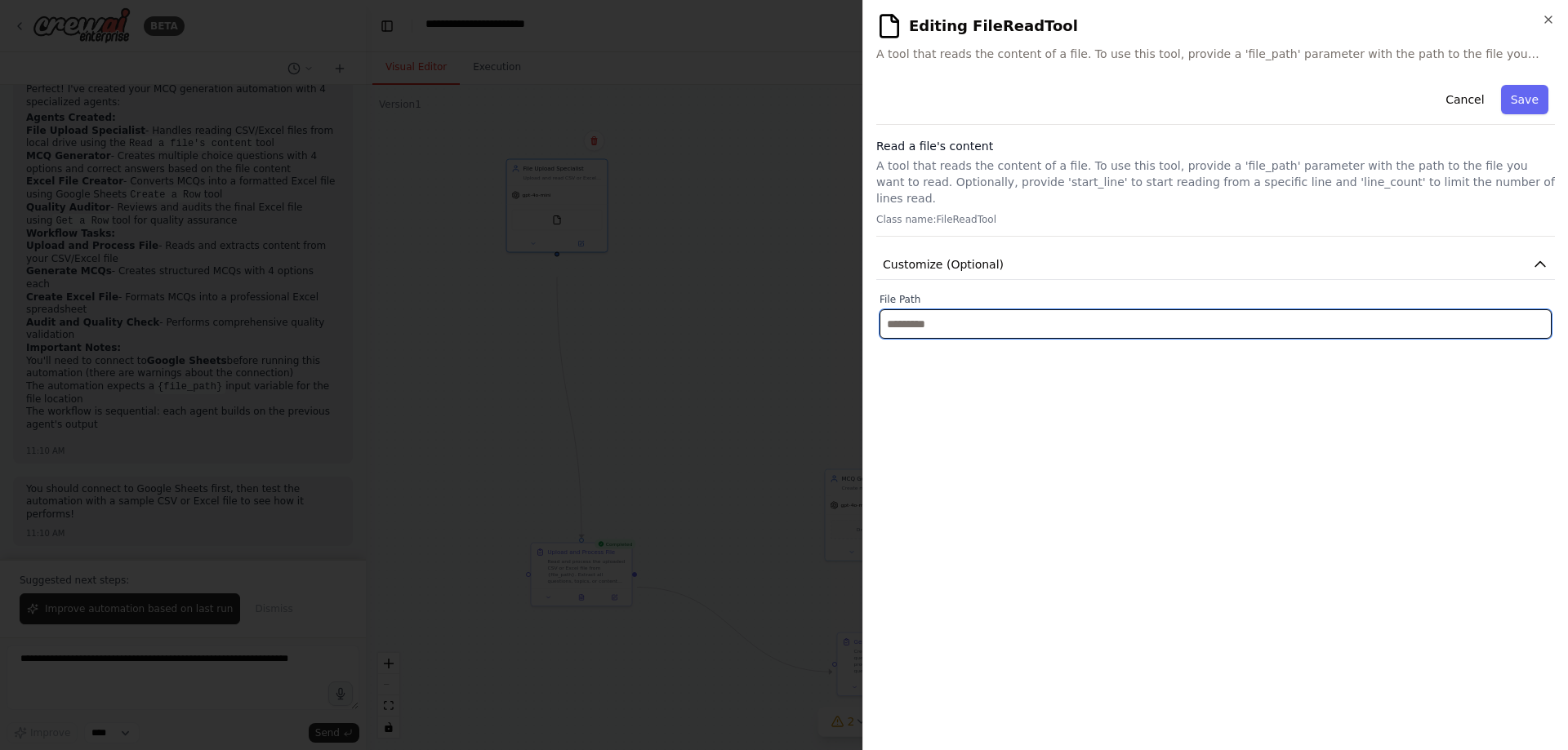
click at [1454, 339] on input "text" at bounding box center [1215, 324] width 672 height 29
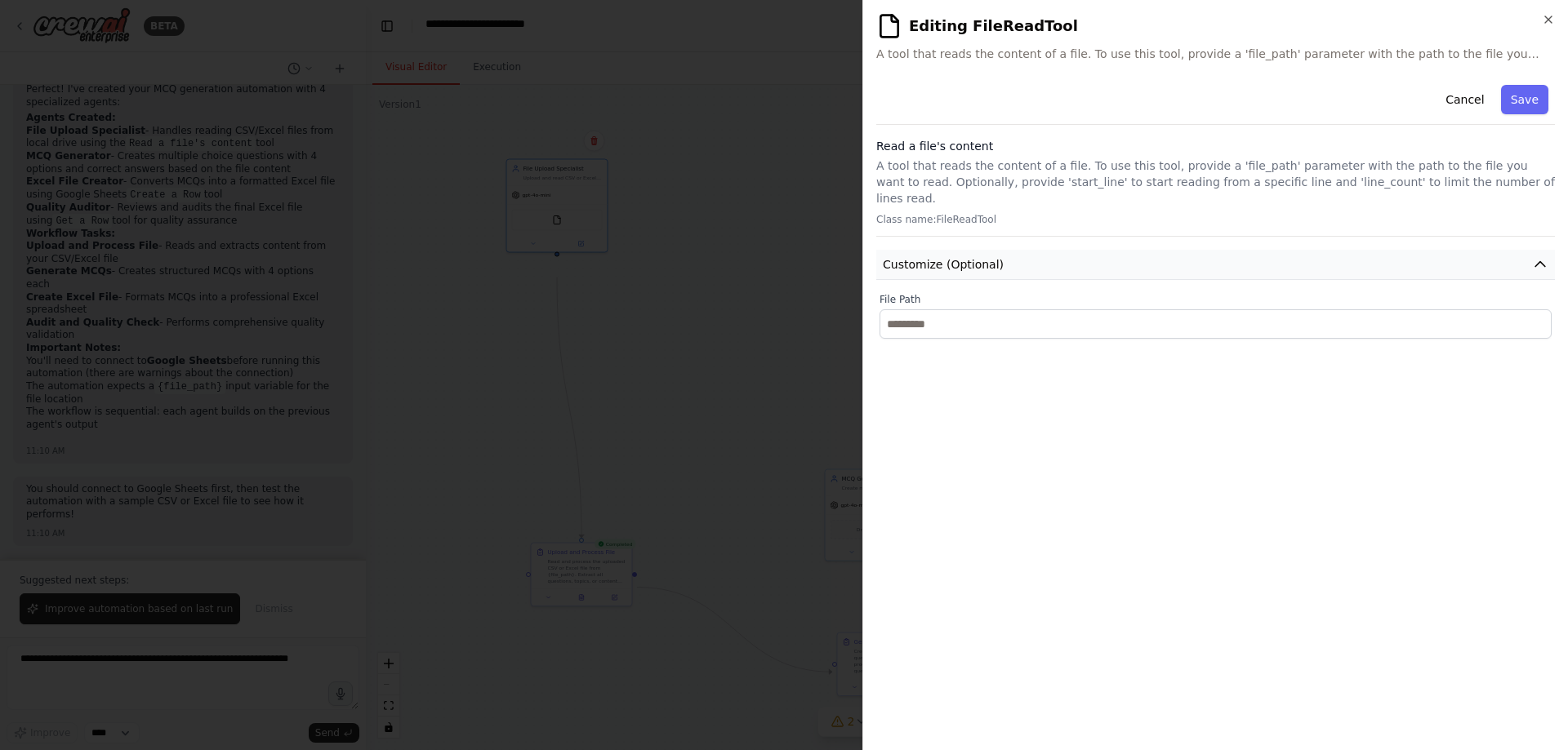
click at [984, 272] on span "Customize (Optional)" at bounding box center [943, 264] width 121 height 16
click at [1544, 23] on icon "button" at bounding box center [1547, 19] width 6 height 6
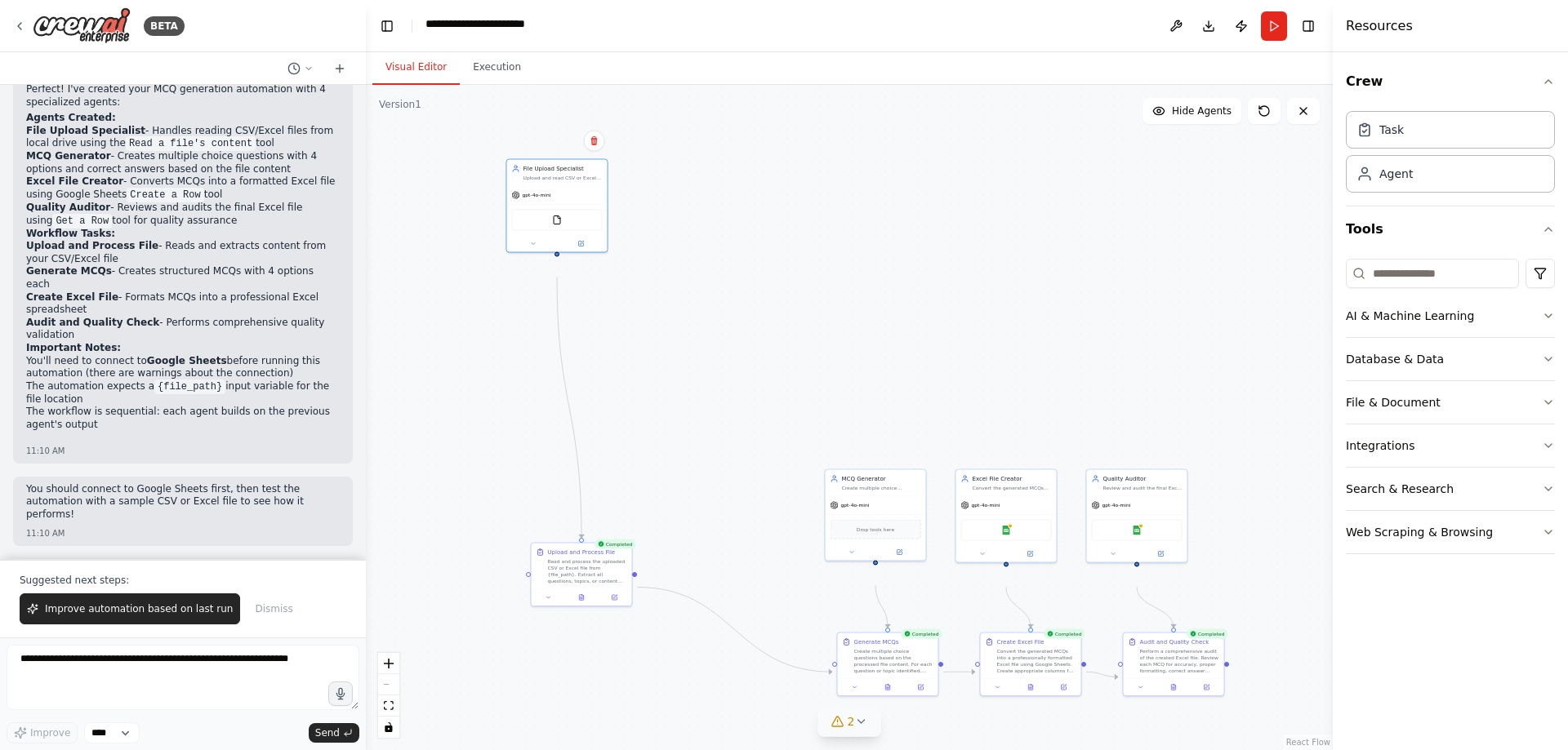
click at [849, 719] on span "2" at bounding box center [851, 722] width 7 height 16
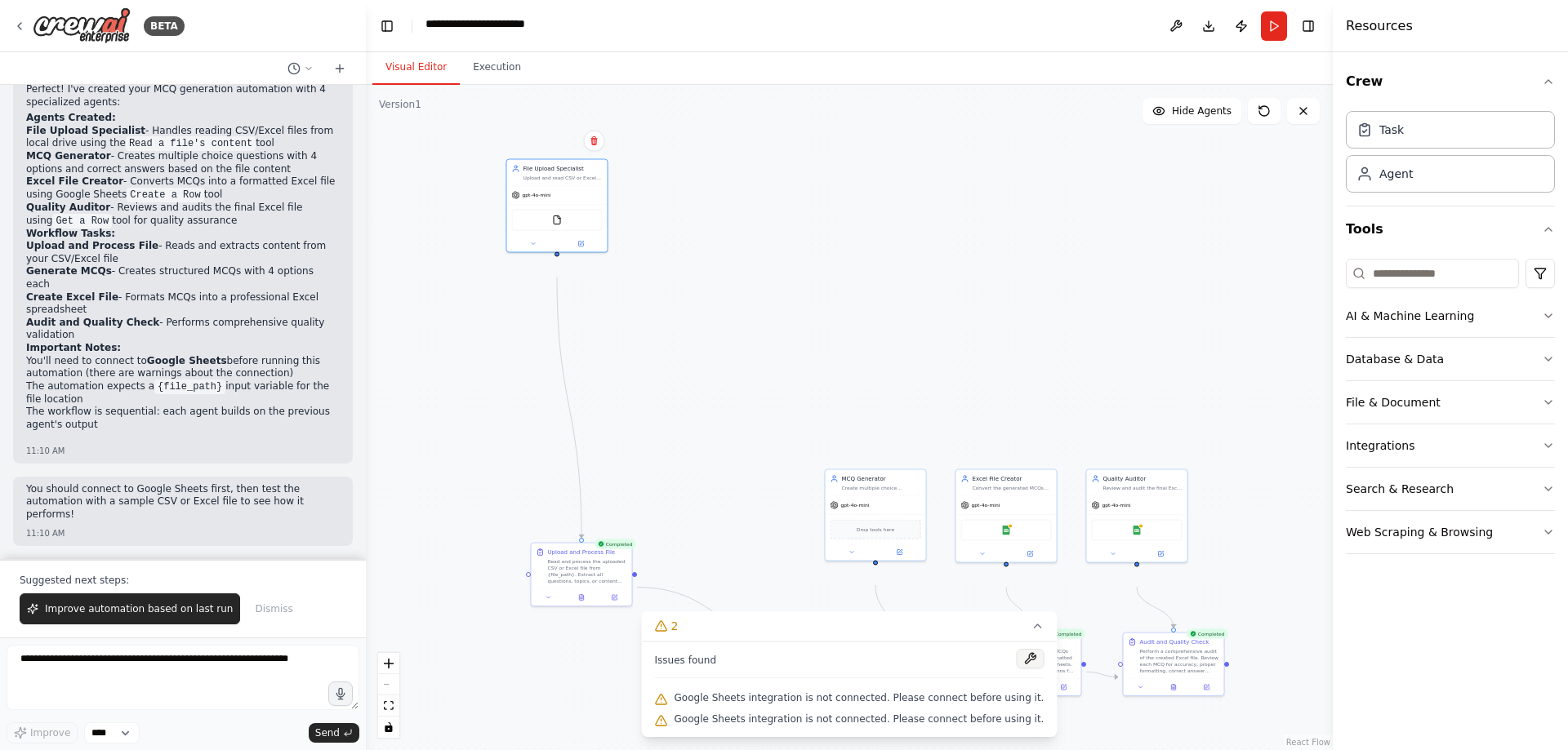
click at [1039, 649] on button at bounding box center [1029, 658] width 27 height 19
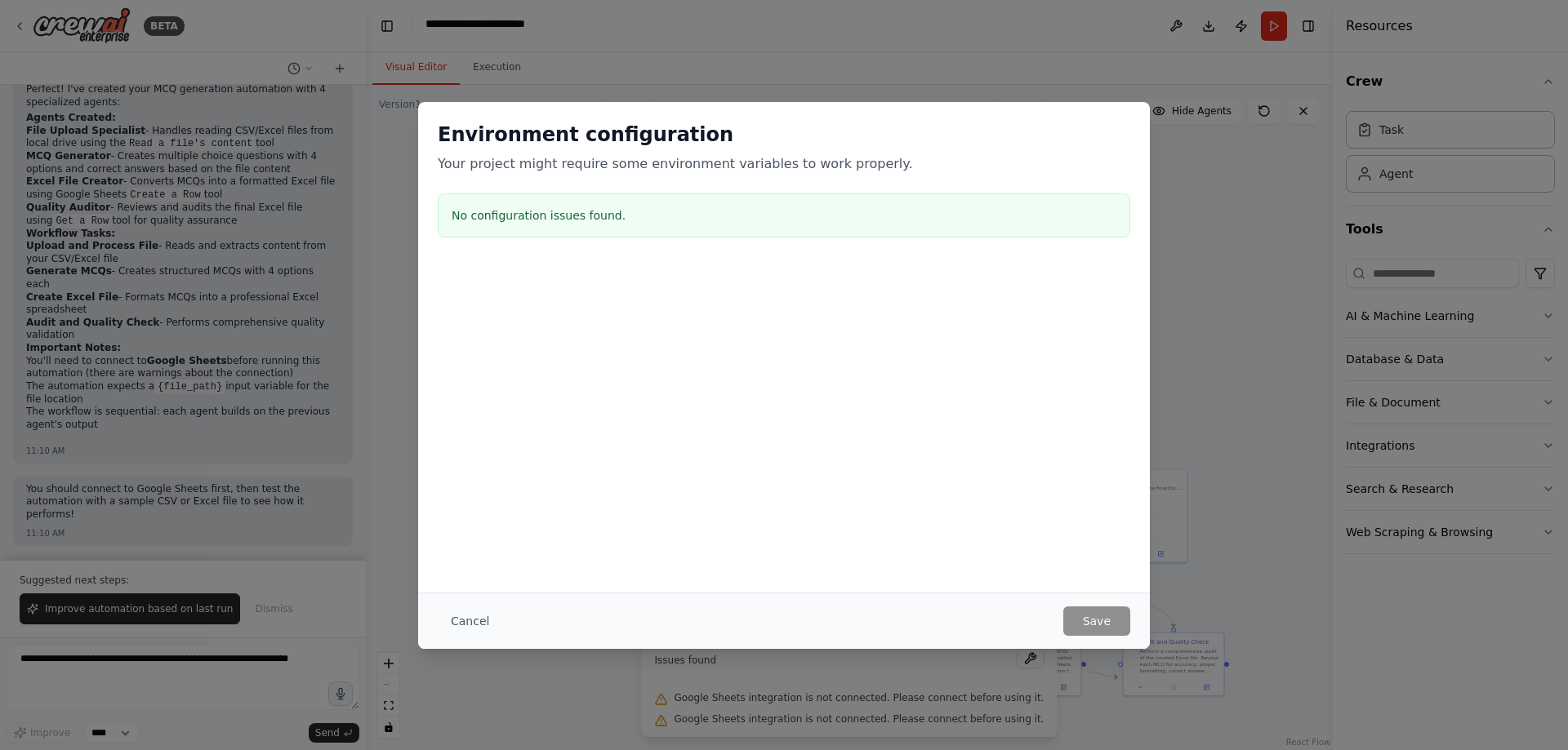
click at [1271, 183] on div "Environment configuration Your project might require some environment variables…" at bounding box center [784, 375] width 1568 height 750
click at [438, 619] on button "Cancel" at bounding box center [469, 621] width 65 height 29
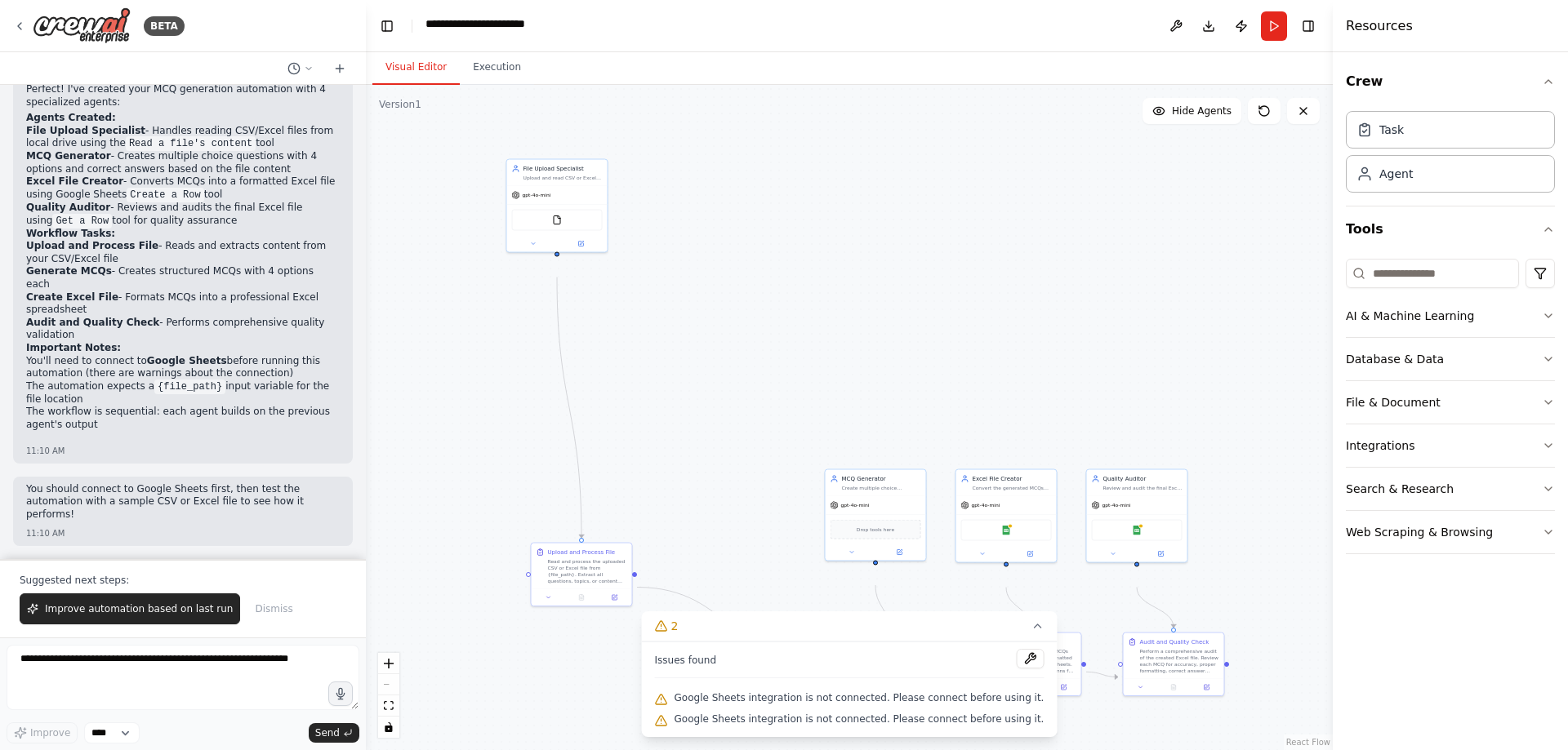
click at [735, 716] on span "Google Sheets integration is not connected. Please connect before using it." at bounding box center [860, 719] width 370 height 13
drag, startPoint x: 659, startPoint y: 688, endPoint x: 1064, endPoint y: 680, distance: 405.1
click at [1057, 680] on div "Issues found Google Sheets integration is not connected. Please connect before …" at bounding box center [850, 689] width 416 height 96
copy span "Google Sheets integration is not connected. Please connect before using it."
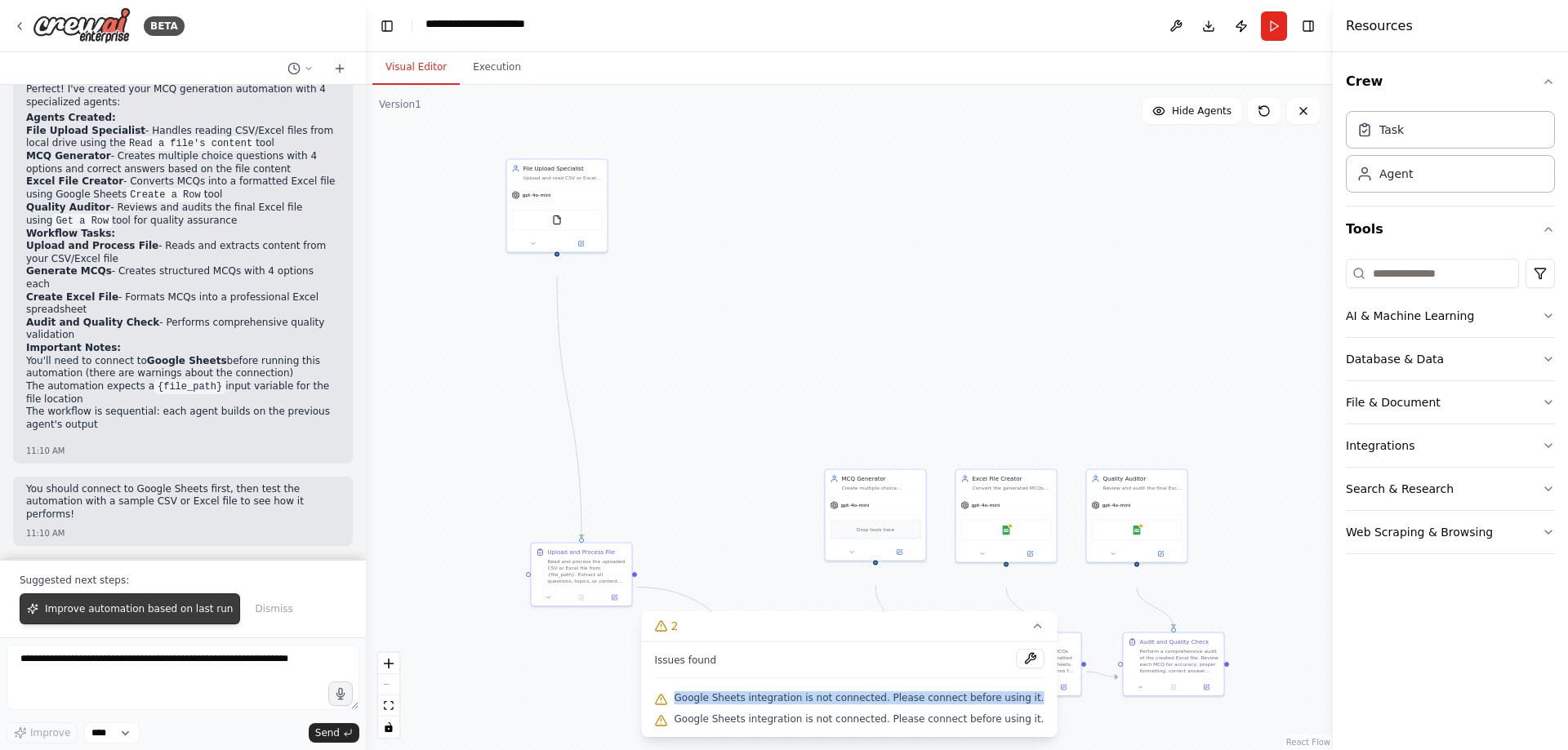
click at [98, 602] on span "Improve automation based on last run" at bounding box center [139, 609] width 188 height 13
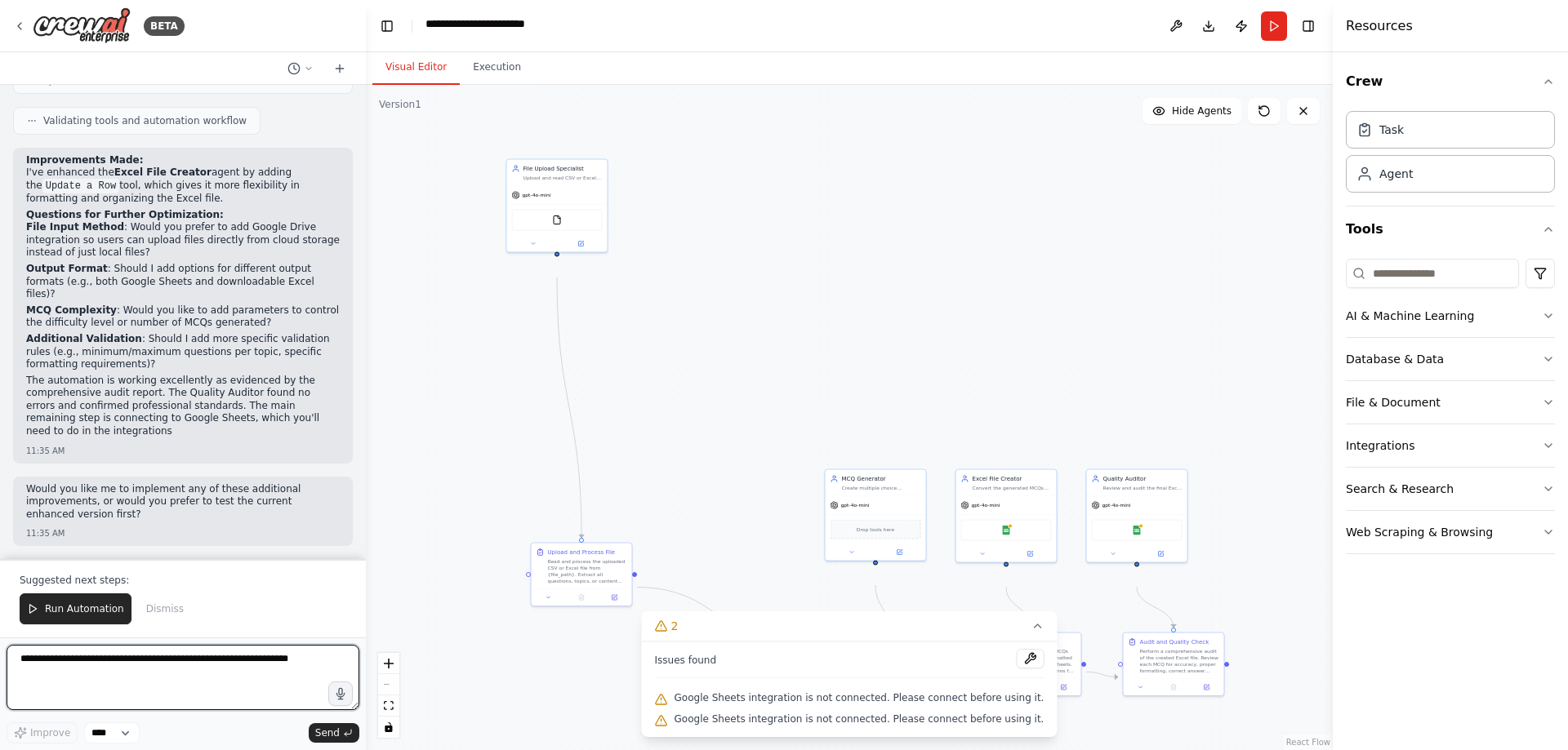
scroll to position [3052, 0]
click at [117, 674] on textarea at bounding box center [182, 678] width 353 height 66
paste textarea "**********"
type textarea "**********"
click at [315, 732] on span "Send" at bounding box center [327, 733] width 25 height 13
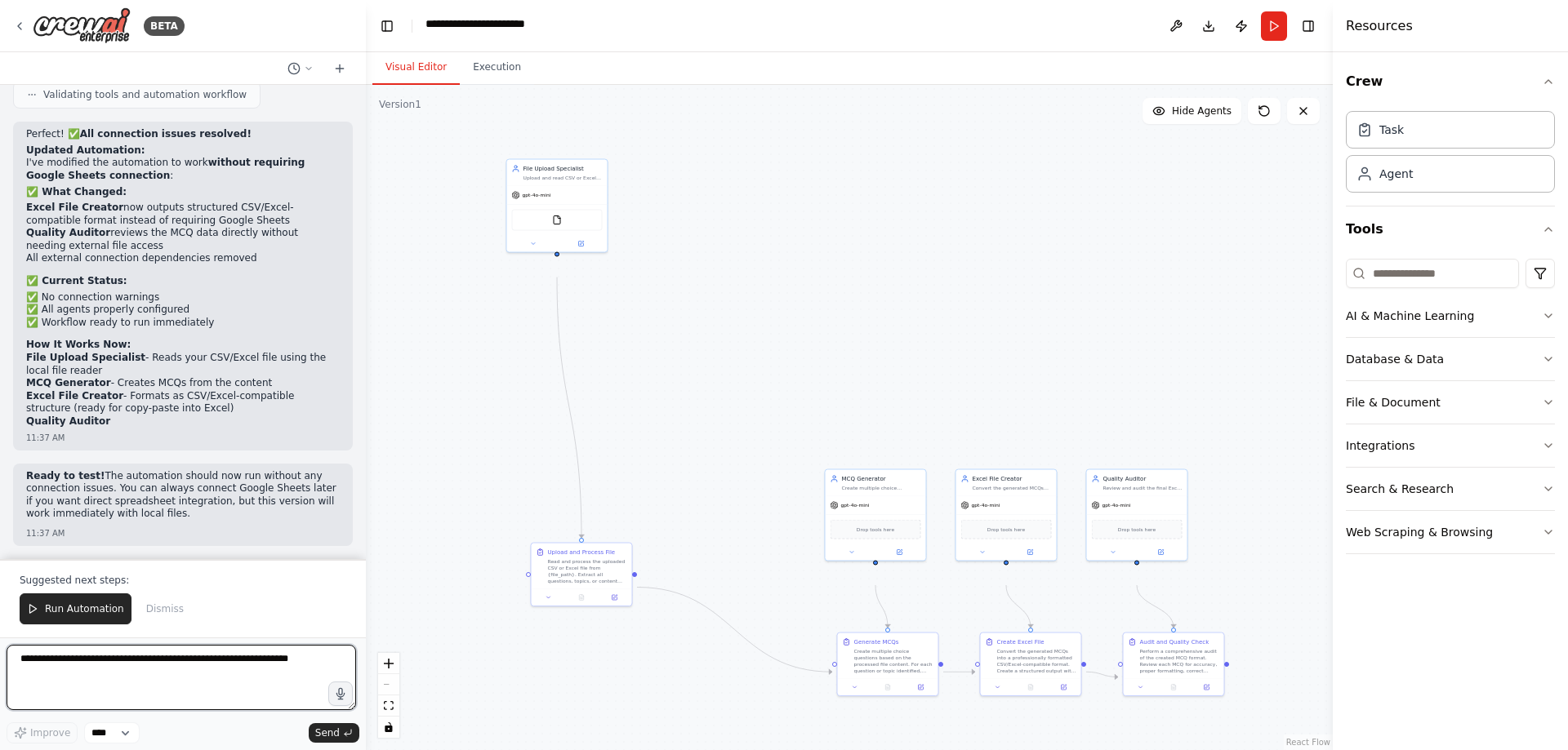
scroll to position [4829, 0]
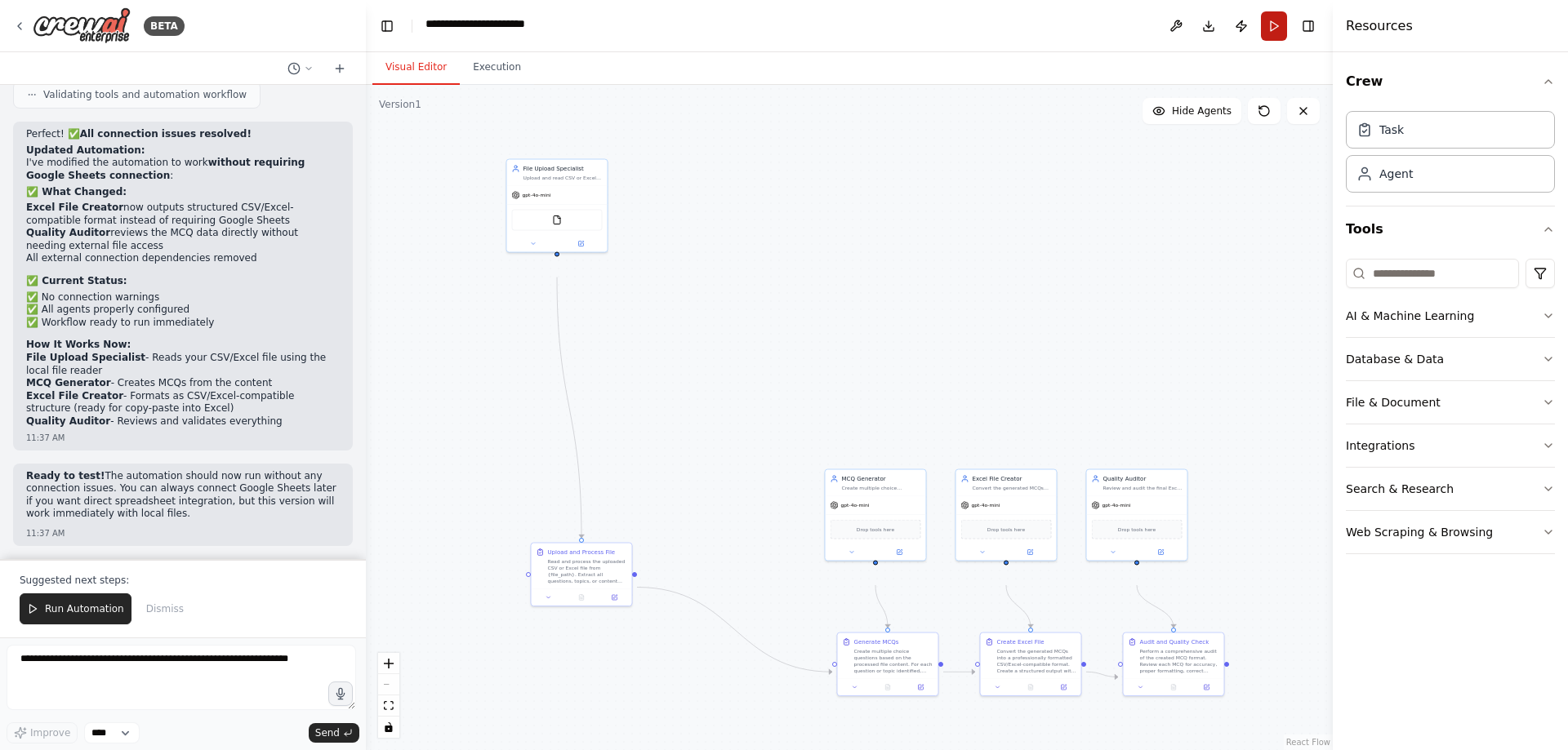
click at [1261, 36] on button "Run" at bounding box center [1274, 26] width 26 height 29
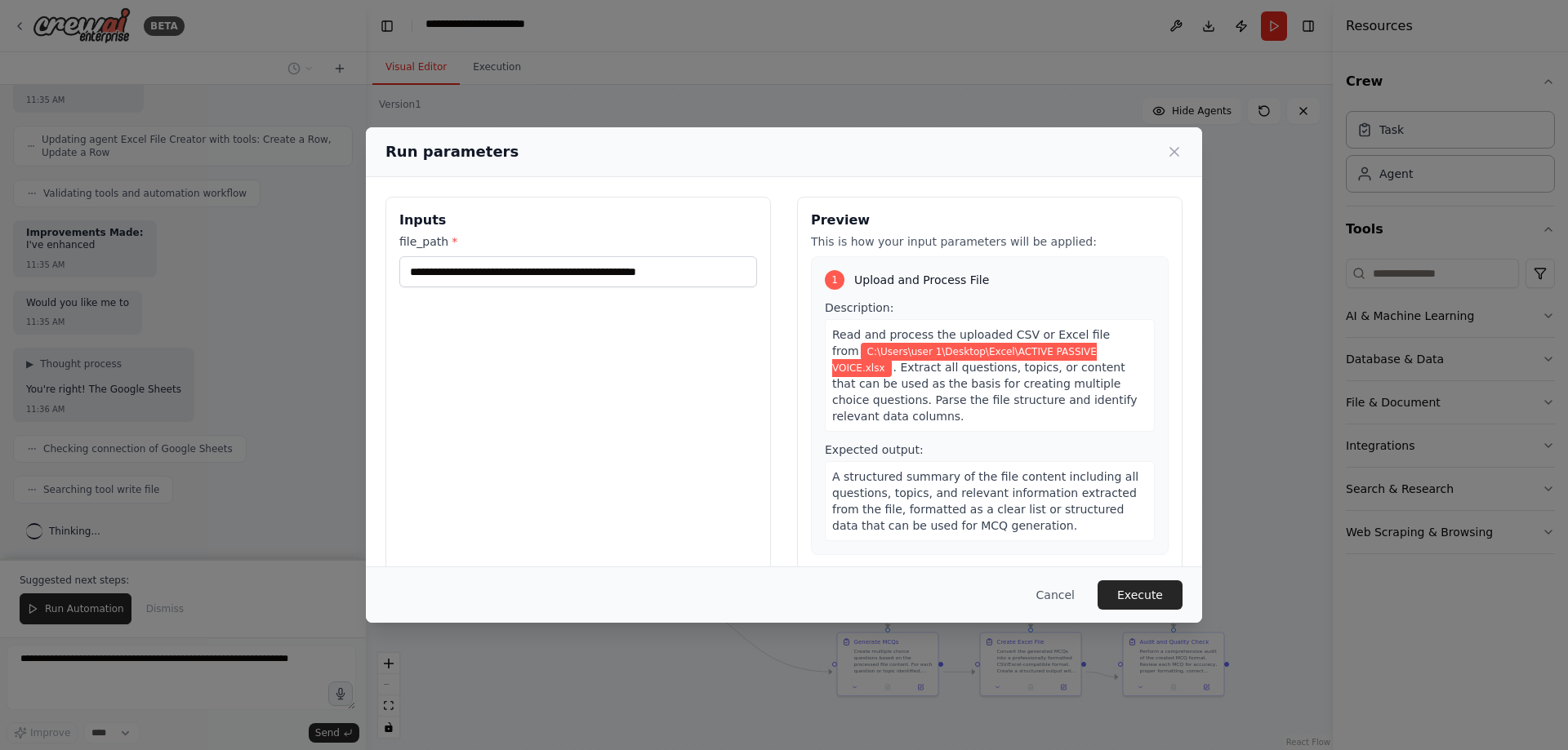
scroll to position [6279, 0]
click at [1182, 590] on button "Execute" at bounding box center [1140, 595] width 85 height 29
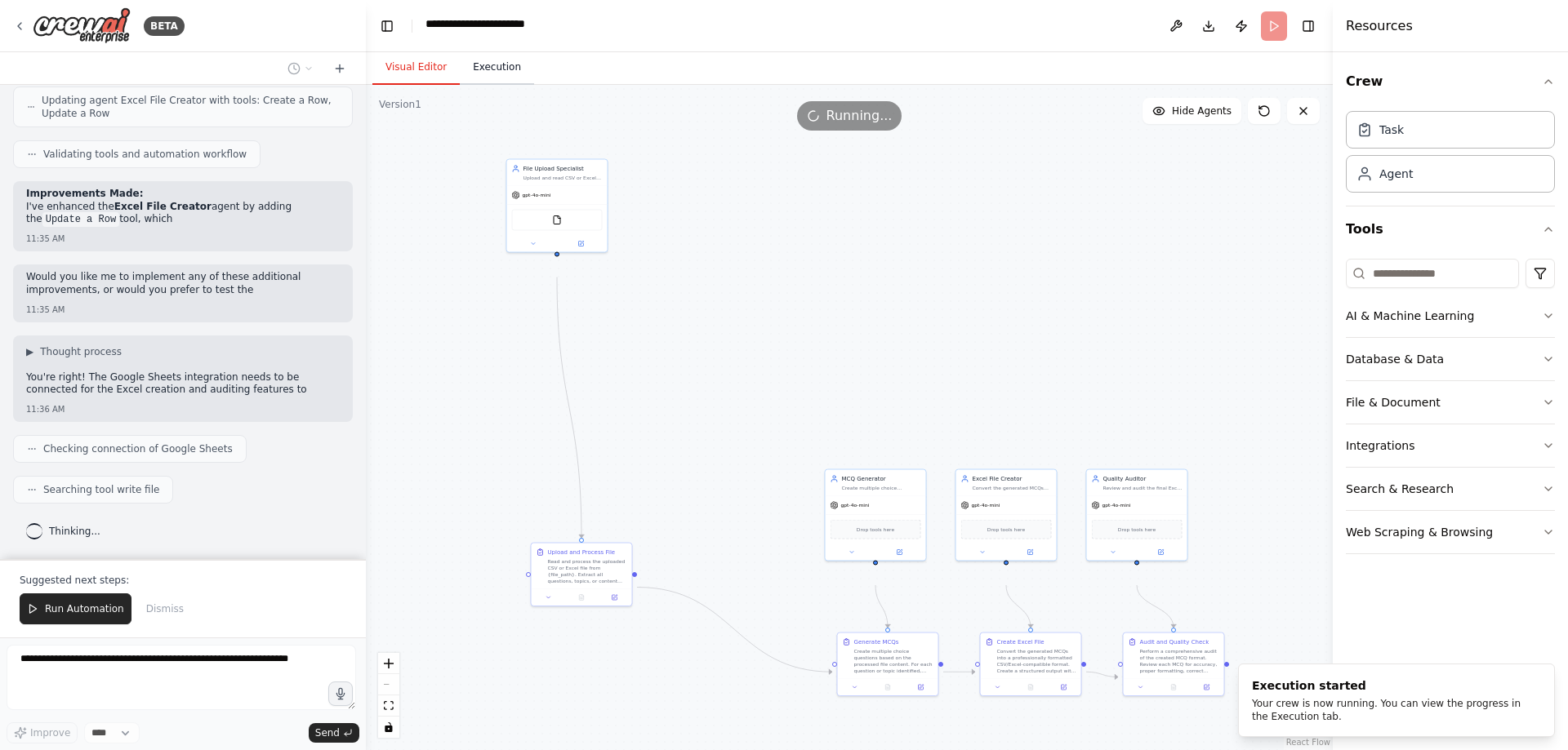
scroll to position [6574, 0]
click at [520, 82] on button "Execution" at bounding box center [496, 68] width 74 height 35
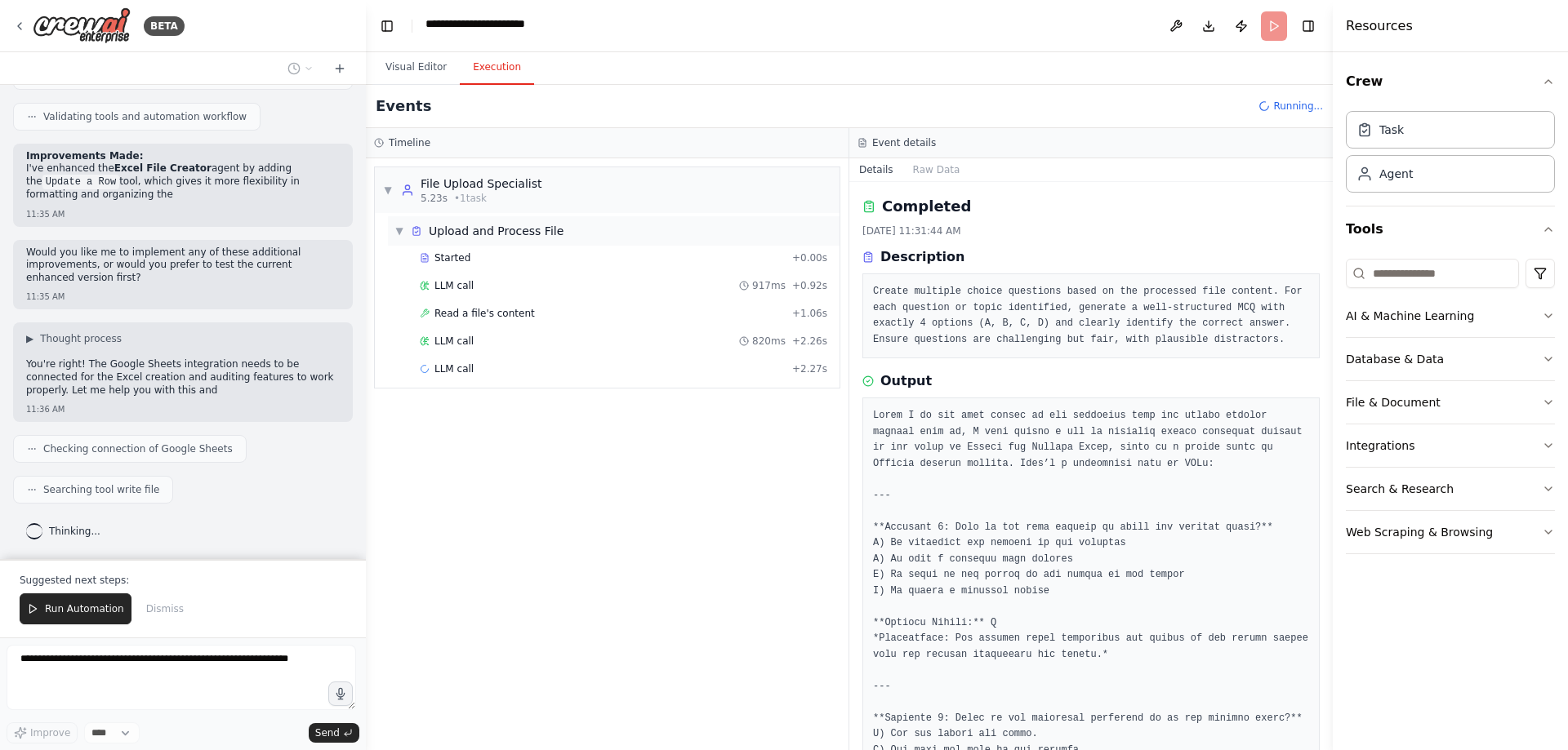
scroll to position [6755, 0]
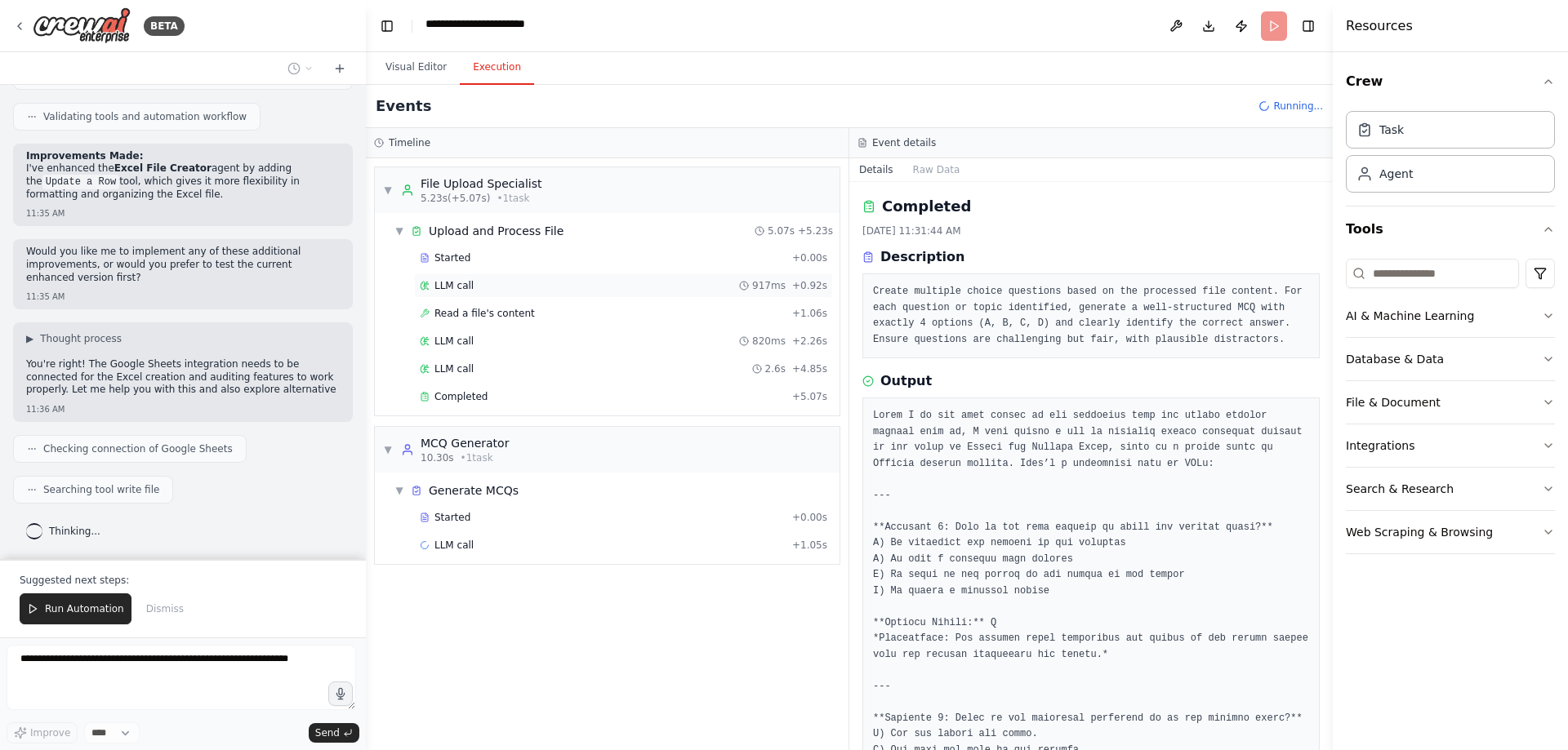
click at [459, 293] on span "LLM call" at bounding box center [453, 285] width 39 height 13
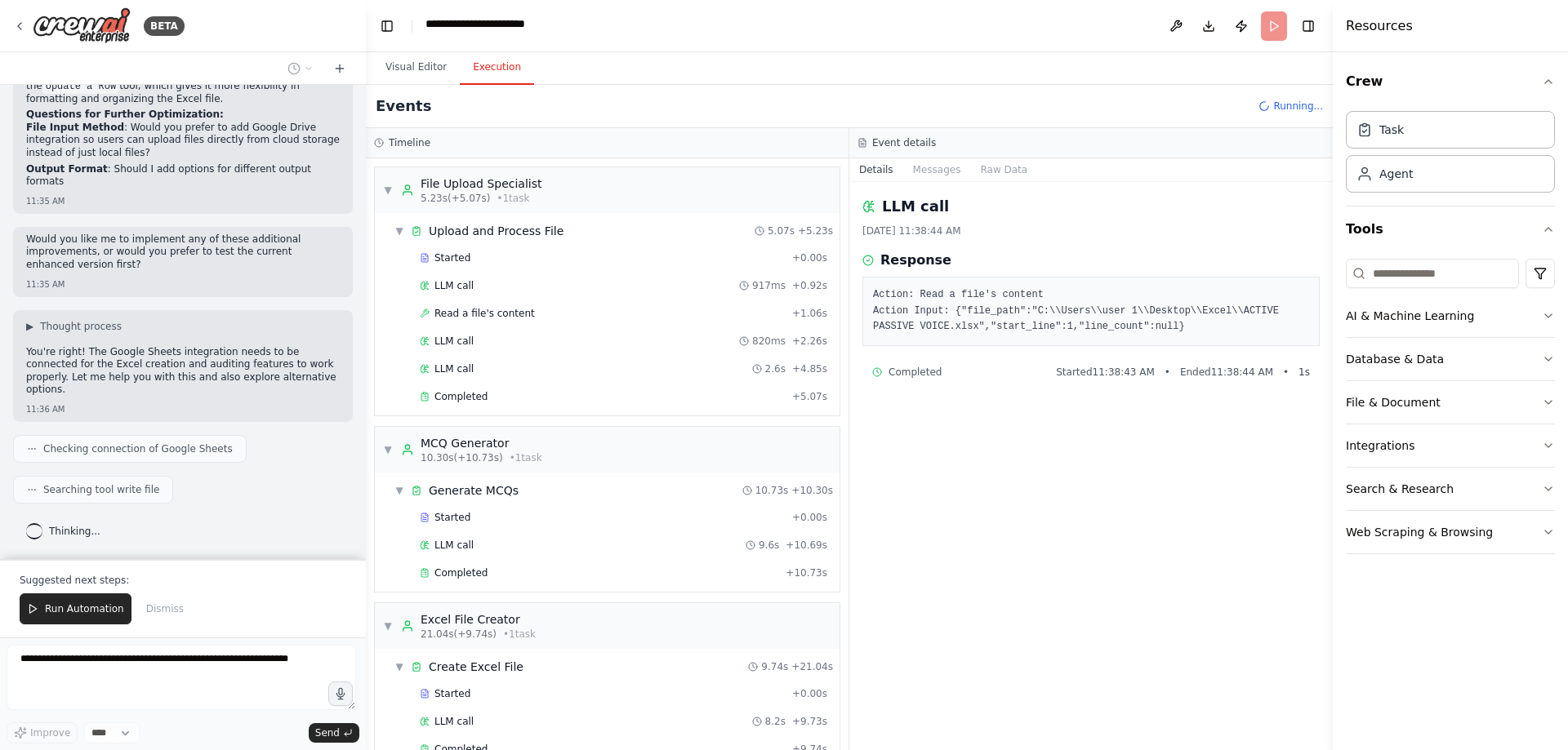
scroll to position [116, 0]
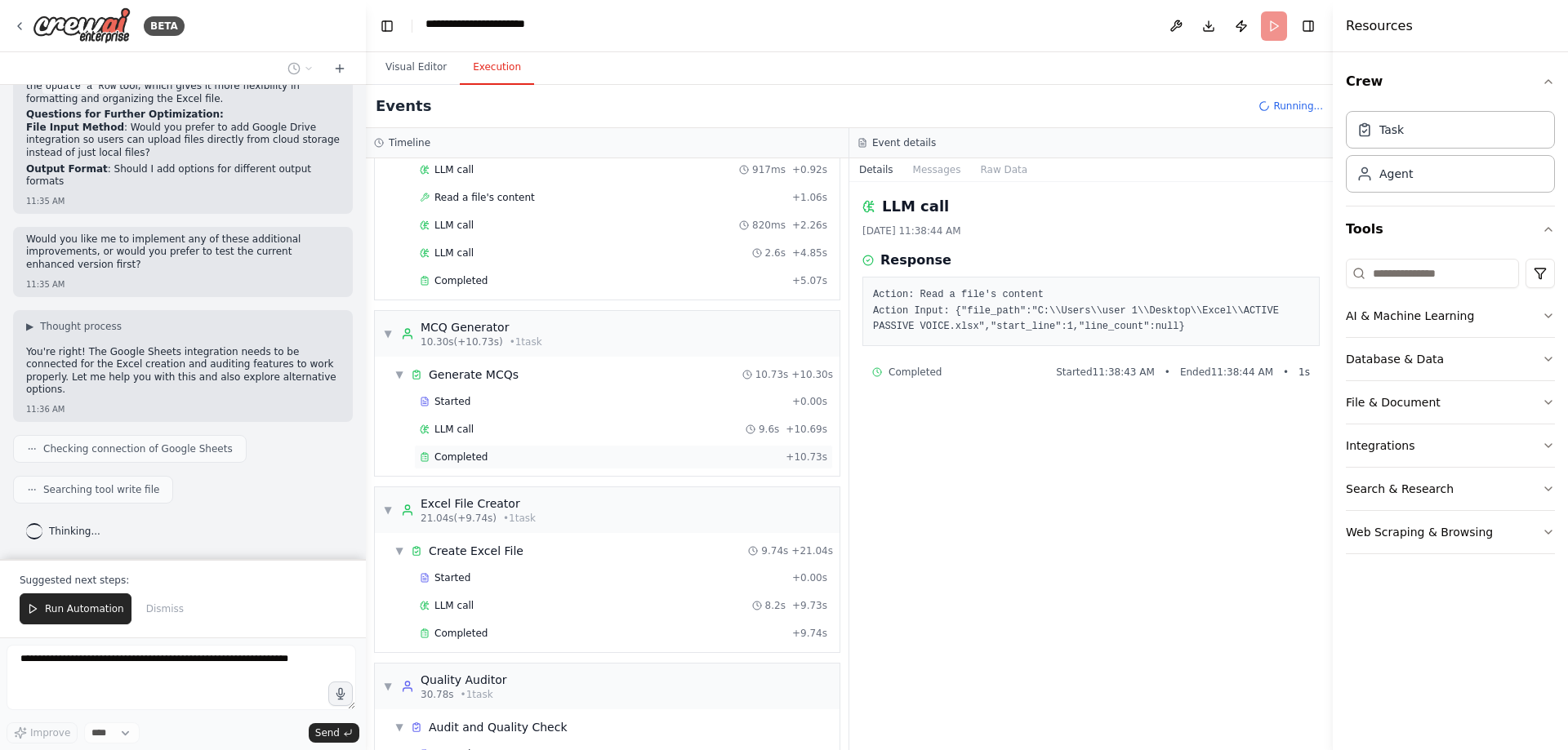
click at [465, 464] on span "Completed" at bounding box center [460, 457] width 53 height 13
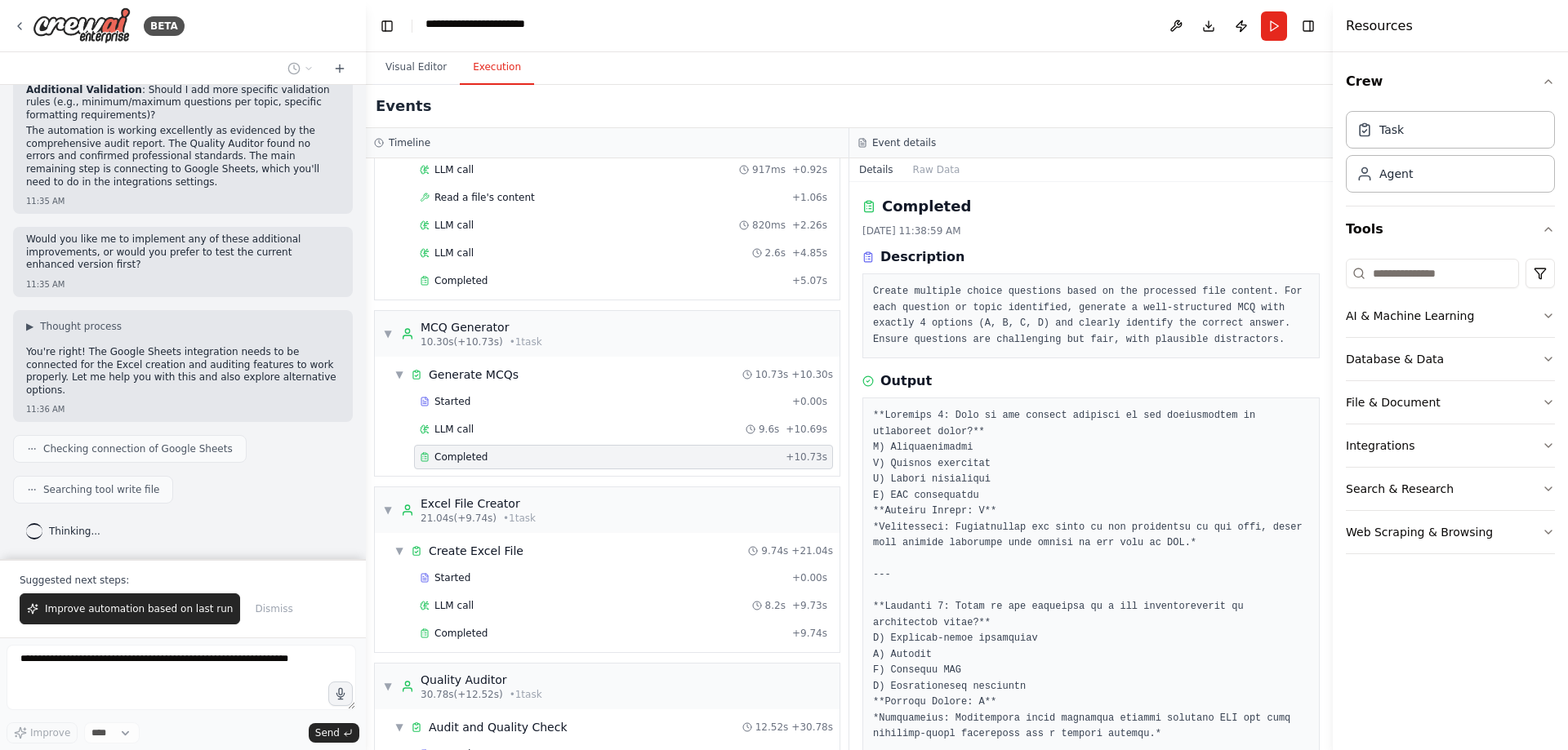
scroll to position [0, 0]
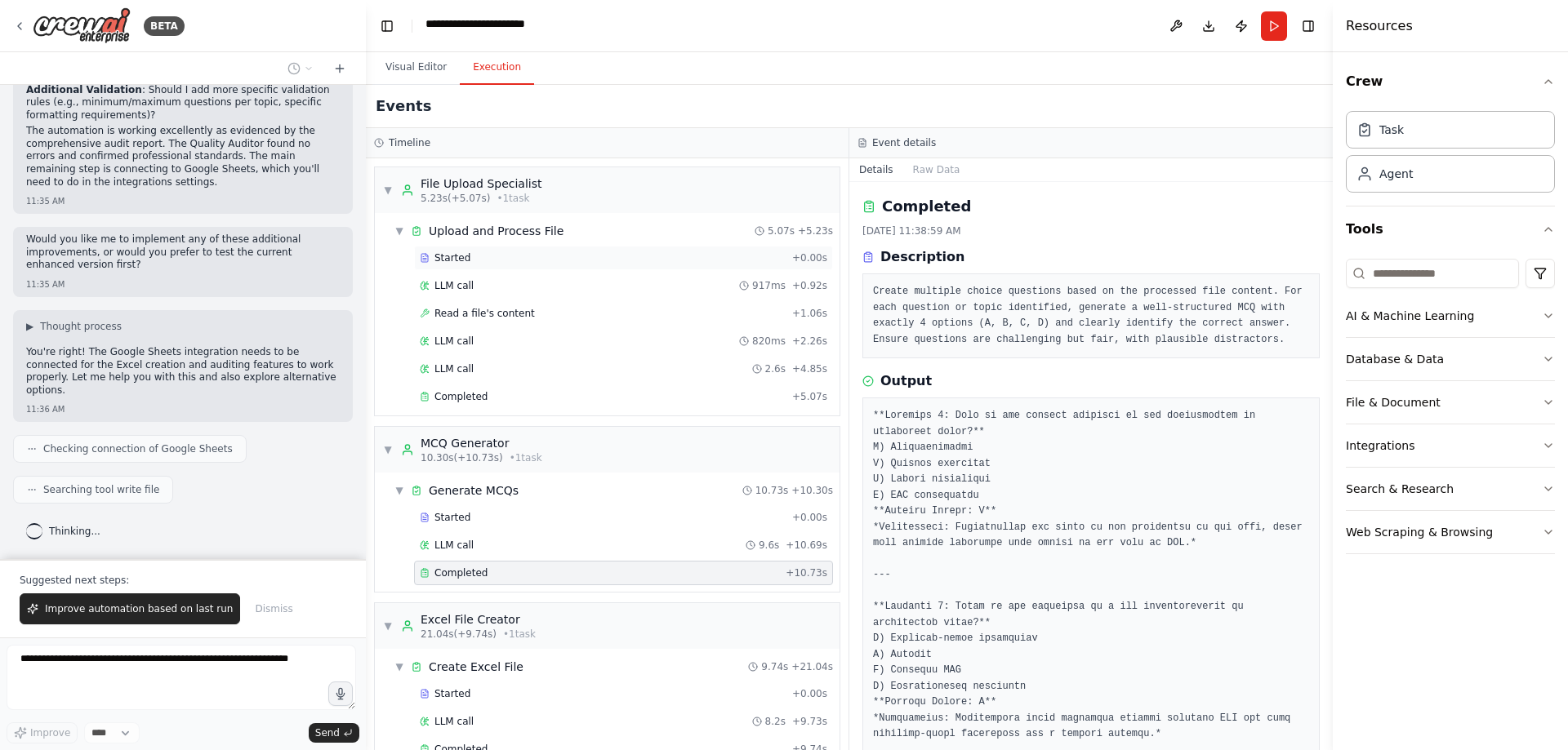
click at [465, 264] on span "Started" at bounding box center [451, 258] width 36 height 13
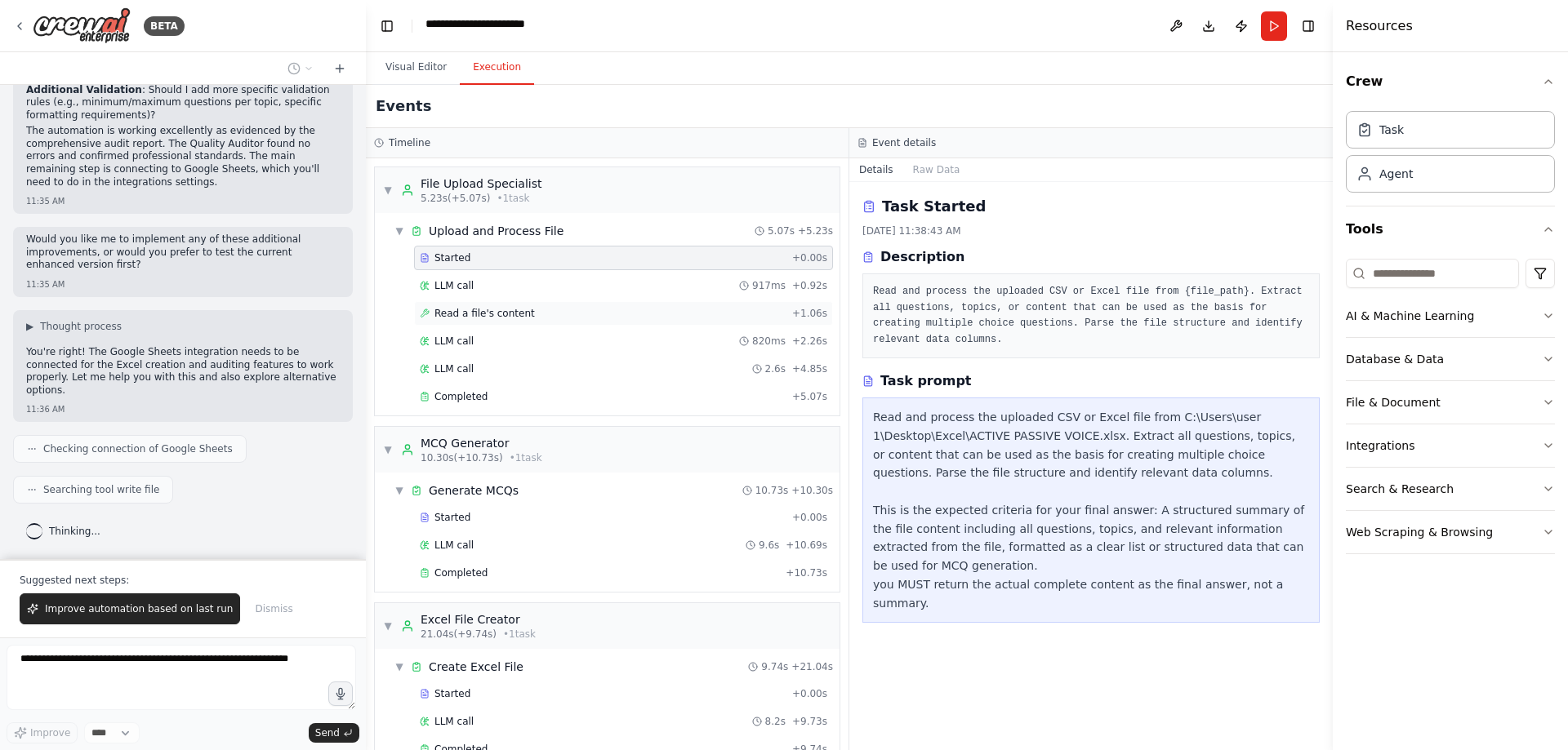
click at [465, 320] on span "Read a file's content" at bounding box center [484, 313] width 100 height 13
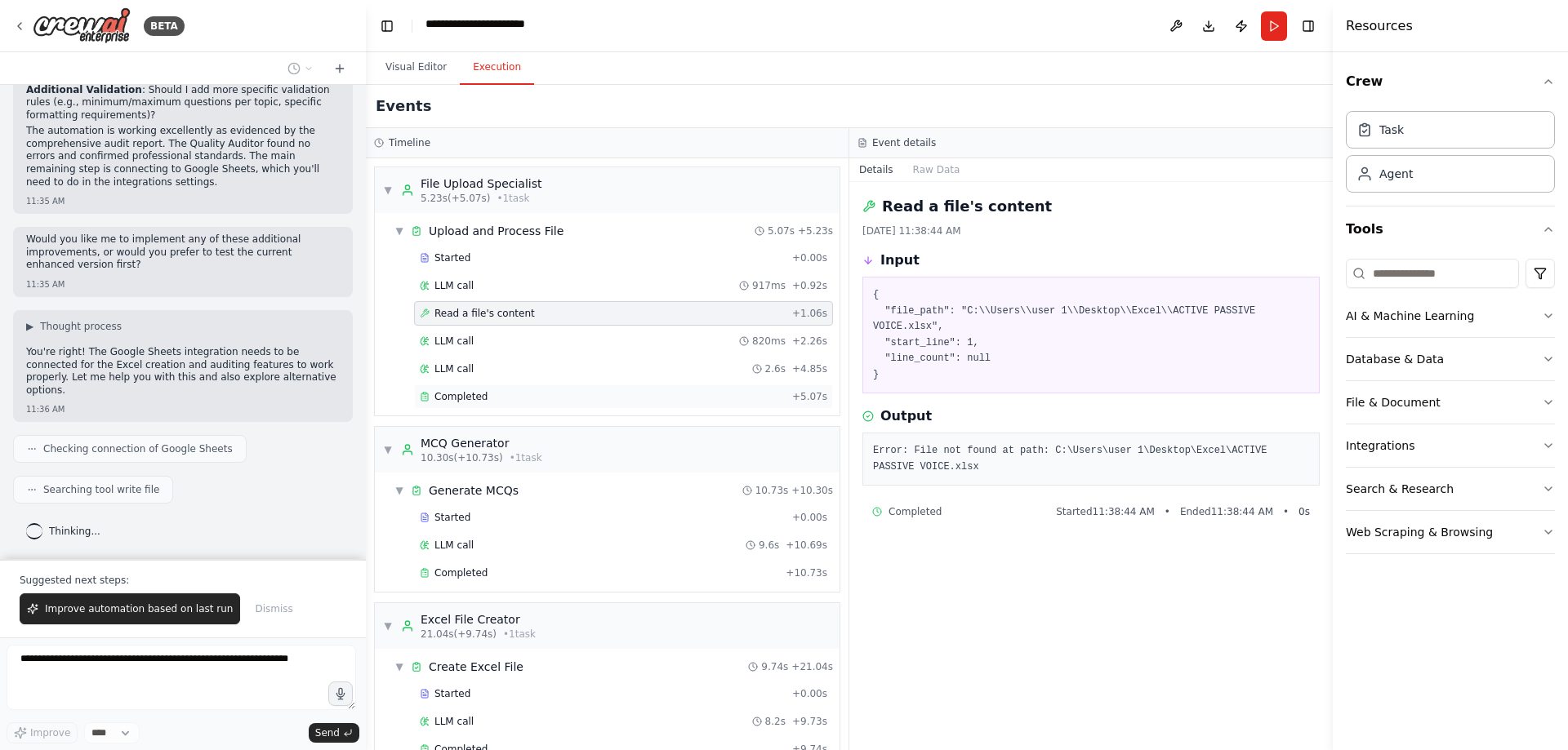
drag, startPoint x: 465, startPoint y: 389, endPoint x: 664, endPoint y: 480, distance: 218.8
click at [468, 320] on span "Read a file's content" at bounding box center [484, 313] width 100 height 13
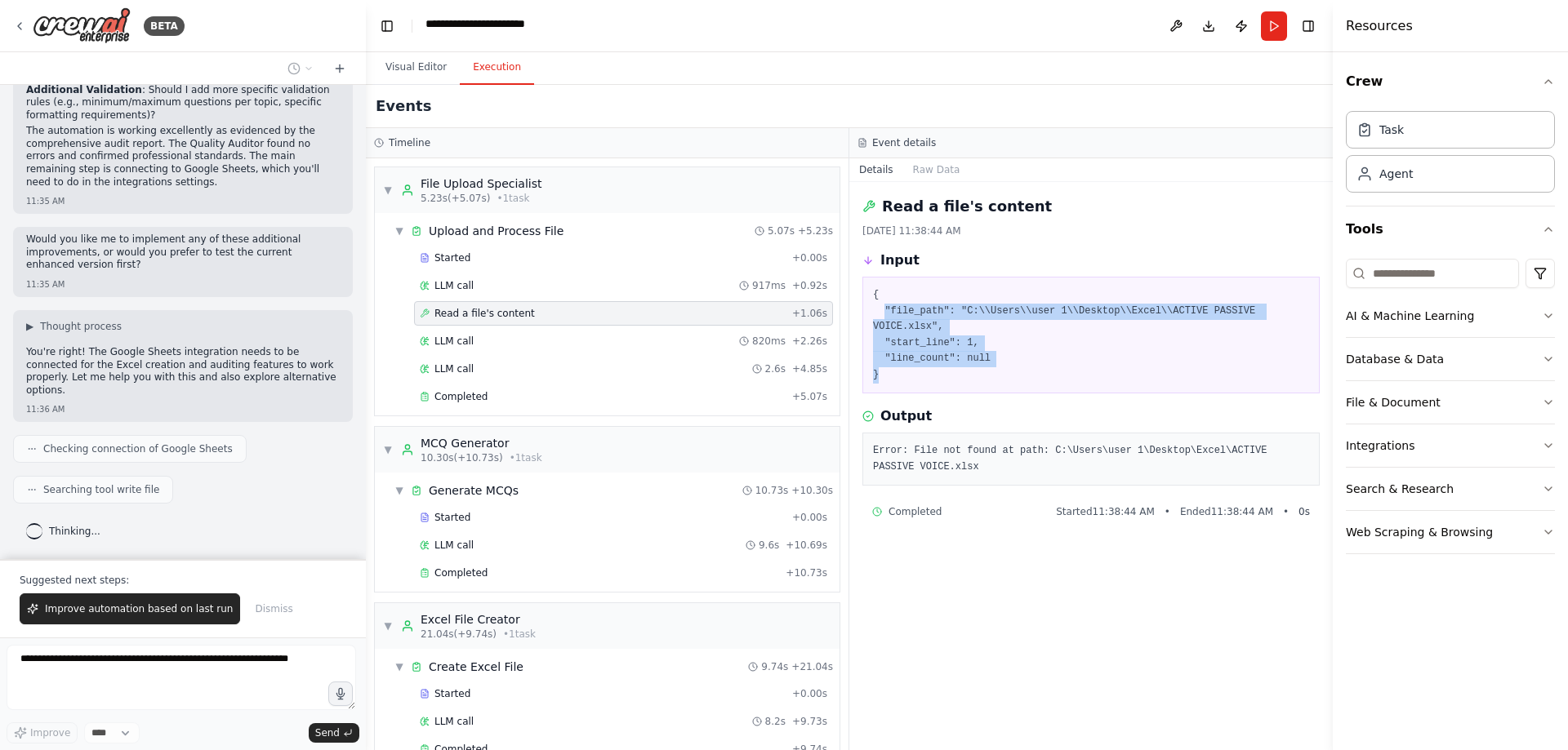
drag, startPoint x: 892, startPoint y: 382, endPoint x: 1029, endPoint y: 460, distance: 157.6
click at [1029, 383] on pre "{ "file_path": "C:\\Users\\user 1\\Desktop\\Excel\\ACTIVE PASSIVE VOICE.xlsx", …" at bounding box center [1090, 334] width 436 height 96
copy pre ""file_path": "C:\\Users\\user 1\\Desktop\\Excel\\ACTIVE PASSIVE VOICE.xlsx", "s…"
click at [929, 383] on pre "{ "file_path": "C:\\Users\\user 1\\Desktop\\Excel\\ACTIVE PASSIVE VOICE.xlsx", …" at bounding box center [1090, 334] width 436 height 96
drag, startPoint x: 891, startPoint y: 390, endPoint x: 1016, endPoint y: 446, distance: 137.0
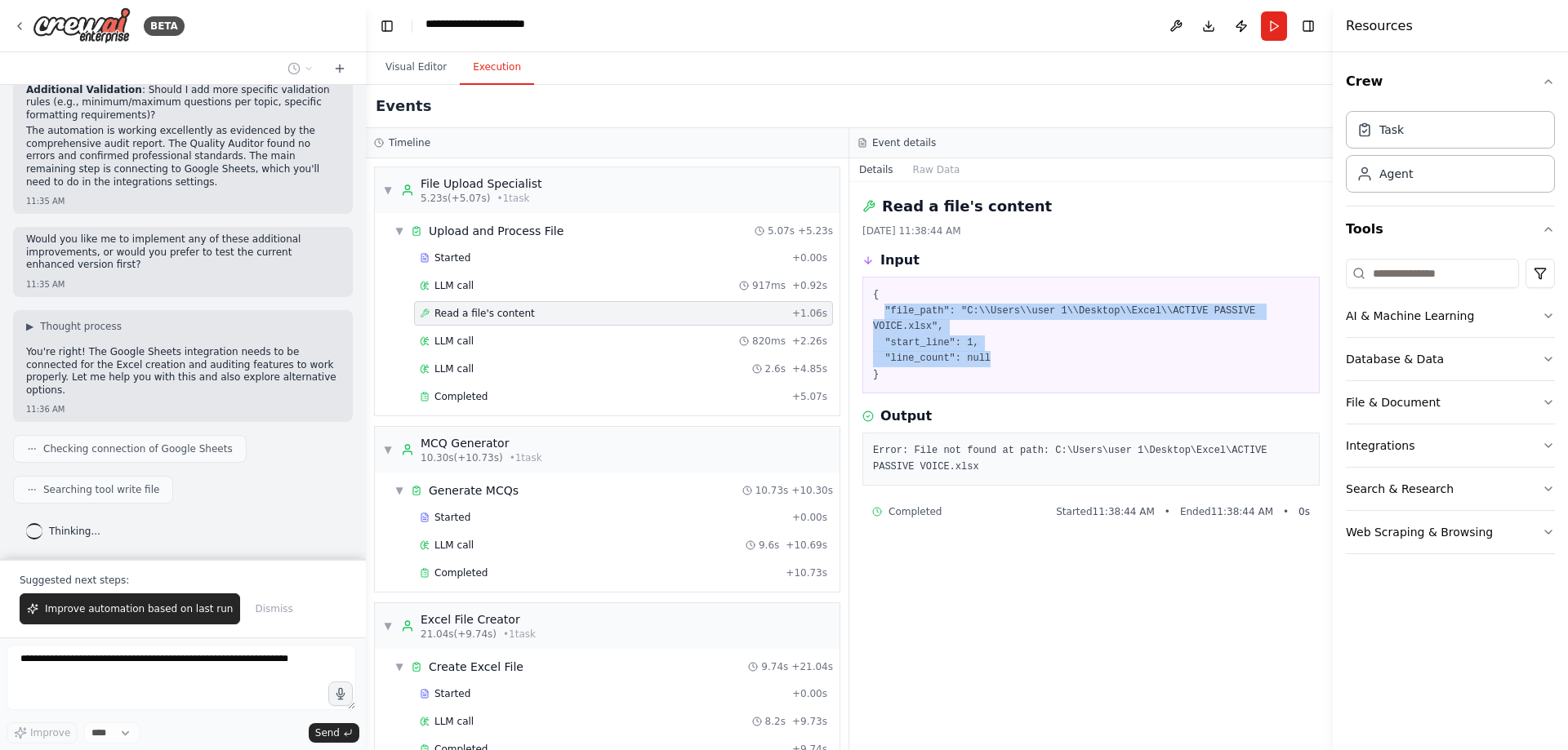
click at [1016, 383] on pre "{ "file_path": "C:\\Users\\user 1\\Desktop\\Excel\\ACTIVE PASSIVE VOICE.xlsx", …" at bounding box center [1090, 334] width 436 height 96
copy pre ""file_path": "C:\\Users\\user 1\\Desktop\\Excel\\ACTIVE PASSIVE VOICE.xlsx", "s…"
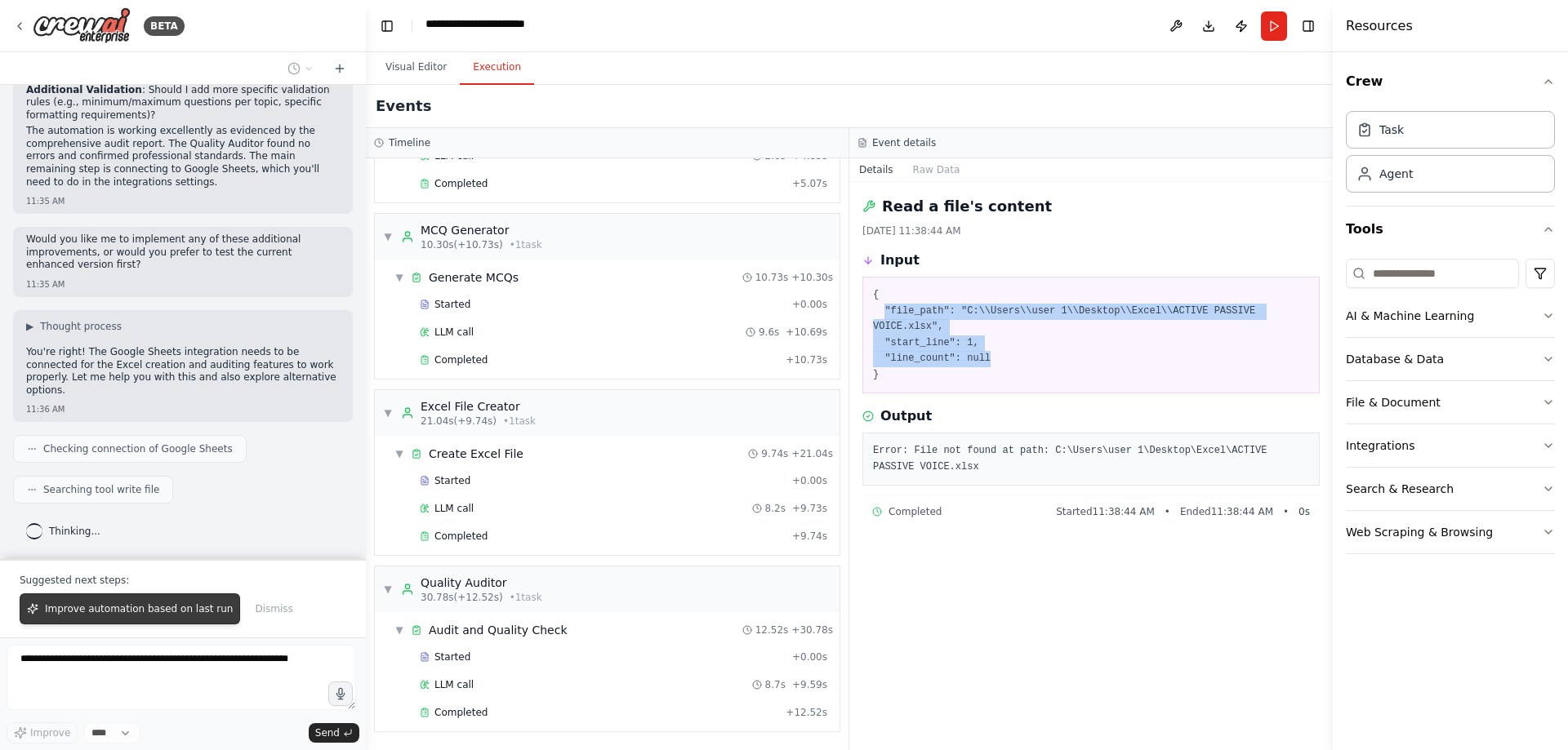
click at [135, 602] on span "Improve automation based on last run" at bounding box center [139, 609] width 188 height 13
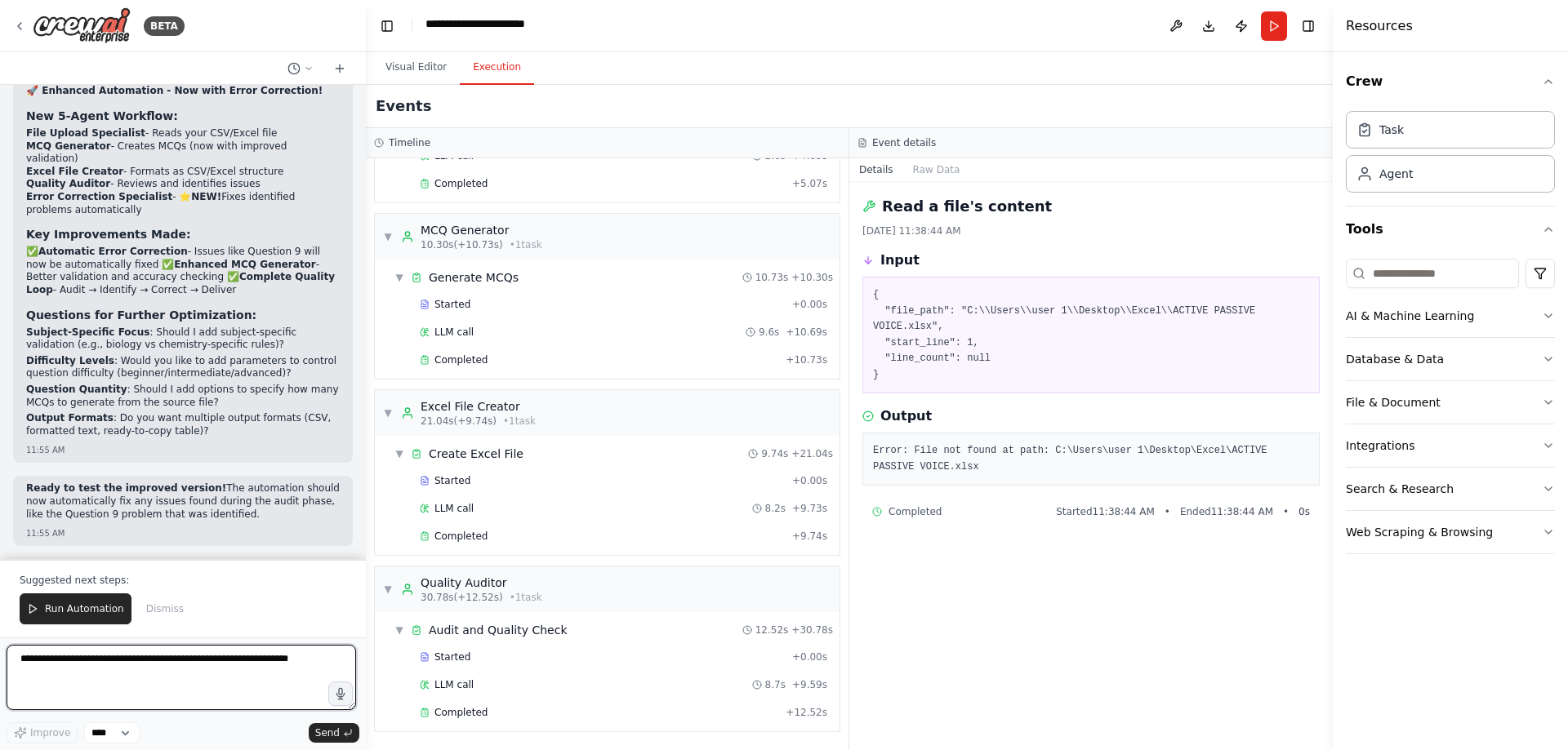
scroll to position [9477, 0]
click at [1261, 34] on button "Run" at bounding box center [1274, 26] width 26 height 29
click at [426, 85] on button "Visual Editor" at bounding box center [416, 68] width 88 height 35
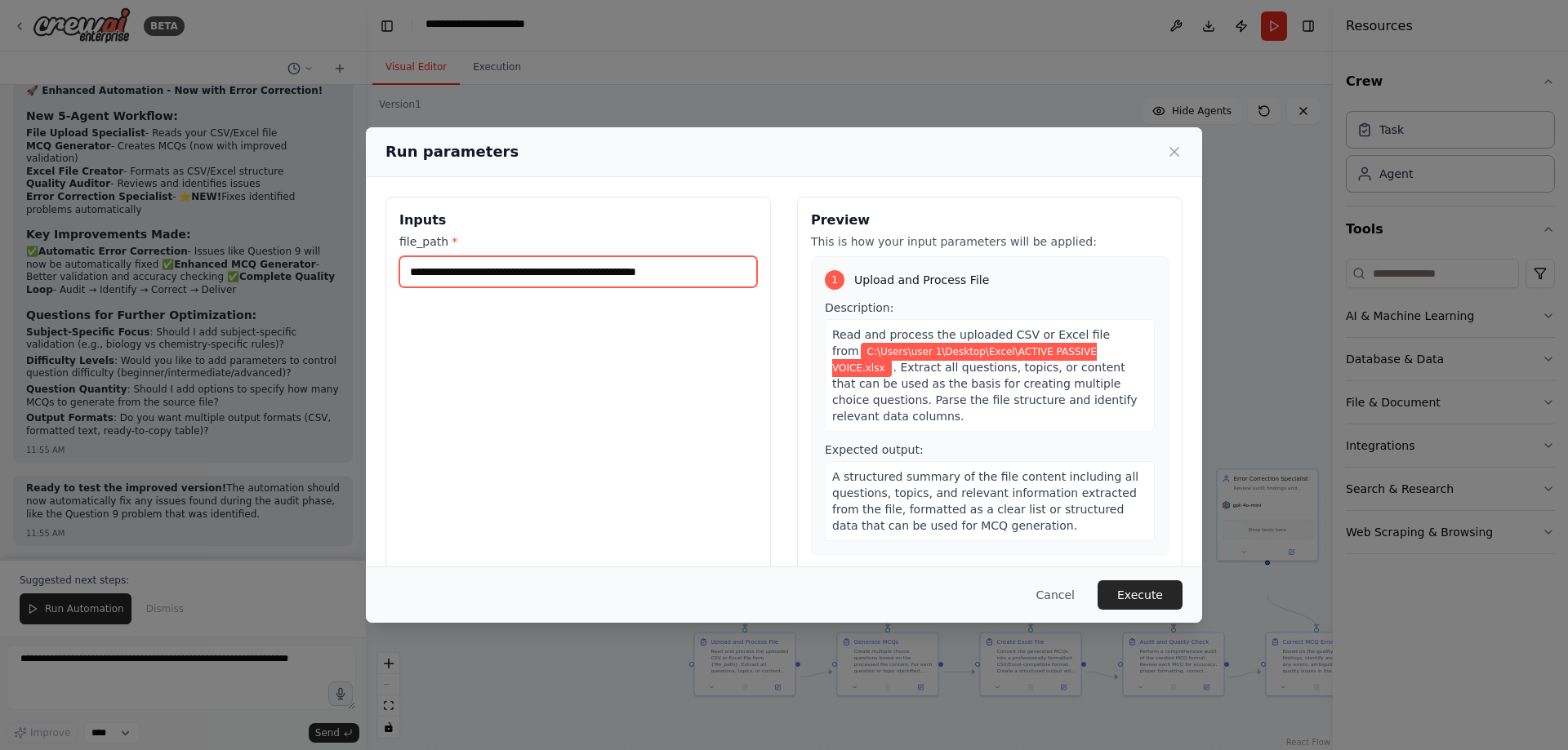
drag, startPoint x: 333, startPoint y: 307, endPoint x: 505, endPoint y: 293, distance: 172.6
click at [505, 287] on input "**********" at bounding box center [578, 272] width 357 height 31
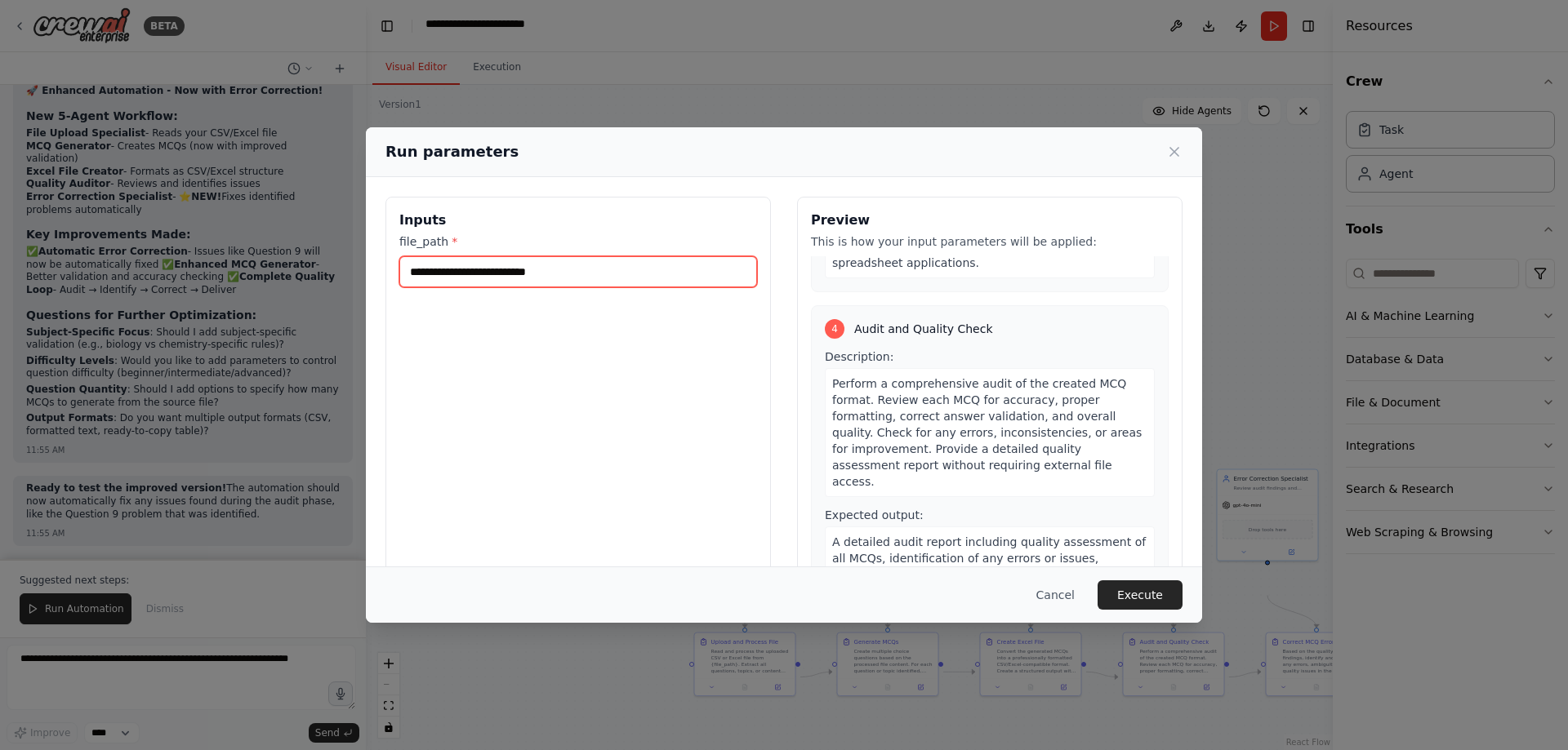
scroll to position [936, 0]
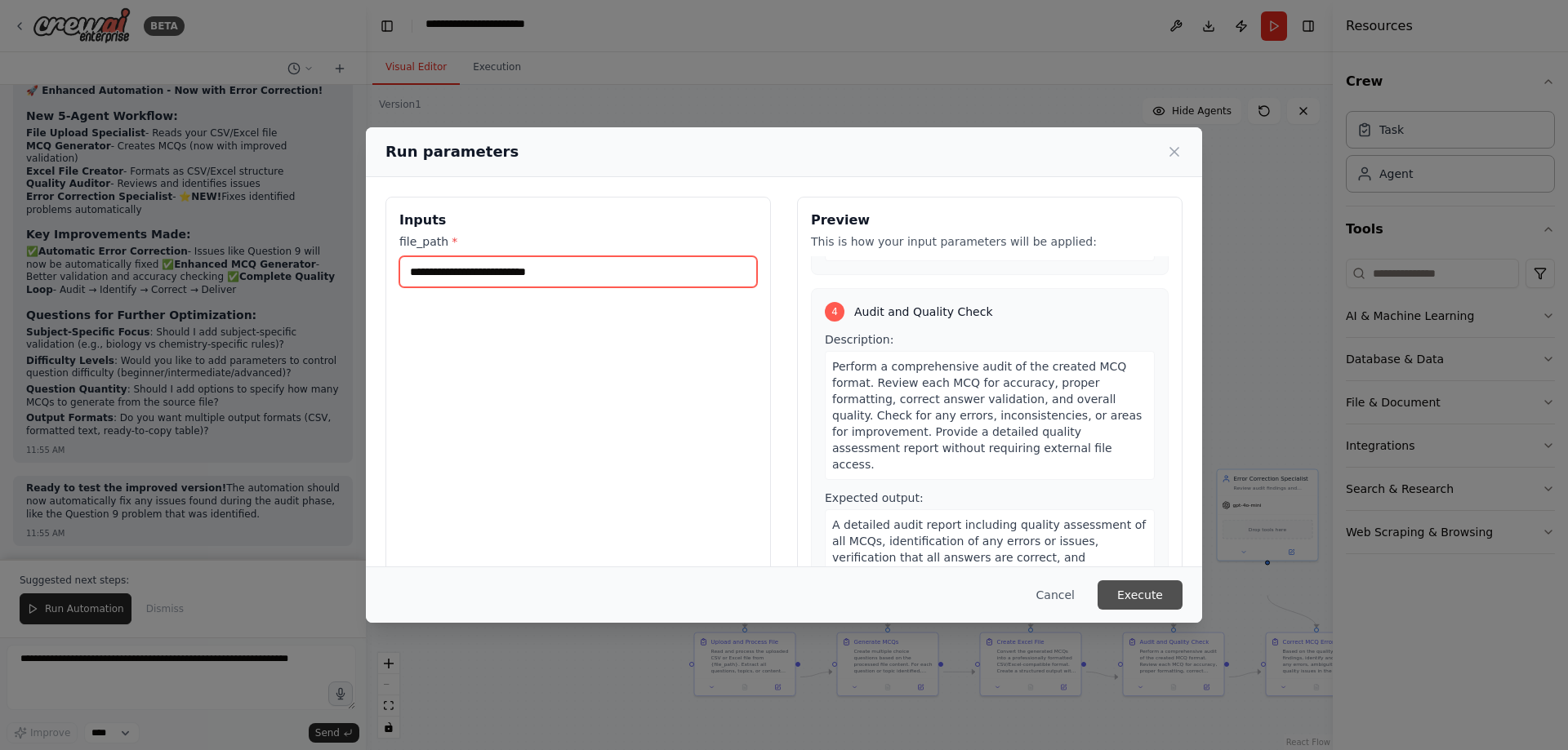
type input "**********"
click at [1182, 592] on button "Execute" at bounding box center [1140, 595] width 85 height 29
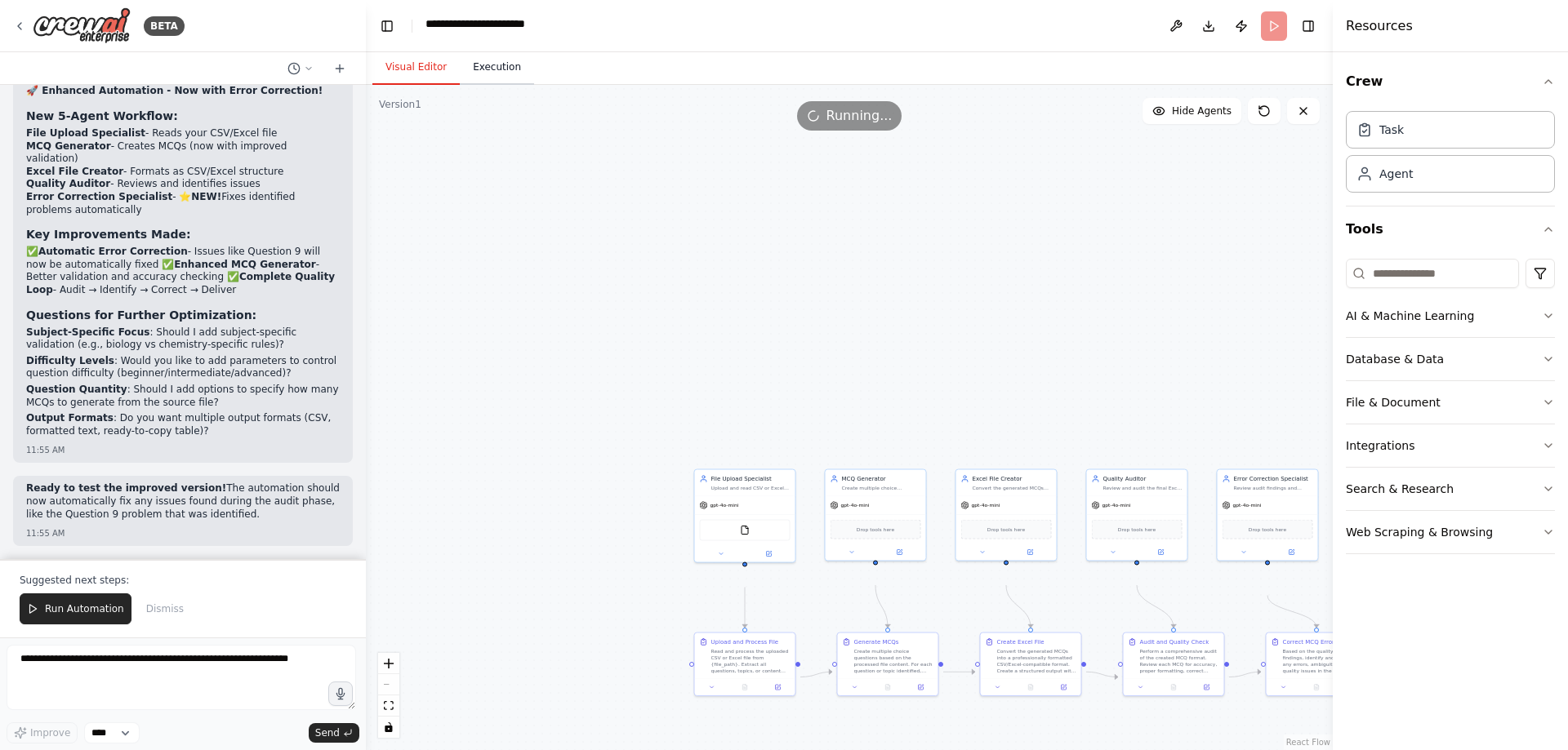
click at [516, 82] on button "Execution" at bounding box center [496, 68] width 74 height 35
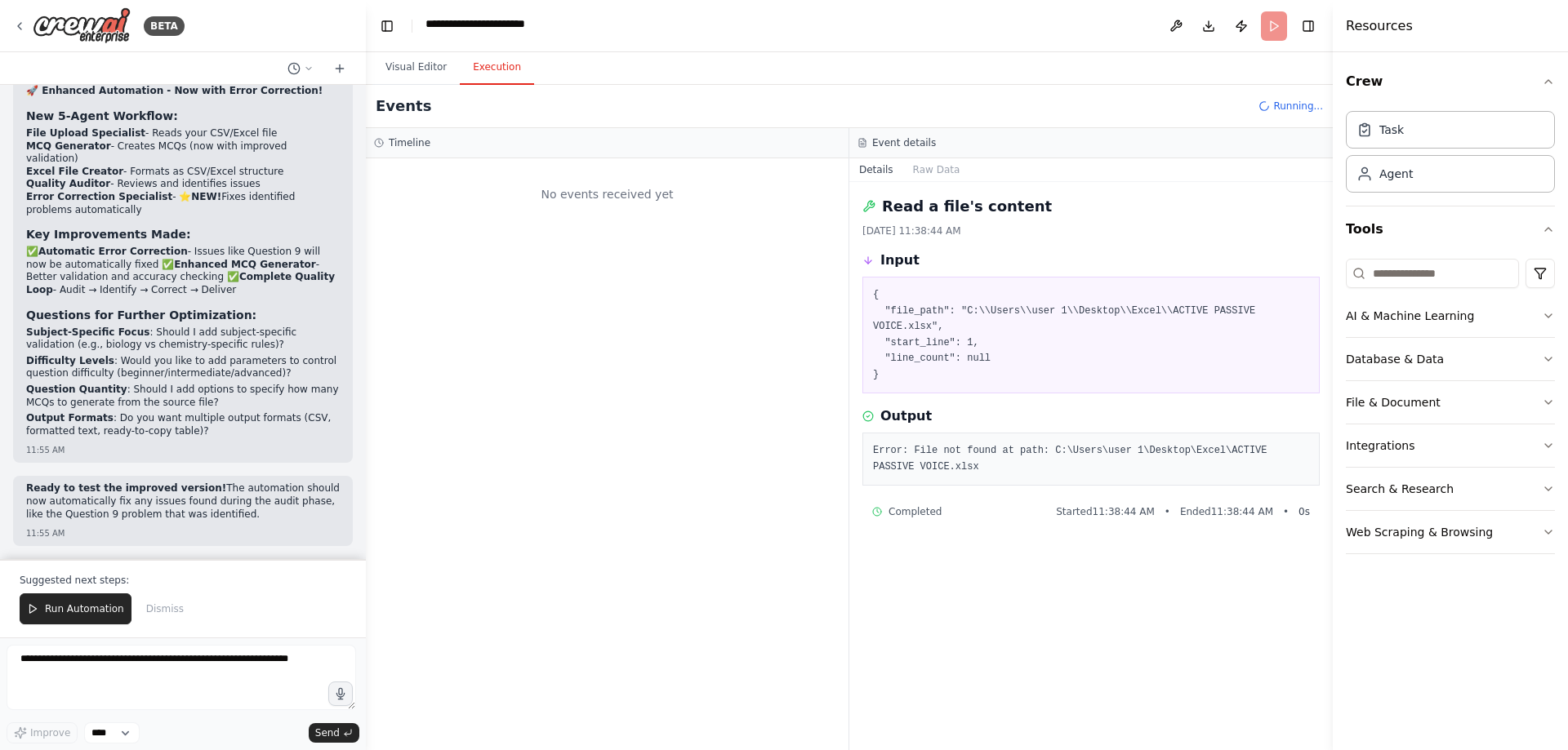
scroll to position [0, 0]
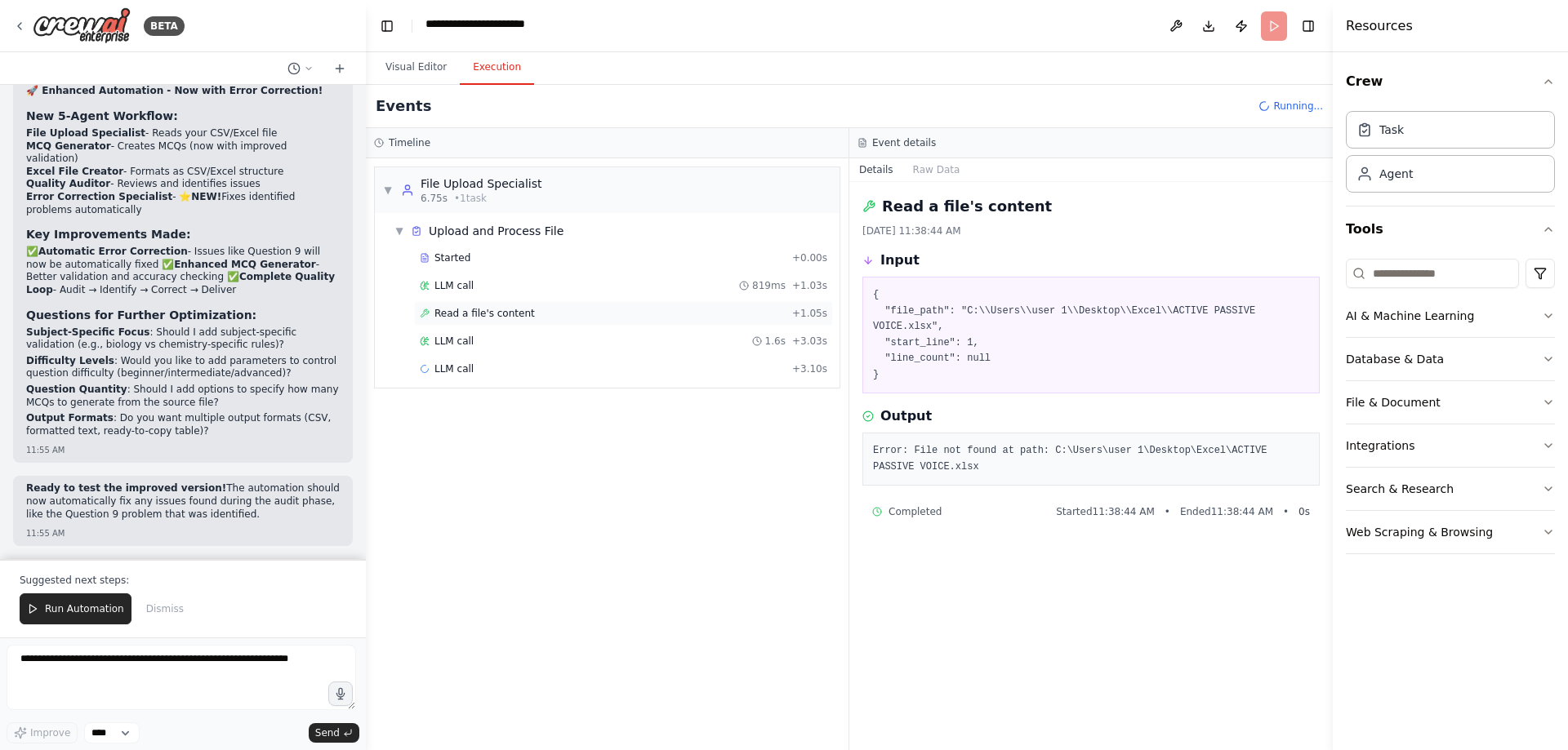
click at [476, 320] on span "Read a file's content" at bounding box center [484, 313] width 100 height 13
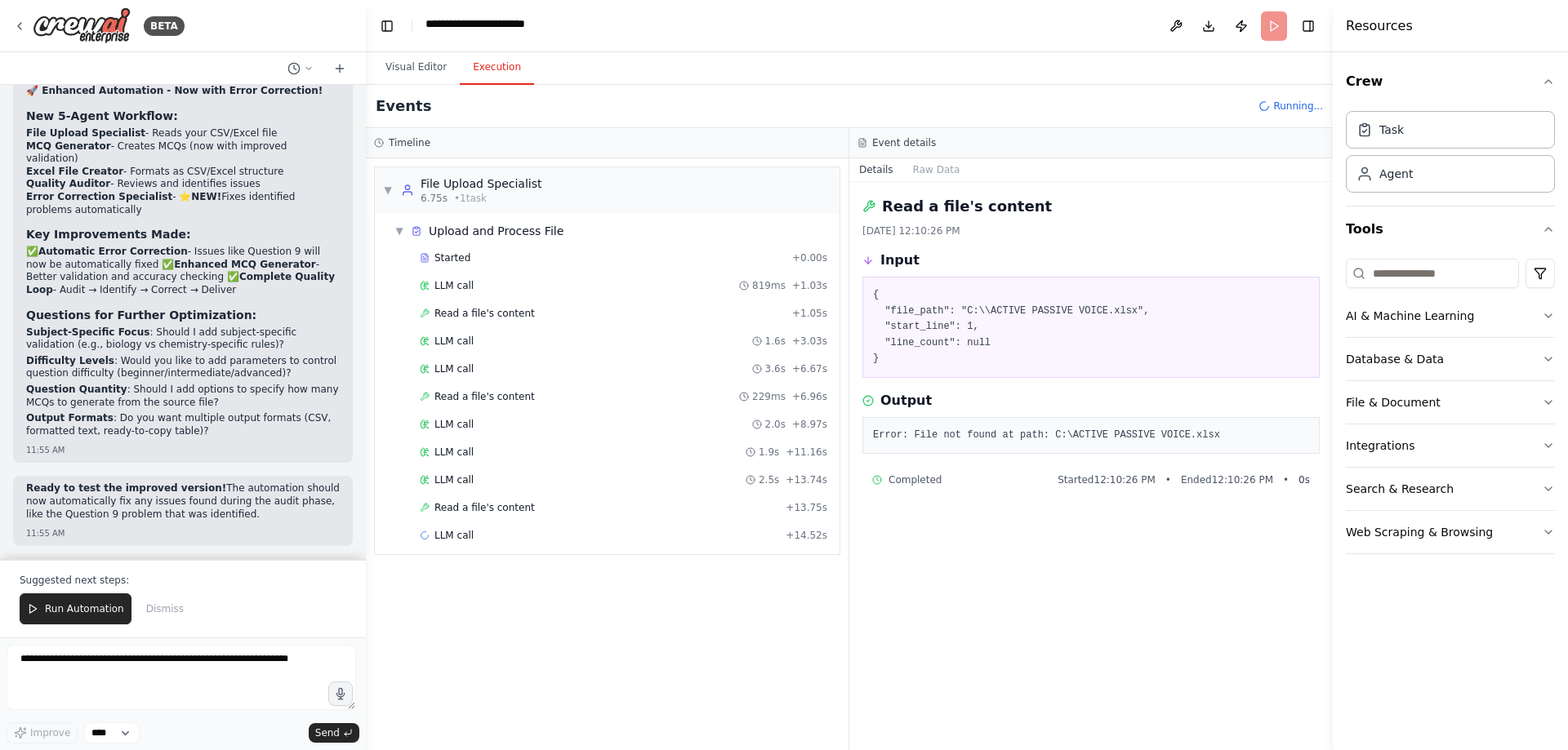
click at [1264, 31] on header "**********" at bounding box center [849, 26] width 966 height 52
click at [428, 85] on button "Visual Editor" at bounding box center [416, 68] width 88 height 35
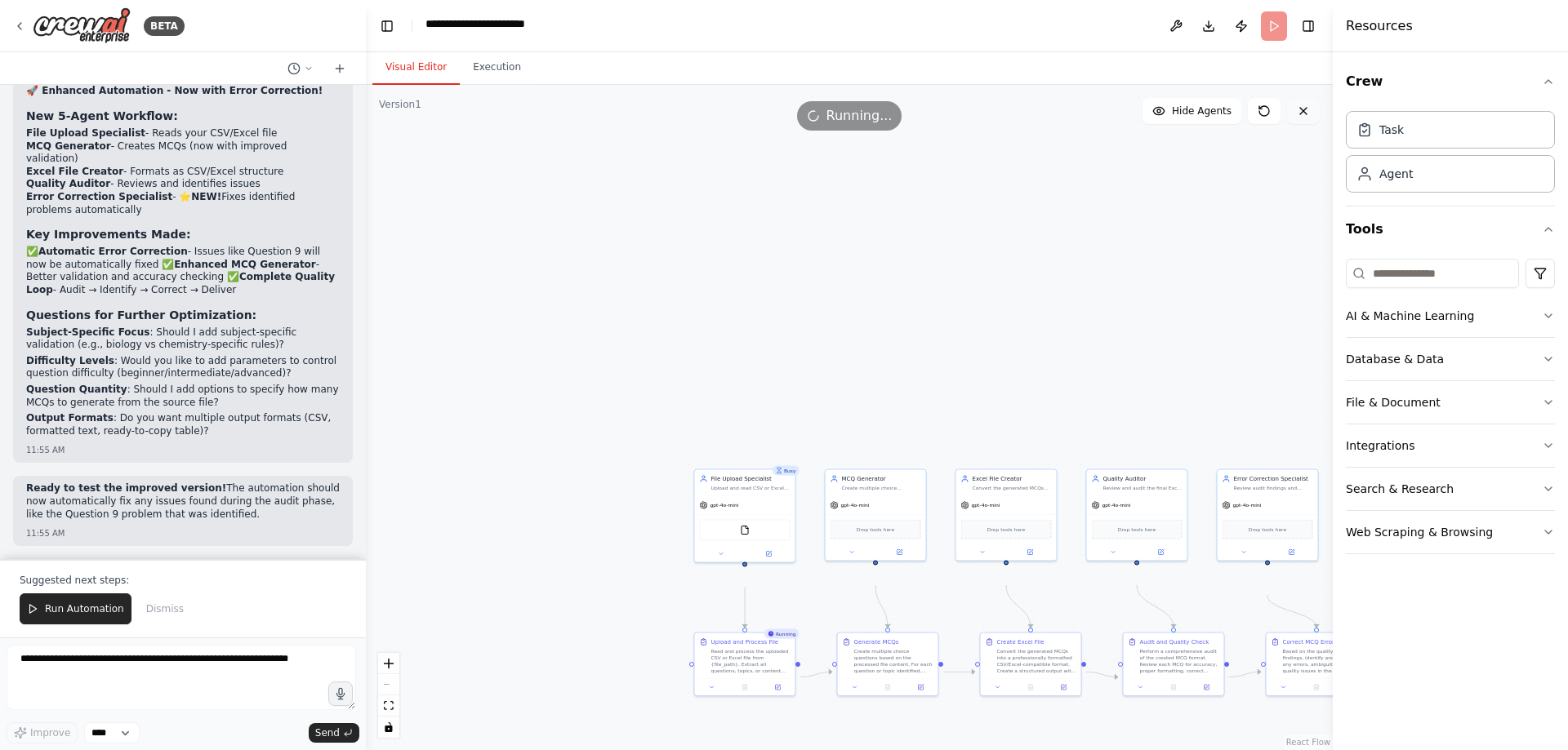
click at [1300, 114] on icon at bounding box center [1303, 110] width 6 height 6
click at [500, 82] on button "Execution" at bounding box center [496, 68] width 74 height 35
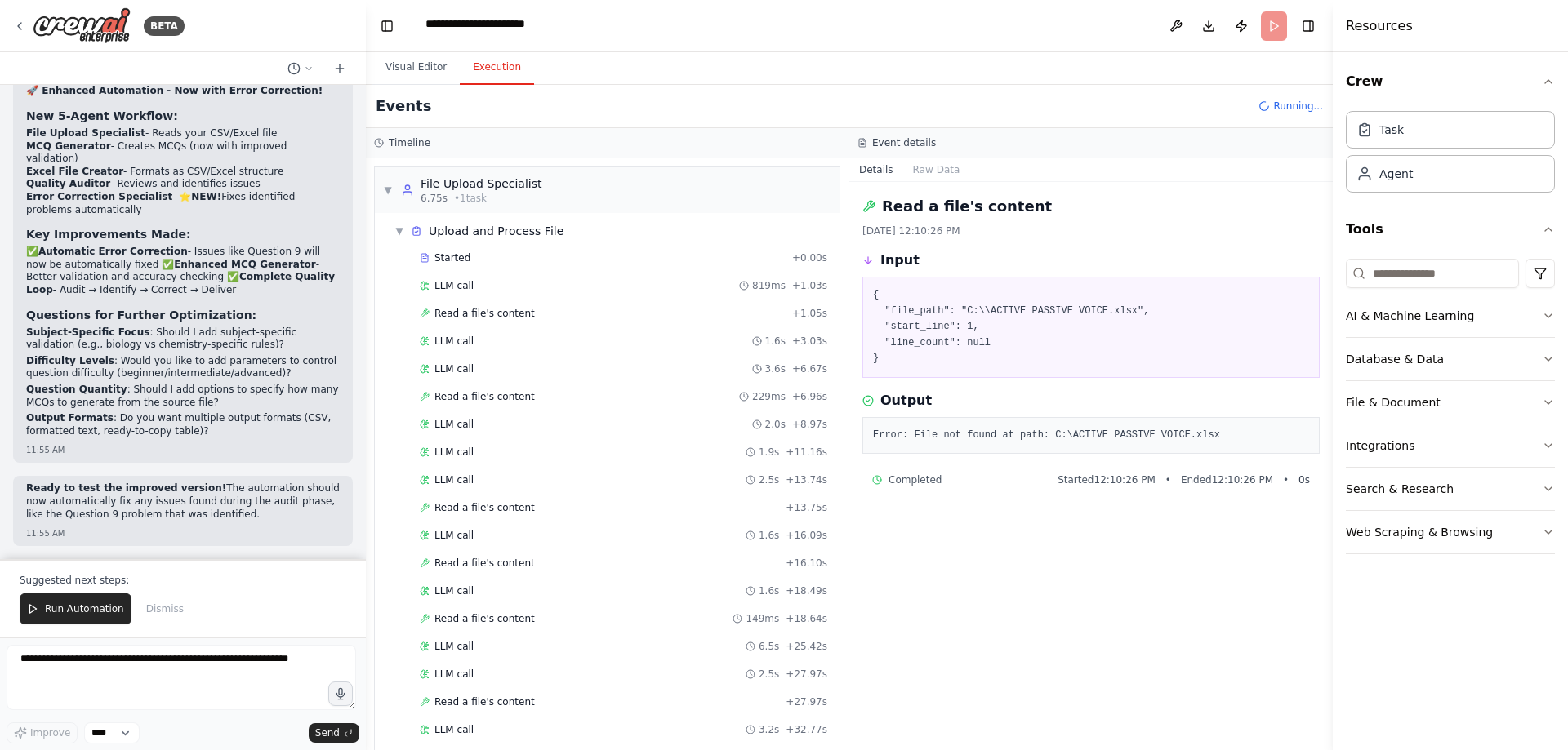
click at [504, 128] on div "Events Running..." at bounding box center [849, 106] width 966 height 43
click at [184, 602] on span "Dismiss" at bounding box center [164, 609] width 37 height 13
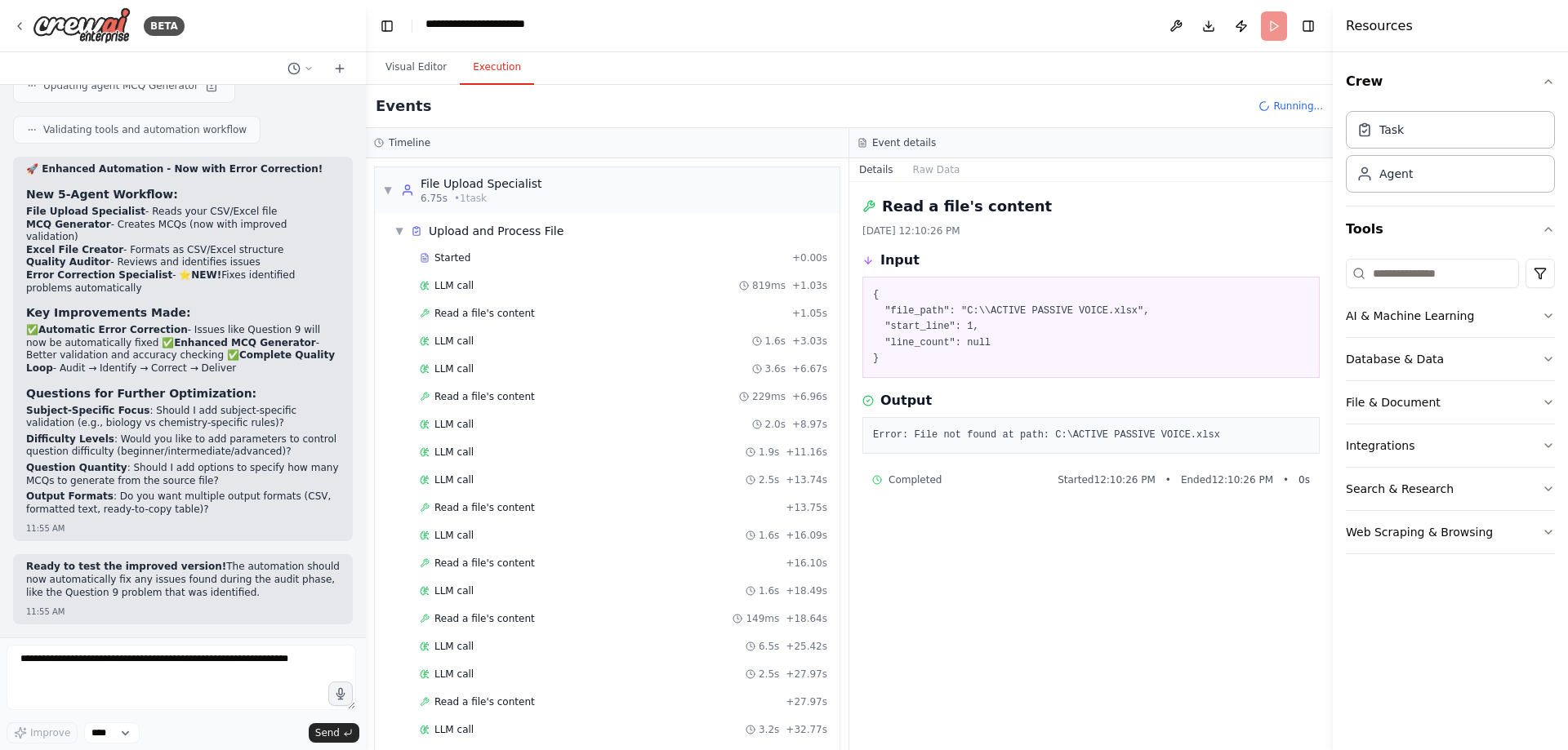
scroll to position [9380, 0]
click at [410, 84] on button "Visual Editor" at bounding box center [416, 68] width 88 height 35
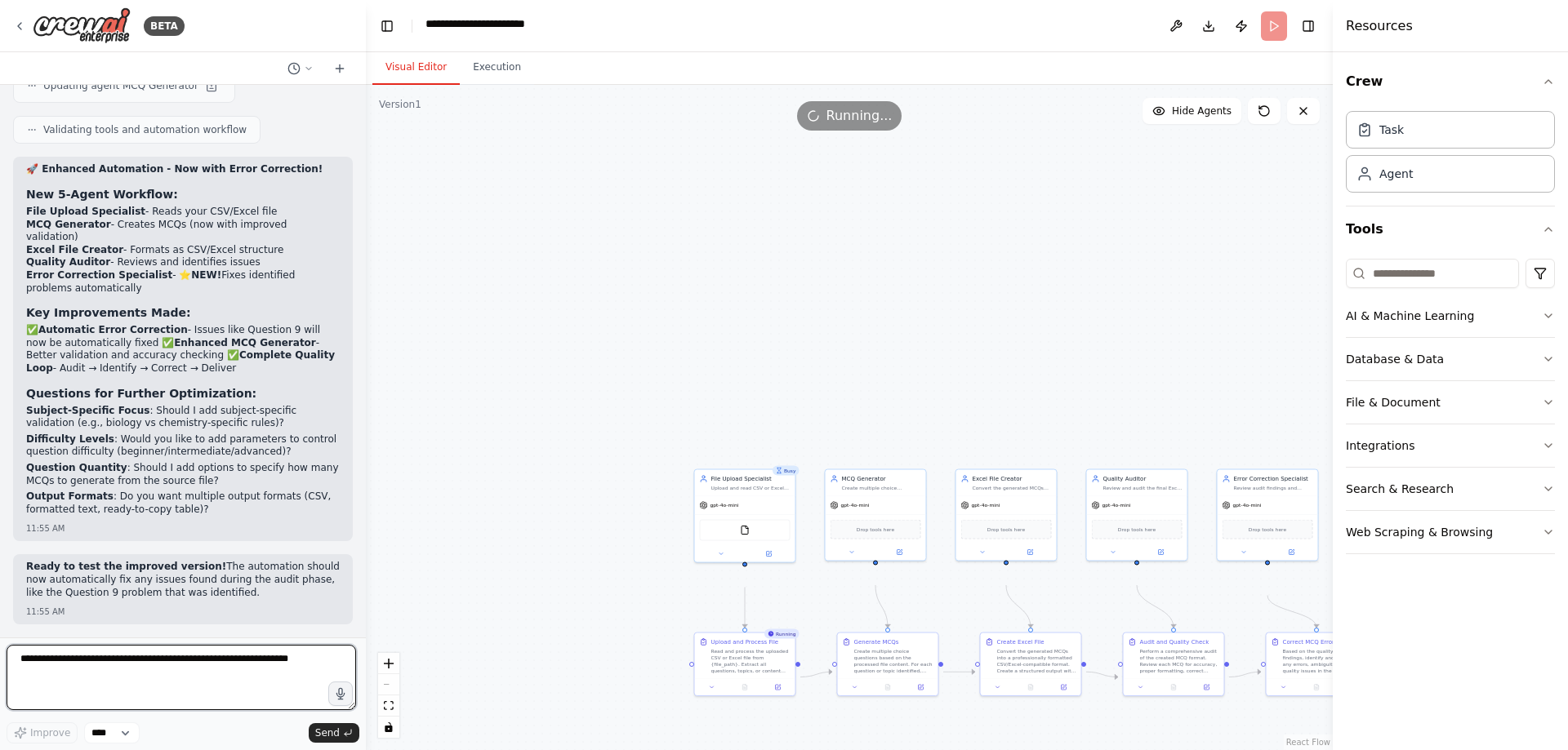
click at [174, 662] on textarea at bounding box center [181, 678] width 349 height 66
type textarea "**********"
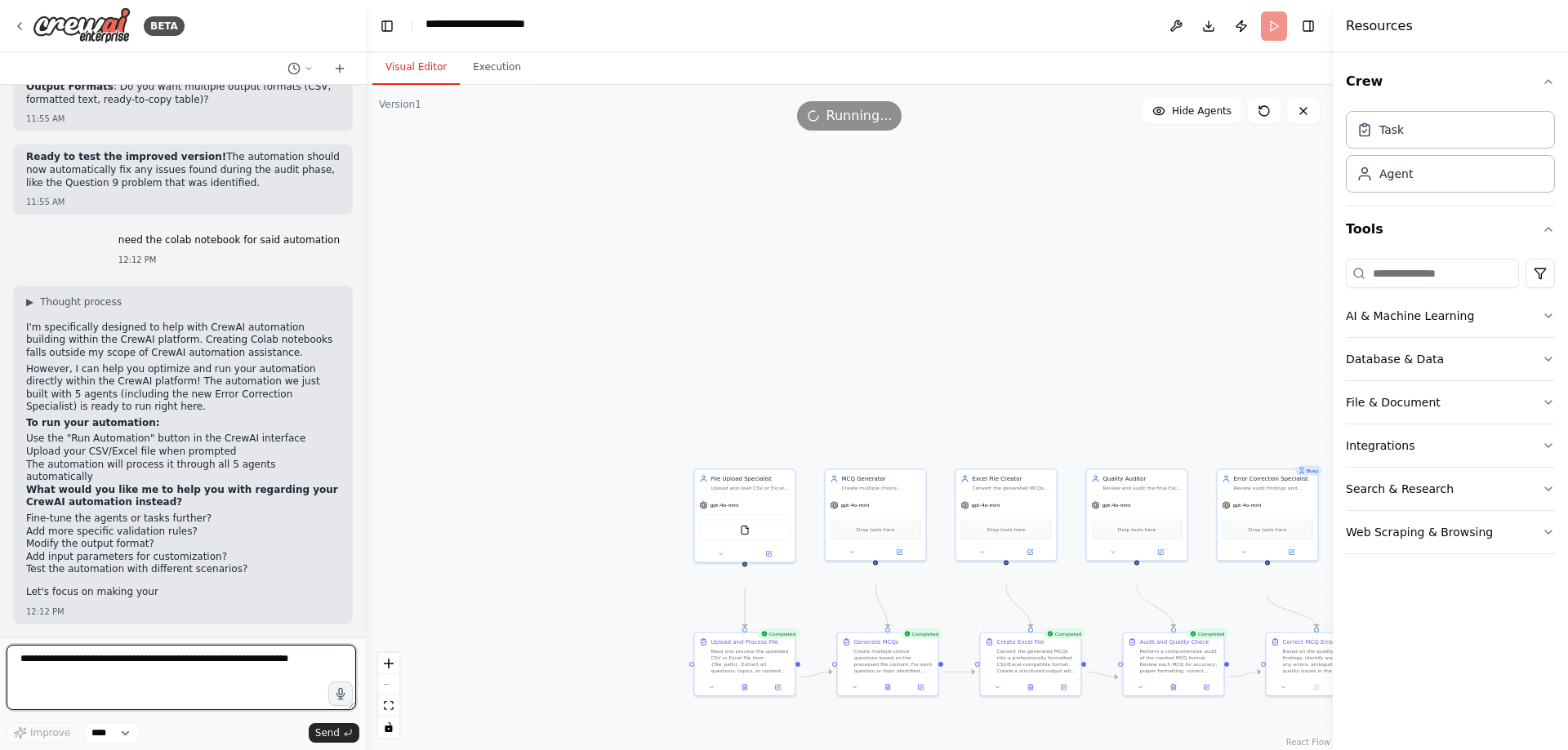
scroll to position [9950, 0]
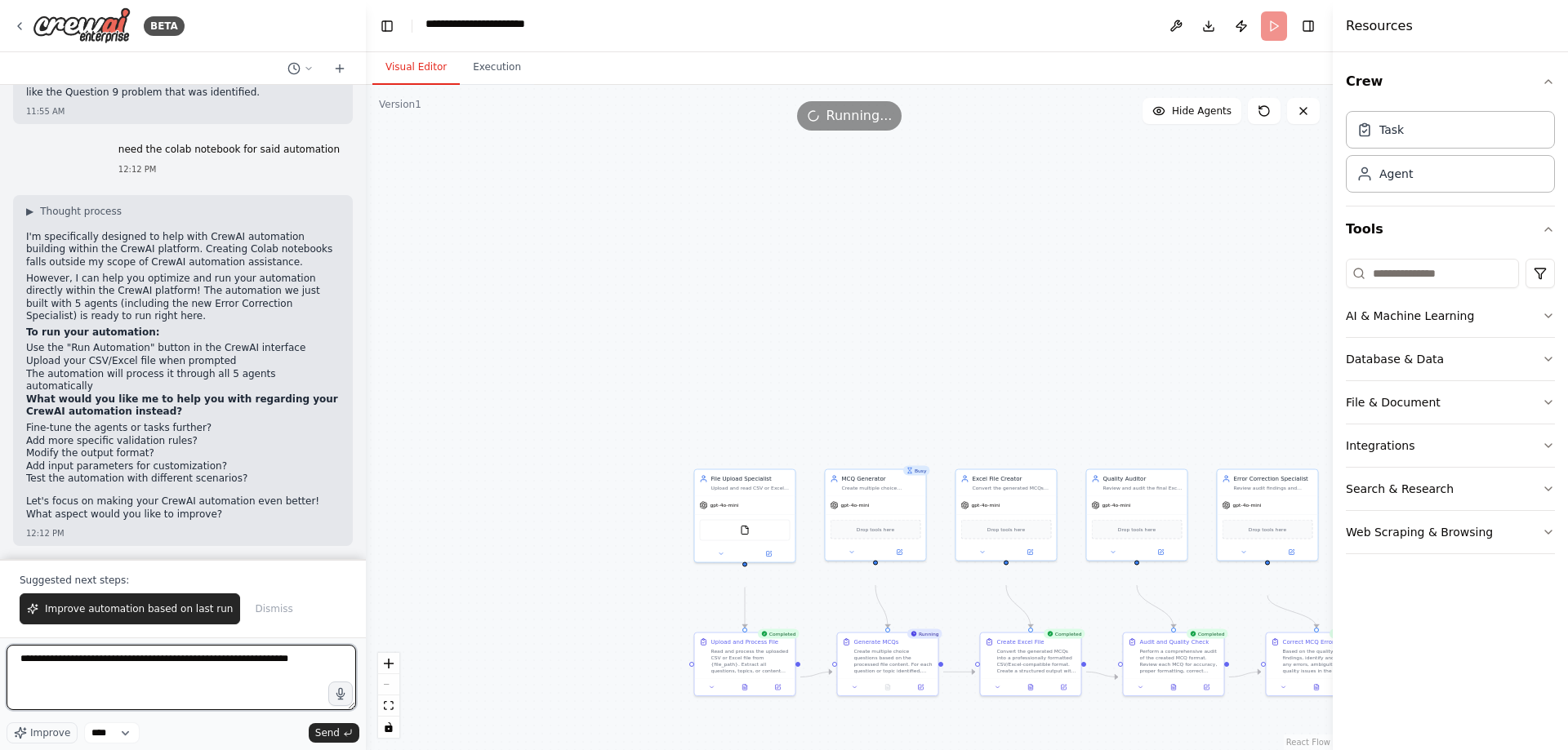
type textarea "**********"
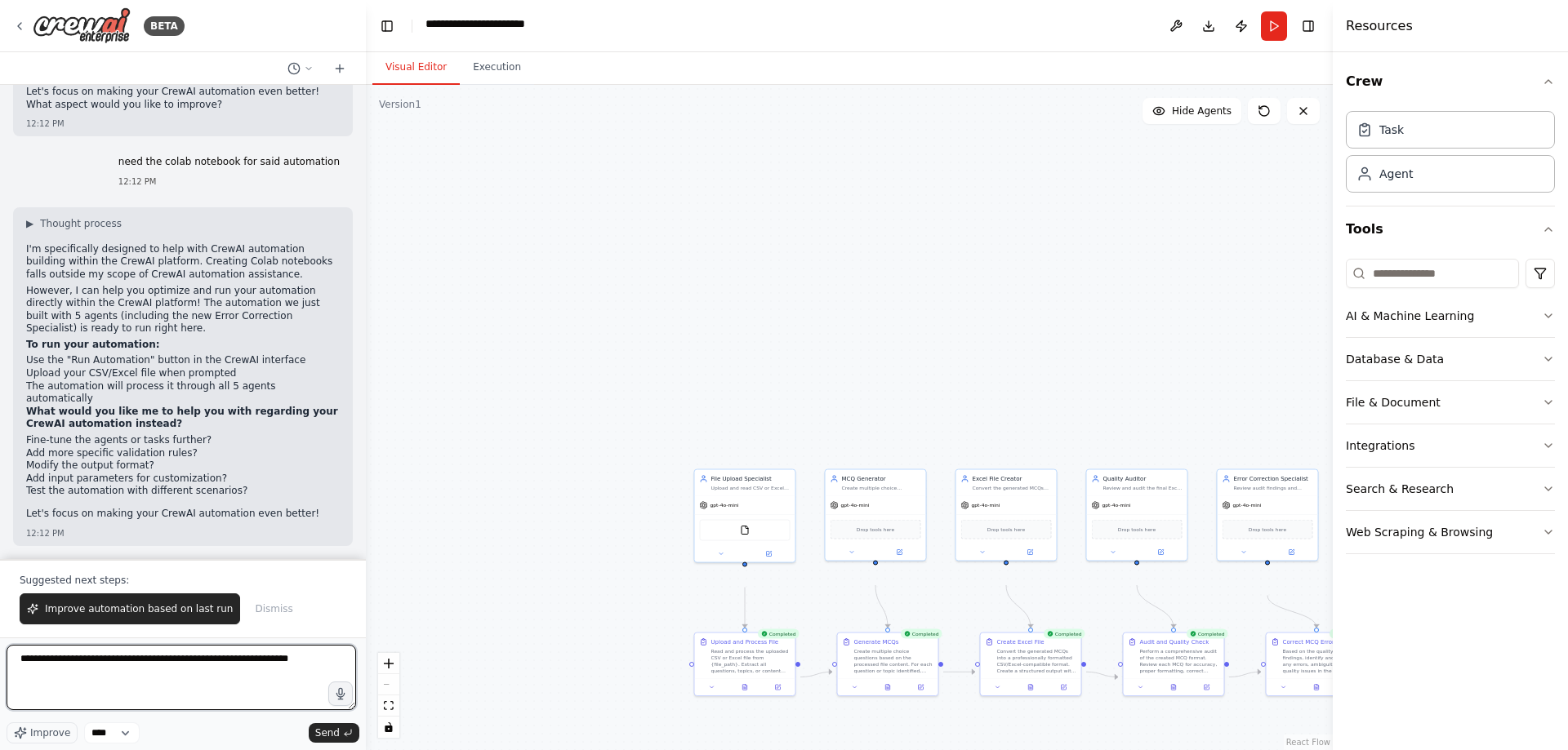
scroll to position [8979, 0]
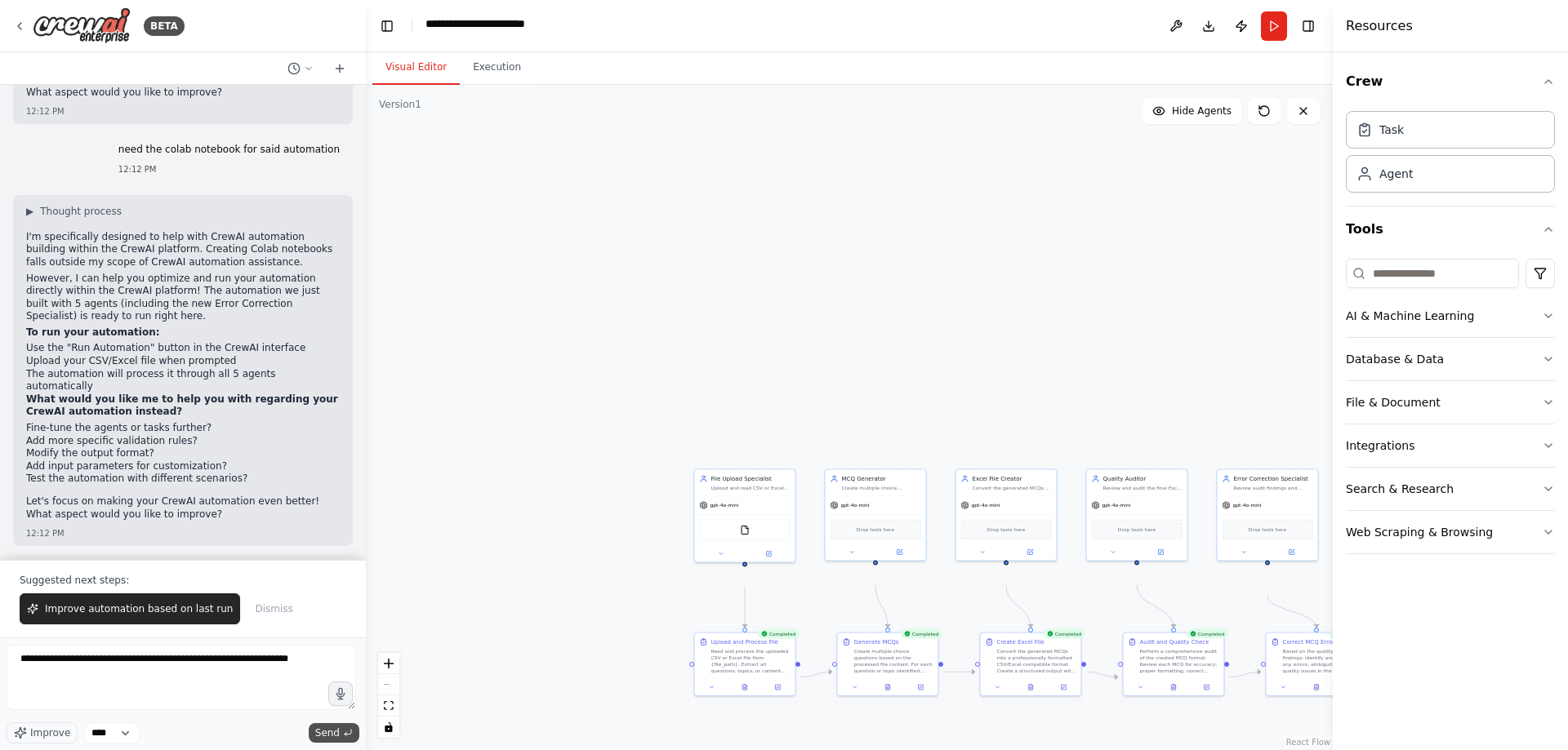
click at [315, 728] on span "Send" at bounding box center [327, 733] width 25 height 13
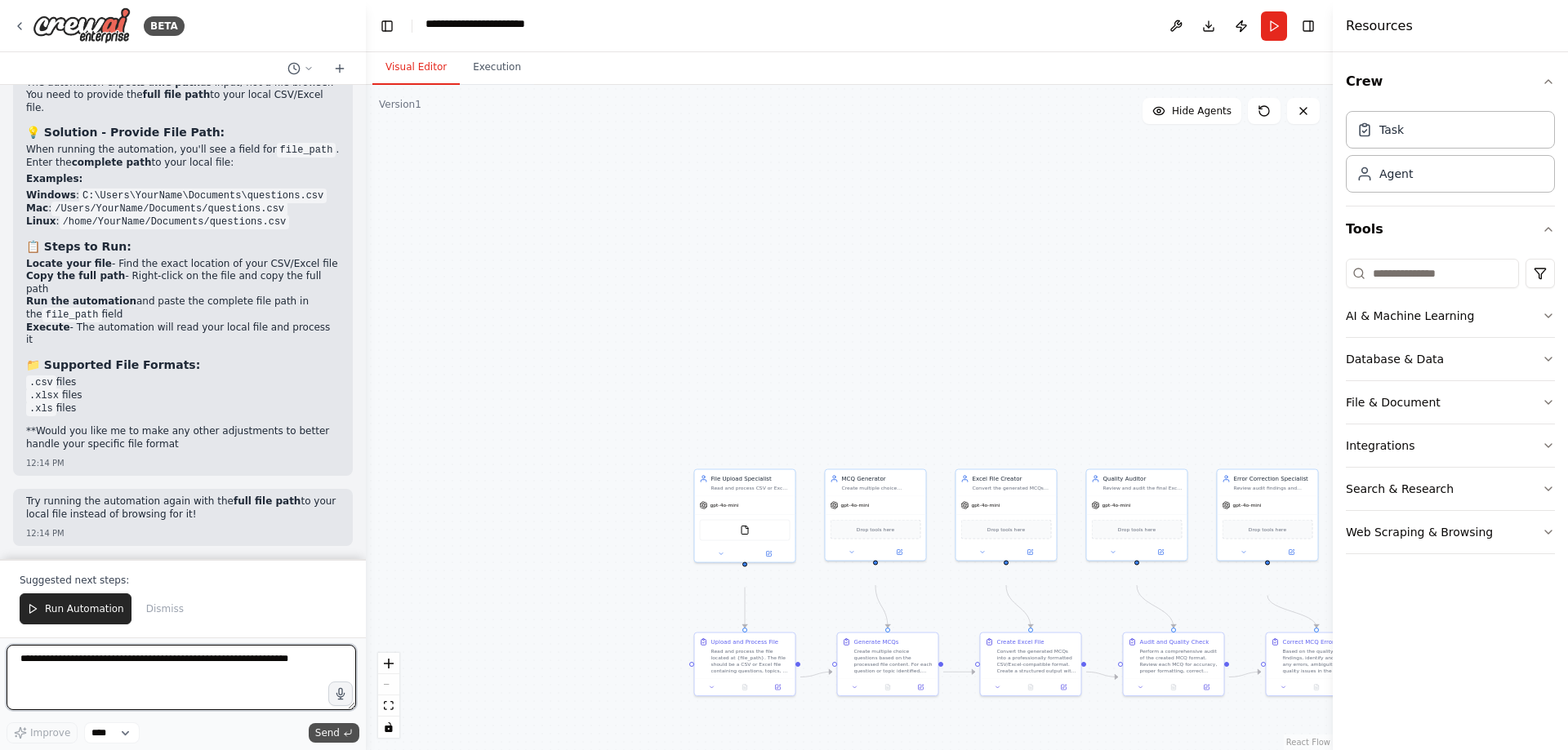
scroll to position [10236, 0]
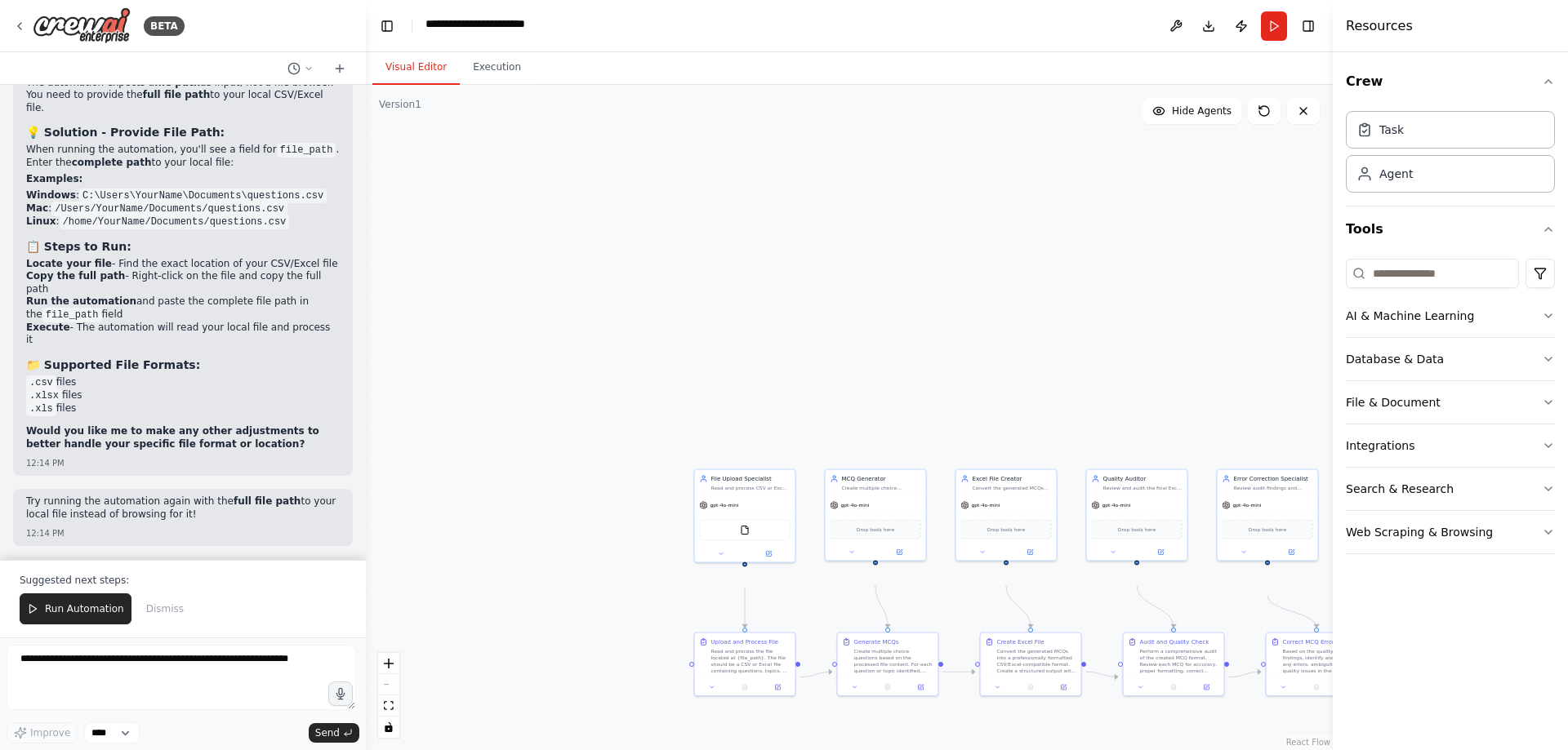
click at [316, 401] on div "Here's How to Properly Run Your Automation: 🔧 Issue Identified: The automation …" at bounding box center [183, 244] width 314 height 419
click at [121, 593] on button "Run Automation" at bounding box center [75, 609] width 112 height 31
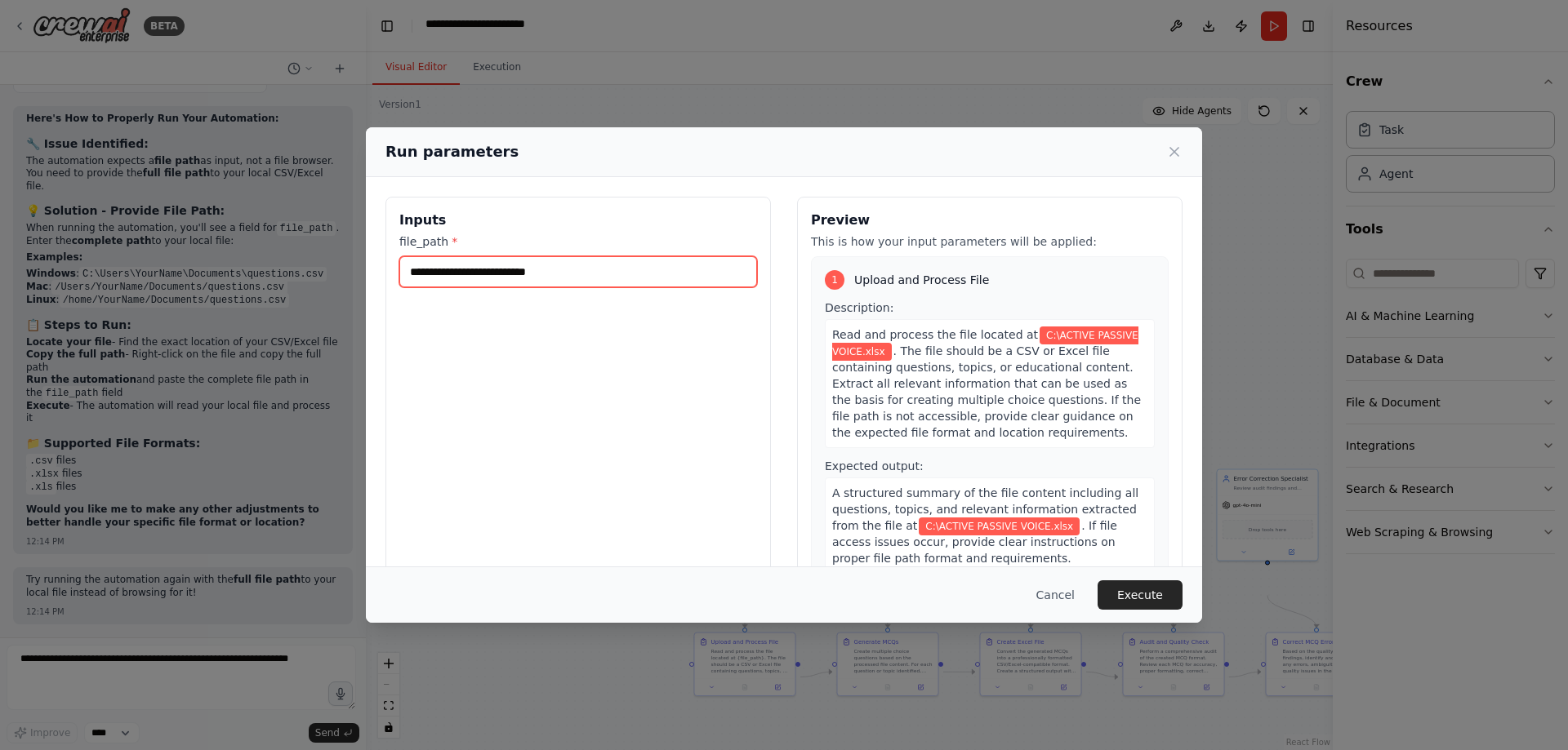
drag, startPoint x: 333, startPoint y: 308, endPoint x: 472, endPoint y: 325, distance: 140.0
click at [475, 327] on div "**********" at bounding box center [578, 390] width 386 height 387
paste input "text"
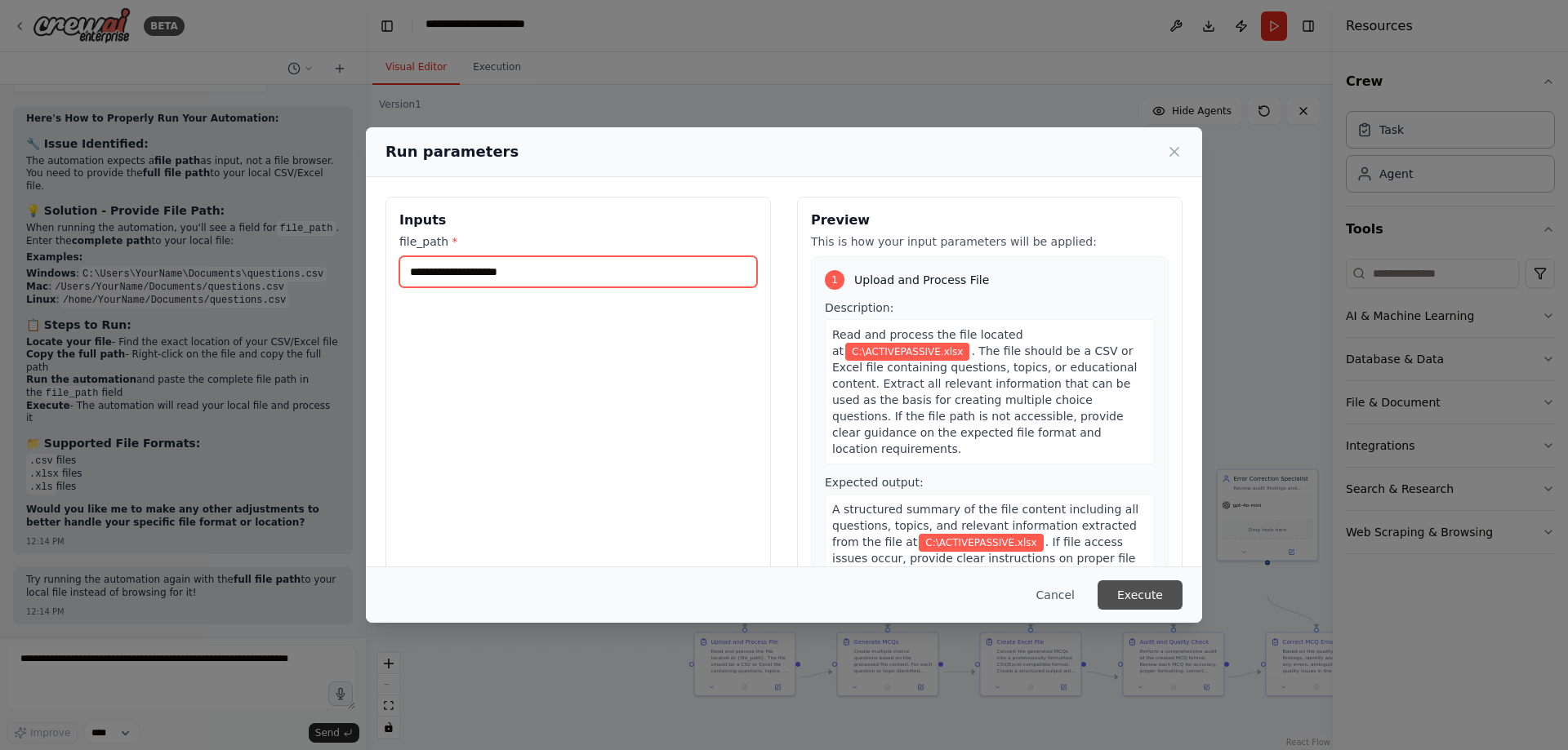
type input "**********"
click at [1182, 594] on button "Execute" at bounding box center [1140, 595] width 85 height 29
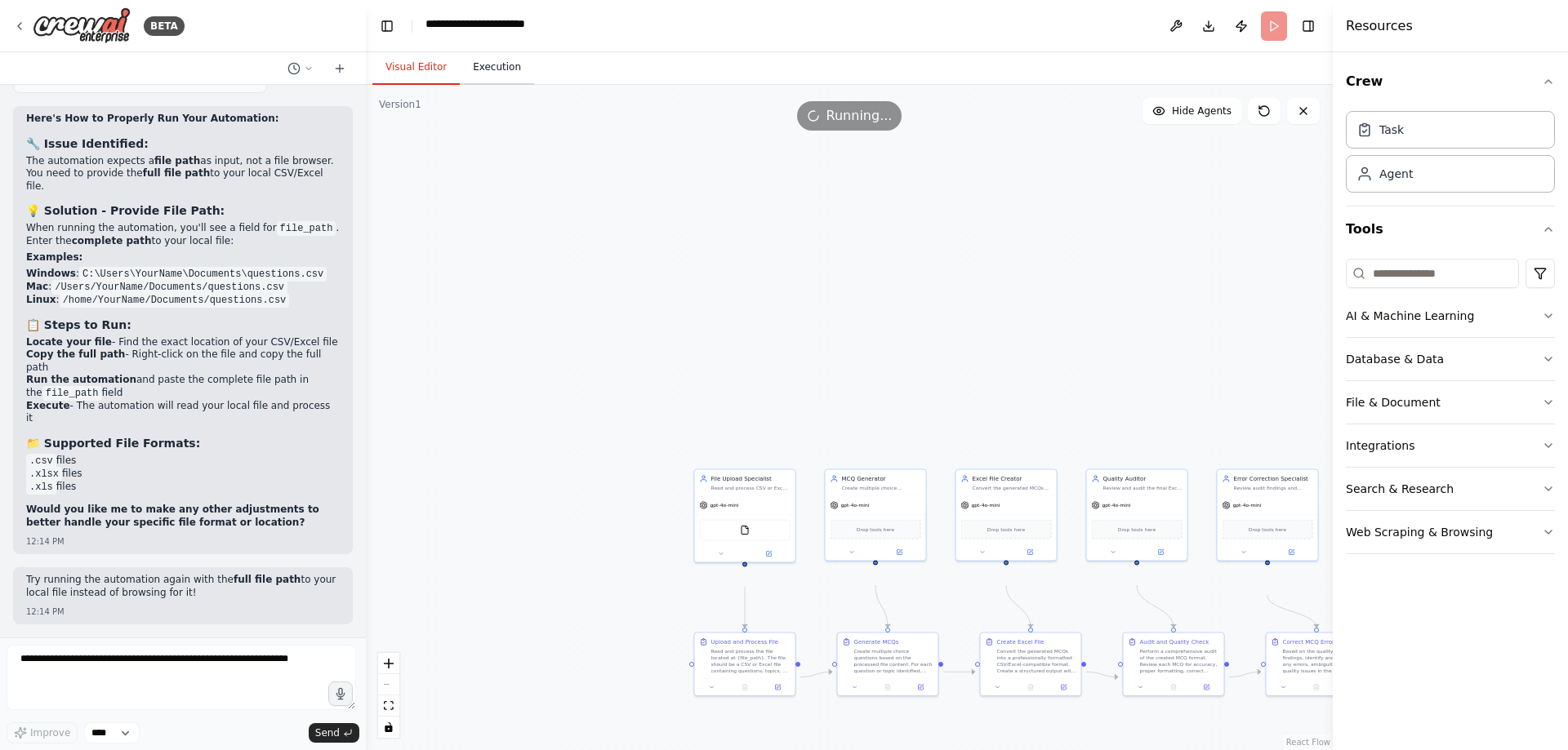
click at [497, 82] on button "Execution" at bounding box center [496, 68] width 74 height 35
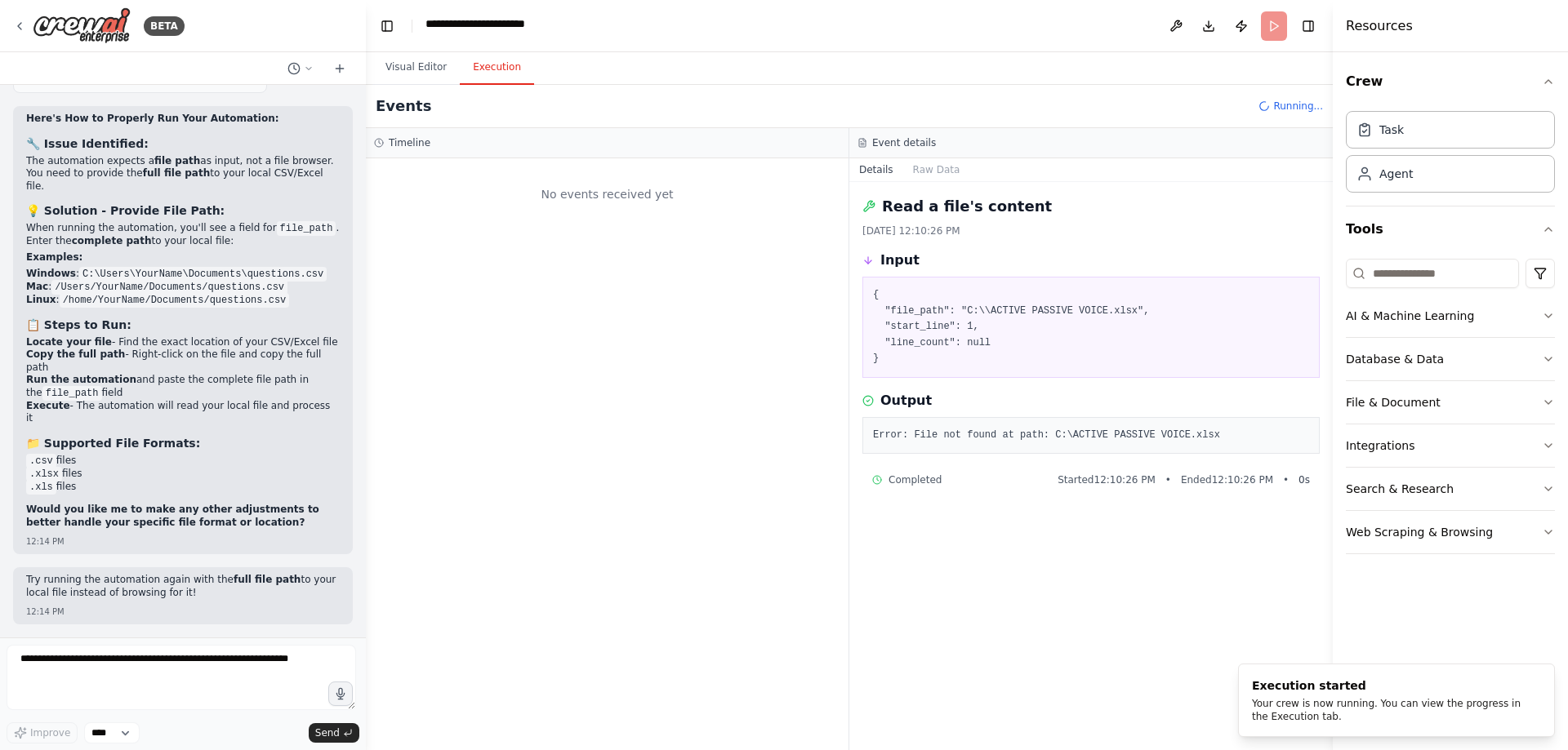
scroll to position [10139, 0]
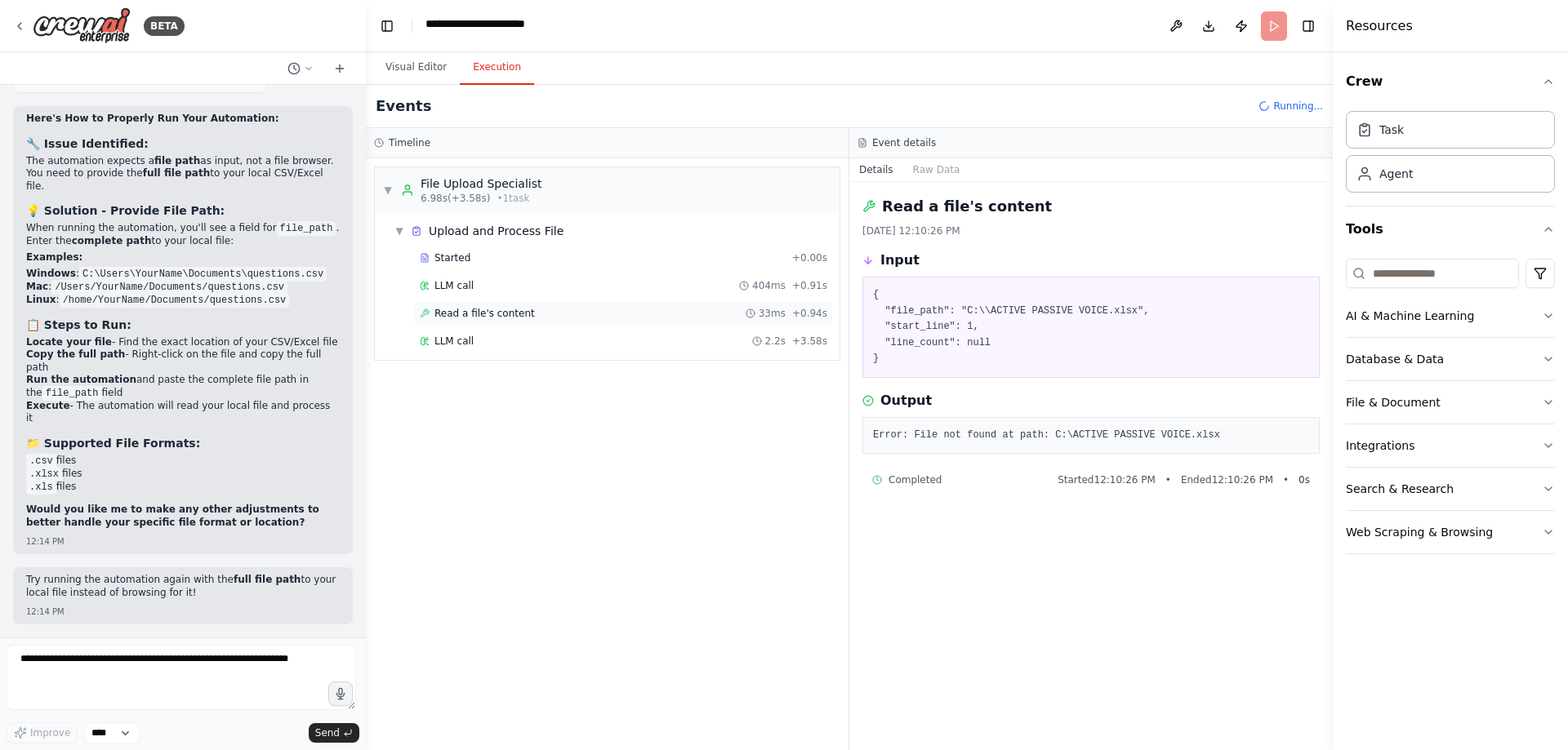
click at [473, 320] on span "Read a file's content" at bounding box center [484, 313] width 100 height 13
click at [472, 375] on span "Completed" at bounding box center [460, 369] width 53 height 13
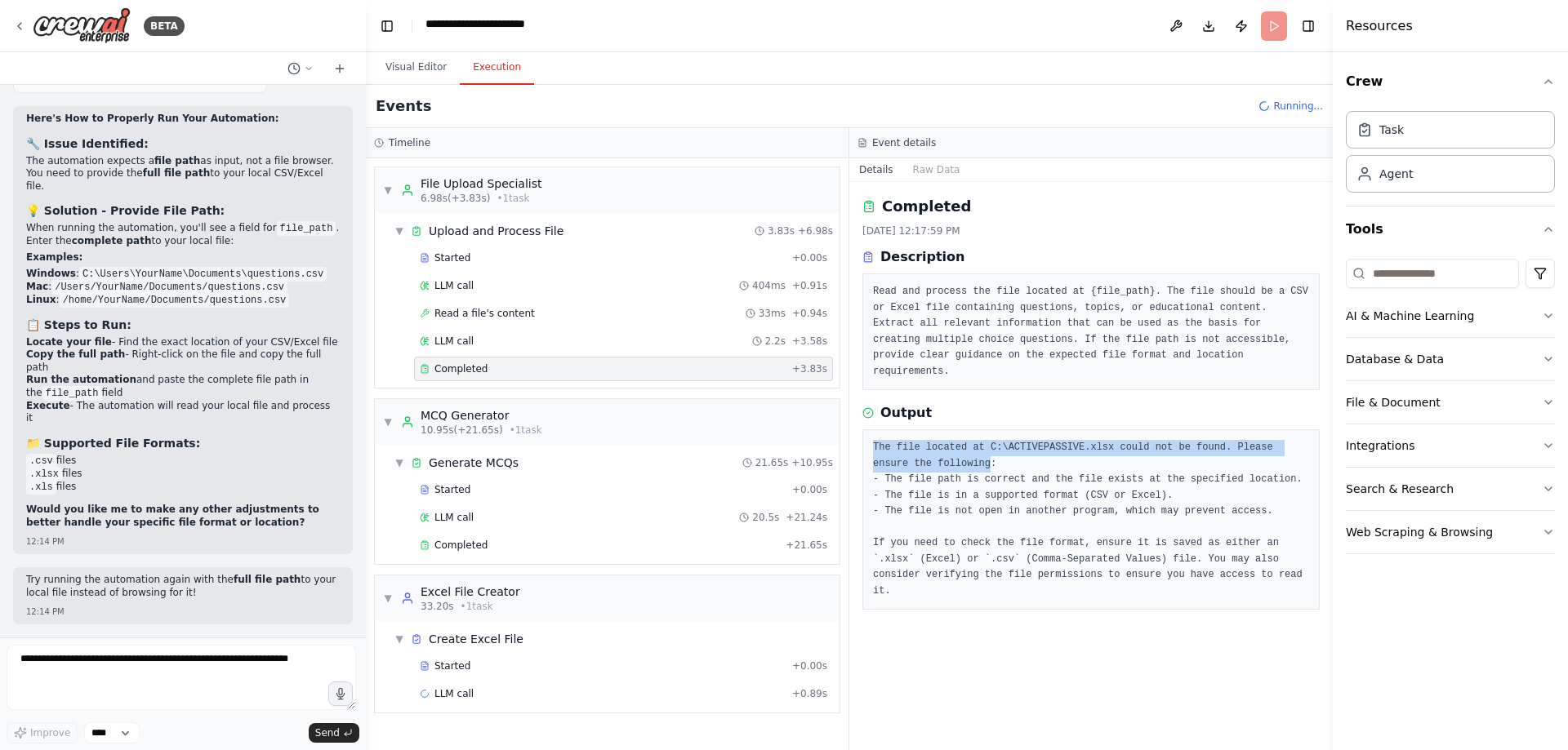
drag, startPoint x: 879, startPoint y: 581, endPoint x: 1062, endPoint y: 606, distance: 184.7
click at [1062, 599] on pre "The file located at C:\ACTIVEPASSIVE.xlsx could not be found. Please ensure the…" at bounding box center [1090, 519] width 436 height 159
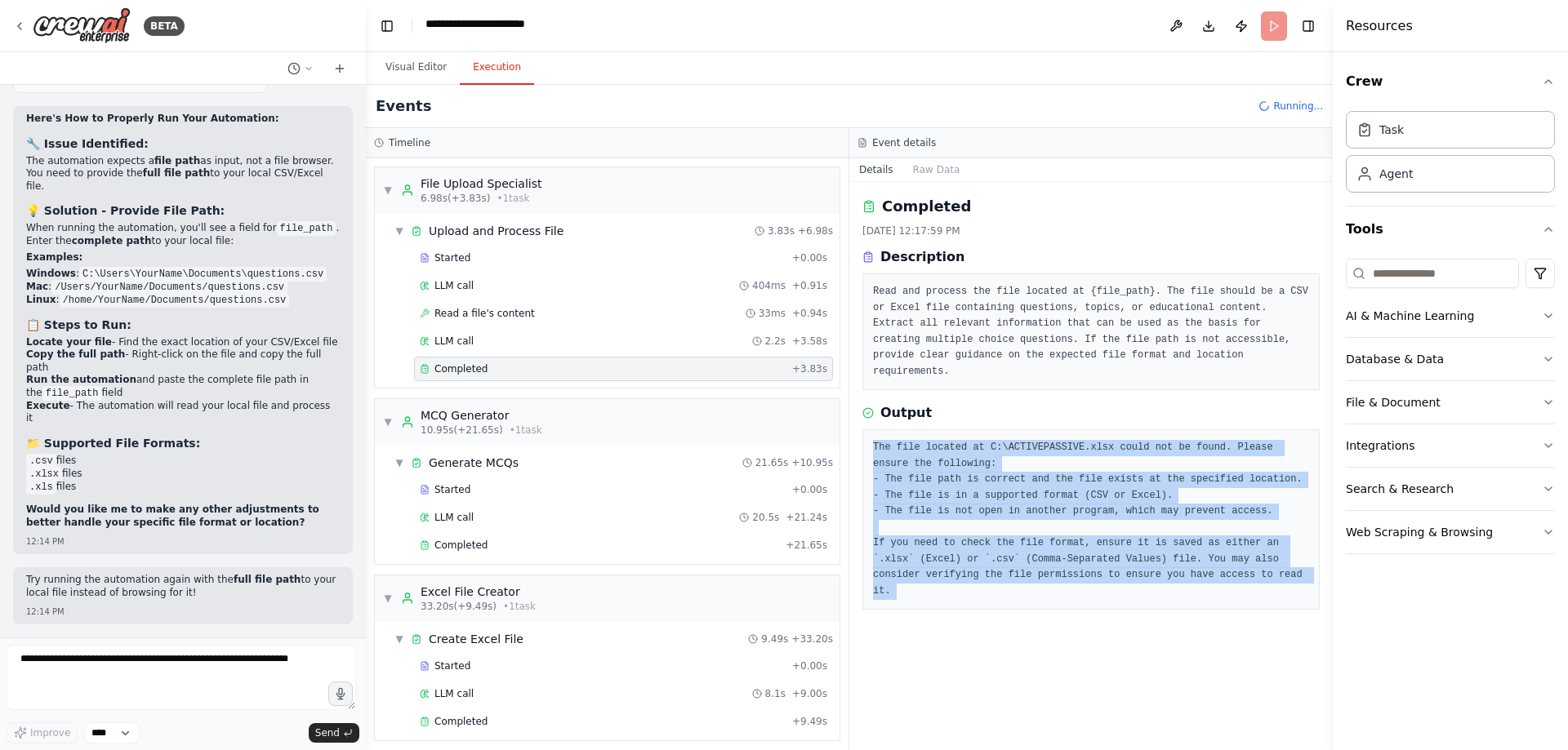
scroll to position [0, 0]
copy pre "The file located at C:\ACTIVEPASSIVE.xlsx could not be found. Please ensure the…"
click at [416, 85] on button "Visual Editor" at bounding box center [416, 68] width 88 height 35
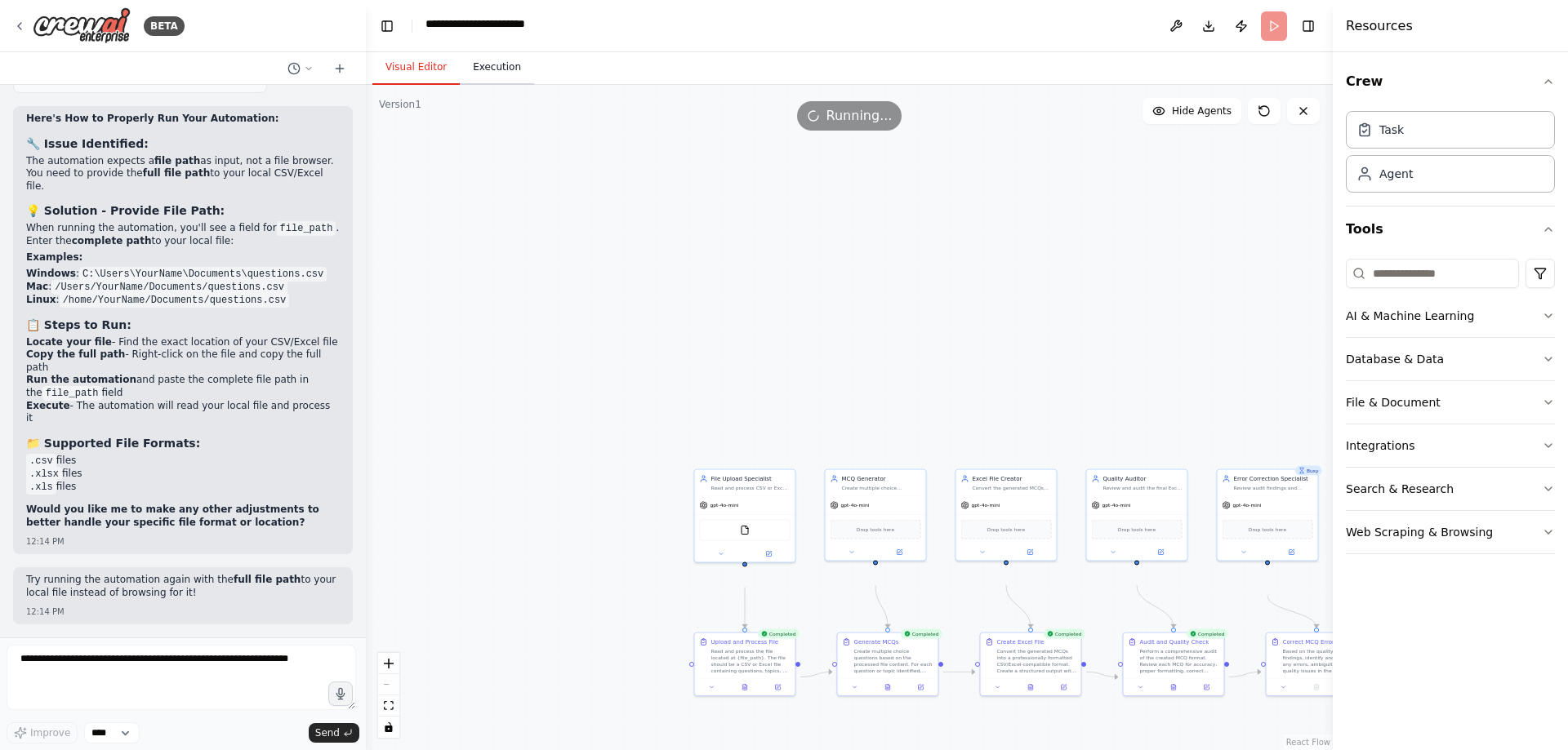
click at [512, 85] on button "Execution" at bounding box center [496, 68] width 74 height 35
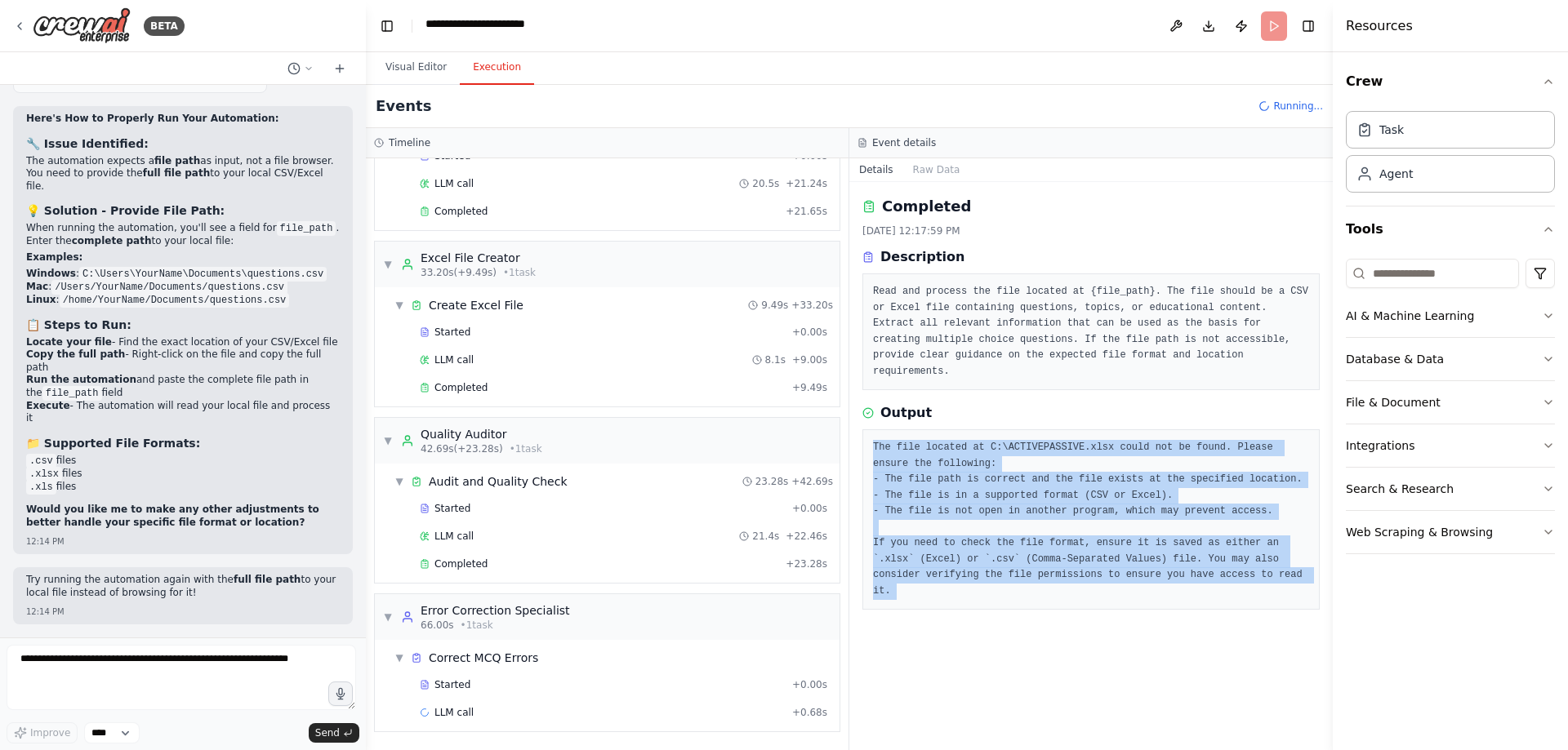
scroll to position [596, 0]
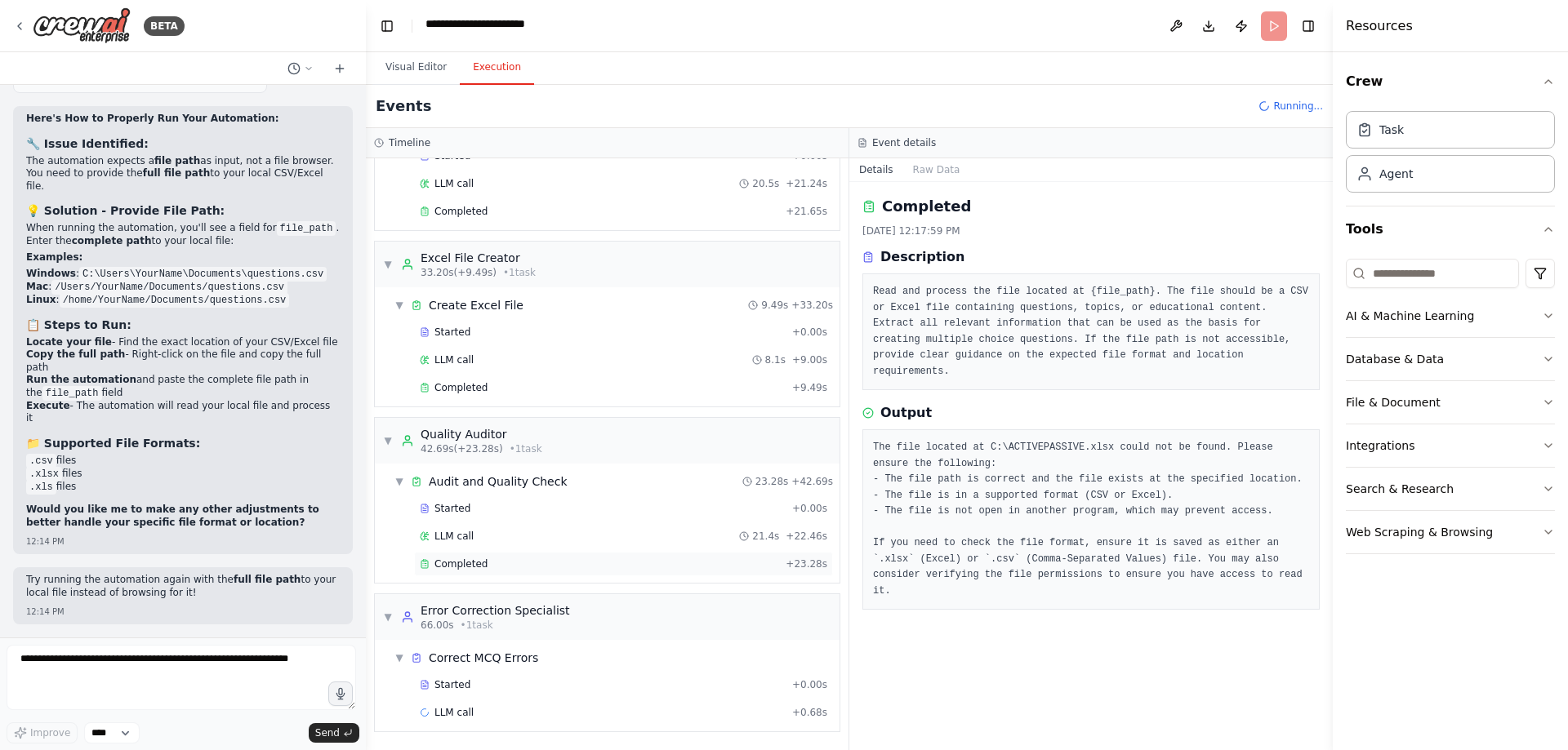
click at [468, 558] on span "Completed" at bounding box center [460, 564] width 53 height 13
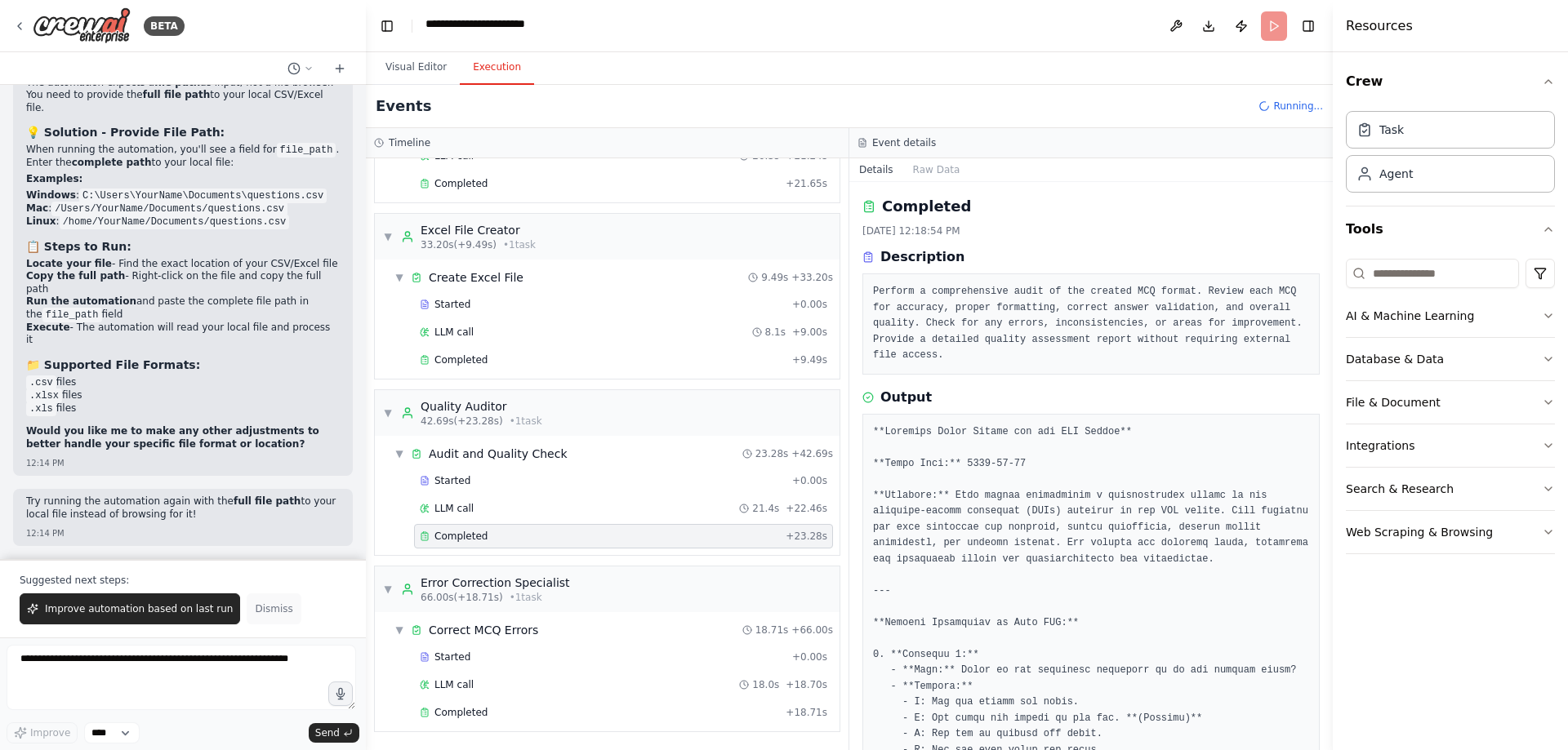
click at [254, 602] on span "Dismiss" at bounding box center [273, 609] width 37 height 13
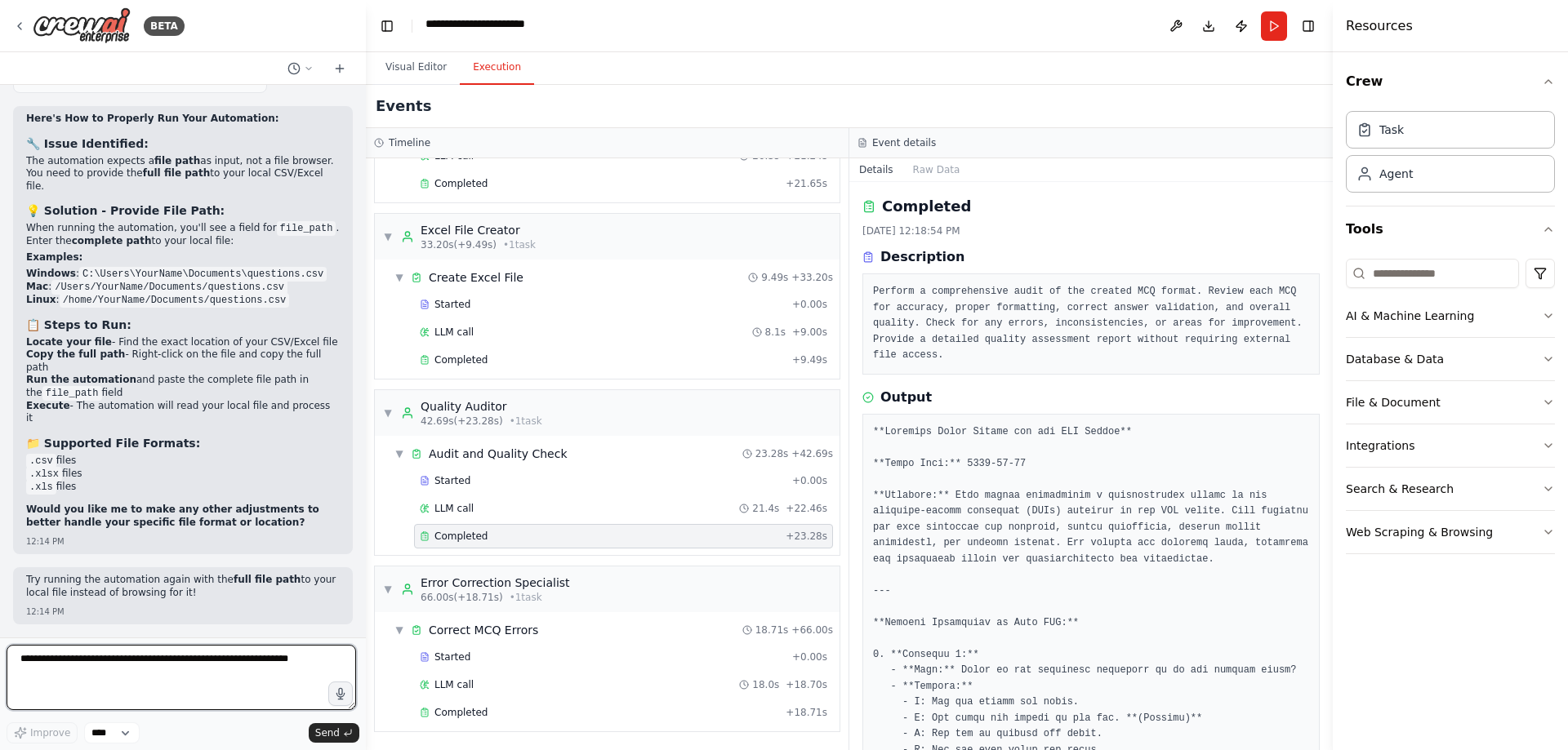
drag, startPoint x: 95, startPoint y: 671, endPoint x: 36, endPoint y: 646, distance: 64.1
click at [36, 646] on textarea at bounding box center [181, 678] width 349 height 66
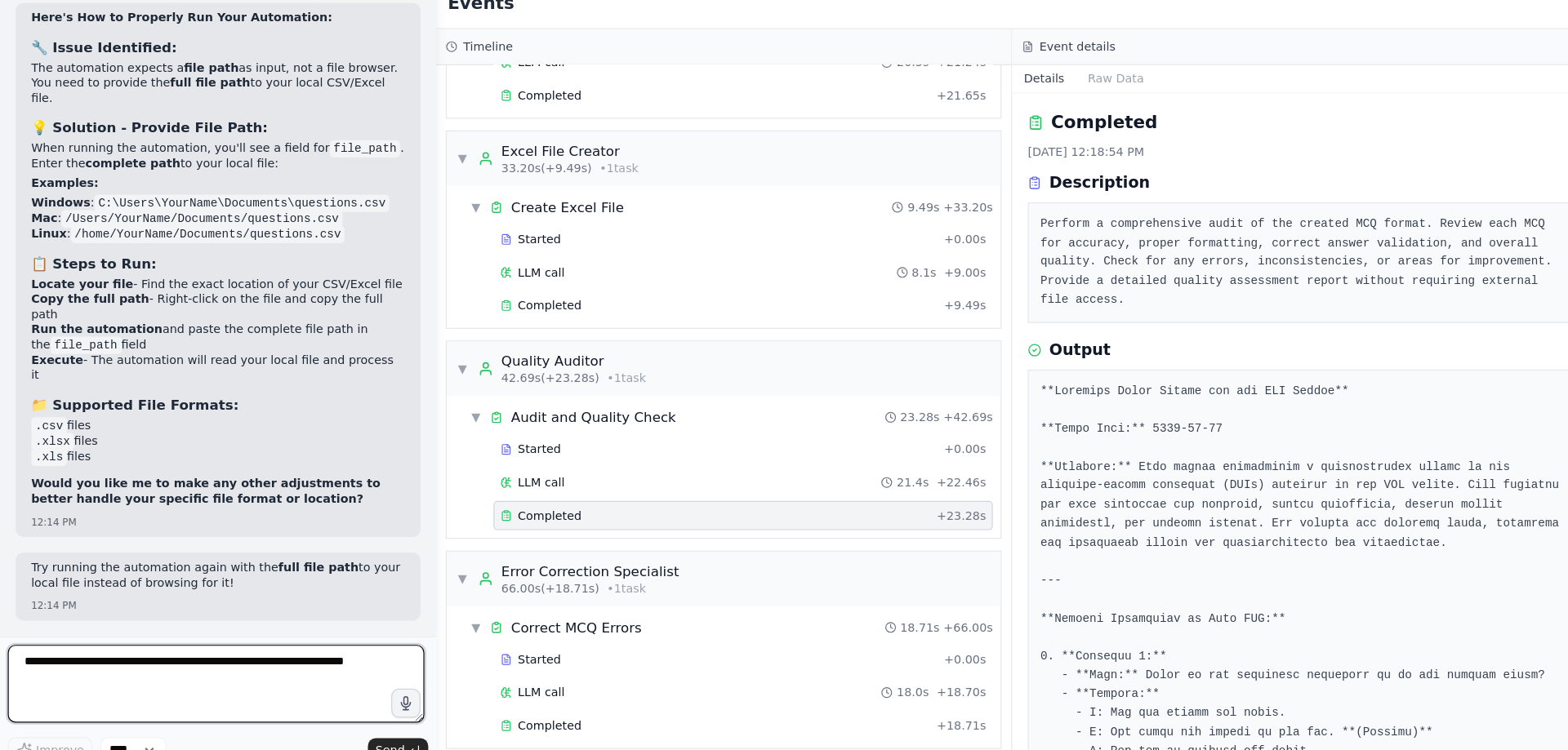
drag, startPoint x: 98, startPoint y: 676, endPoint x: 4, endPoint y: 645, distance: 99.0
click at [4, 645] on div "BETA make a crewAI agent 1st agent upload CSV or Excel File from Local Drive 2n…" at bounding box center [182, 375] width 366 height 750
paste textarea "**********"
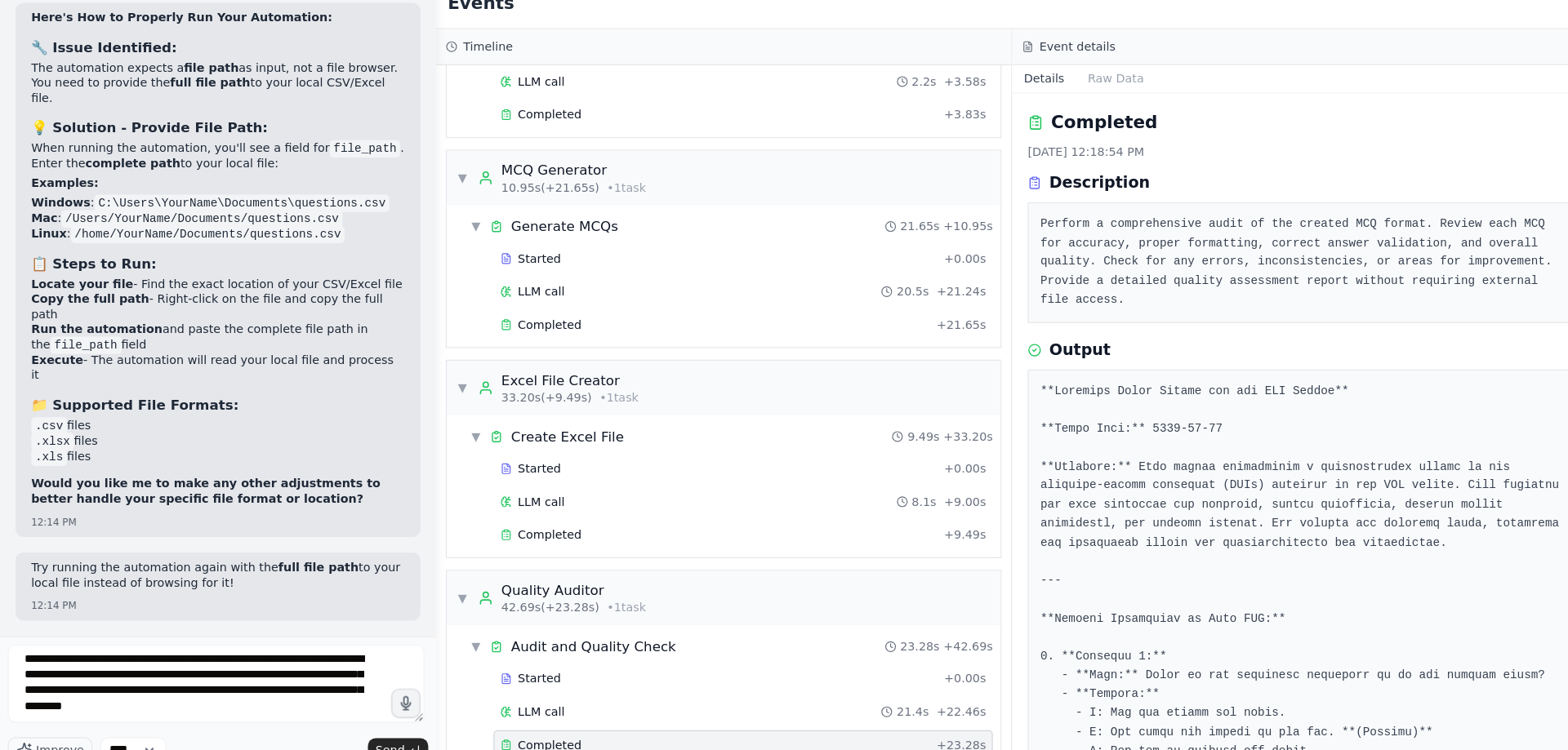
scroll to position [0, 0]
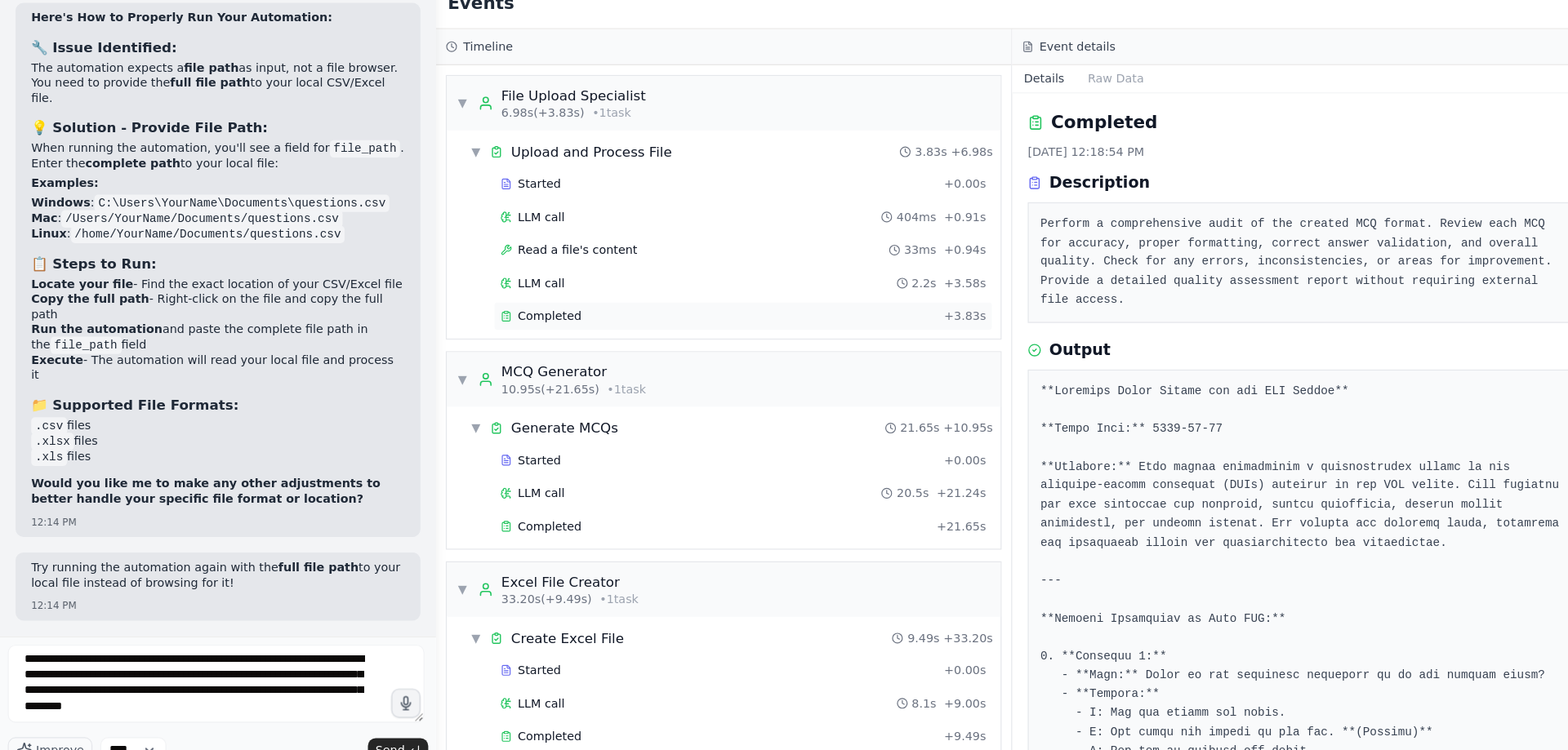
click at [485, 381] on div "Completed + 3.83s" at bounding box center [623, 368] width 418 height 25
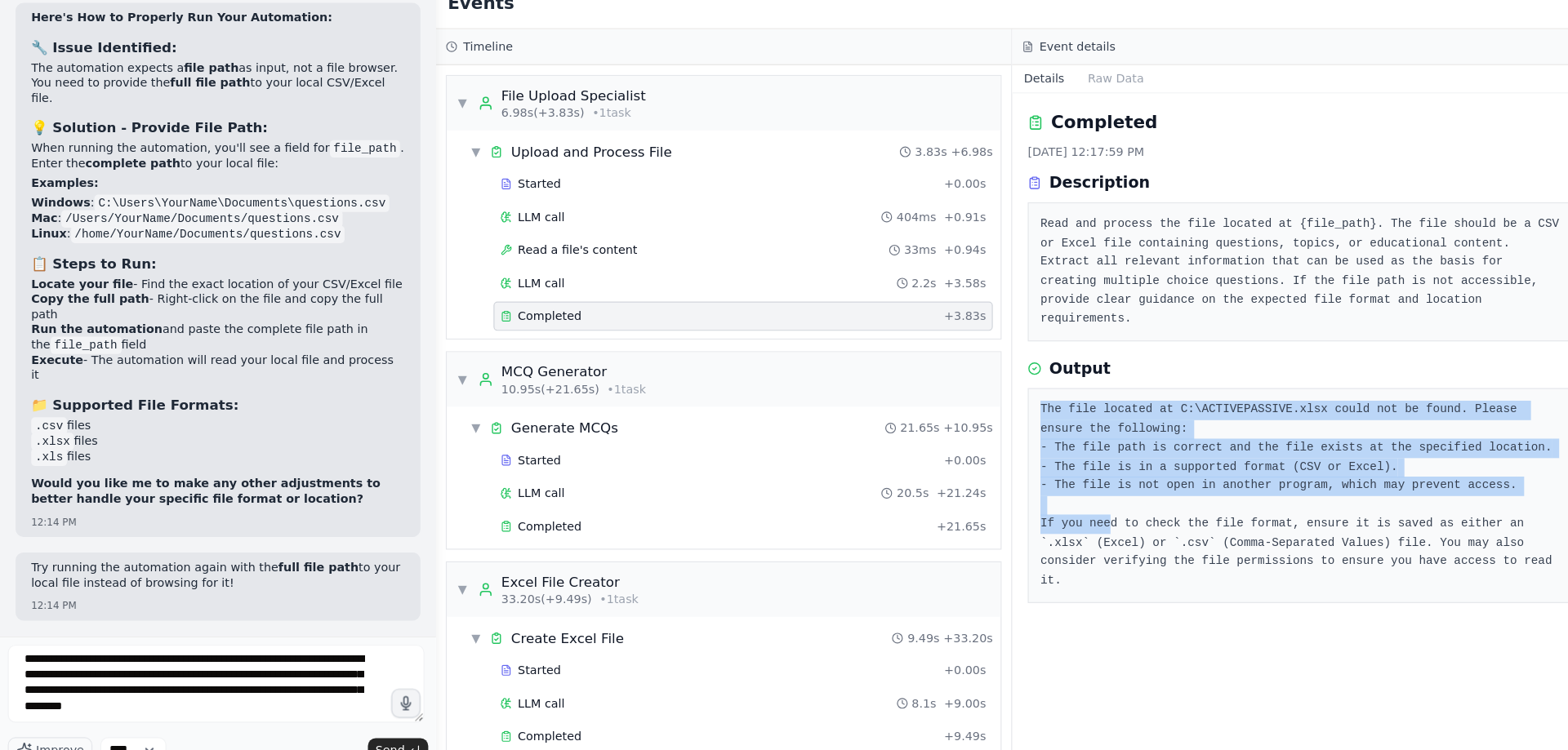
drag, startPoint x: 879, startPoint y: 577, endPoint x: 944, endPoint y: 731, distance: 167.2
click at [944, 599] on pre "The file located at C:\ACTIVEPASSIVE.xlsx could not be found. Please ensure the…" at bounding box center [1090, 519] width 436 height 159
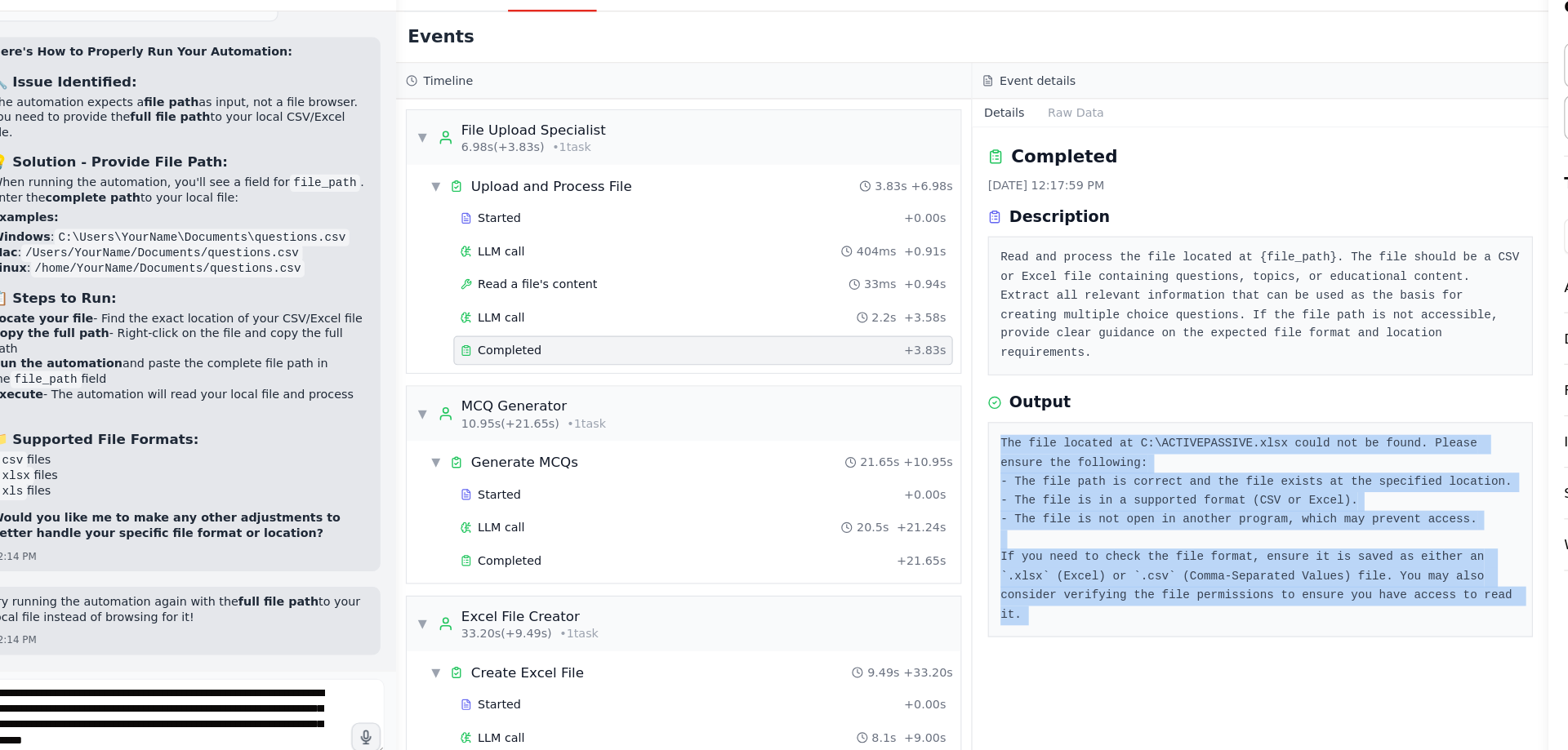
copy div "The file located at C:\ACTIVEPASSIVE.xlsx could not be found. Please ensure the…"
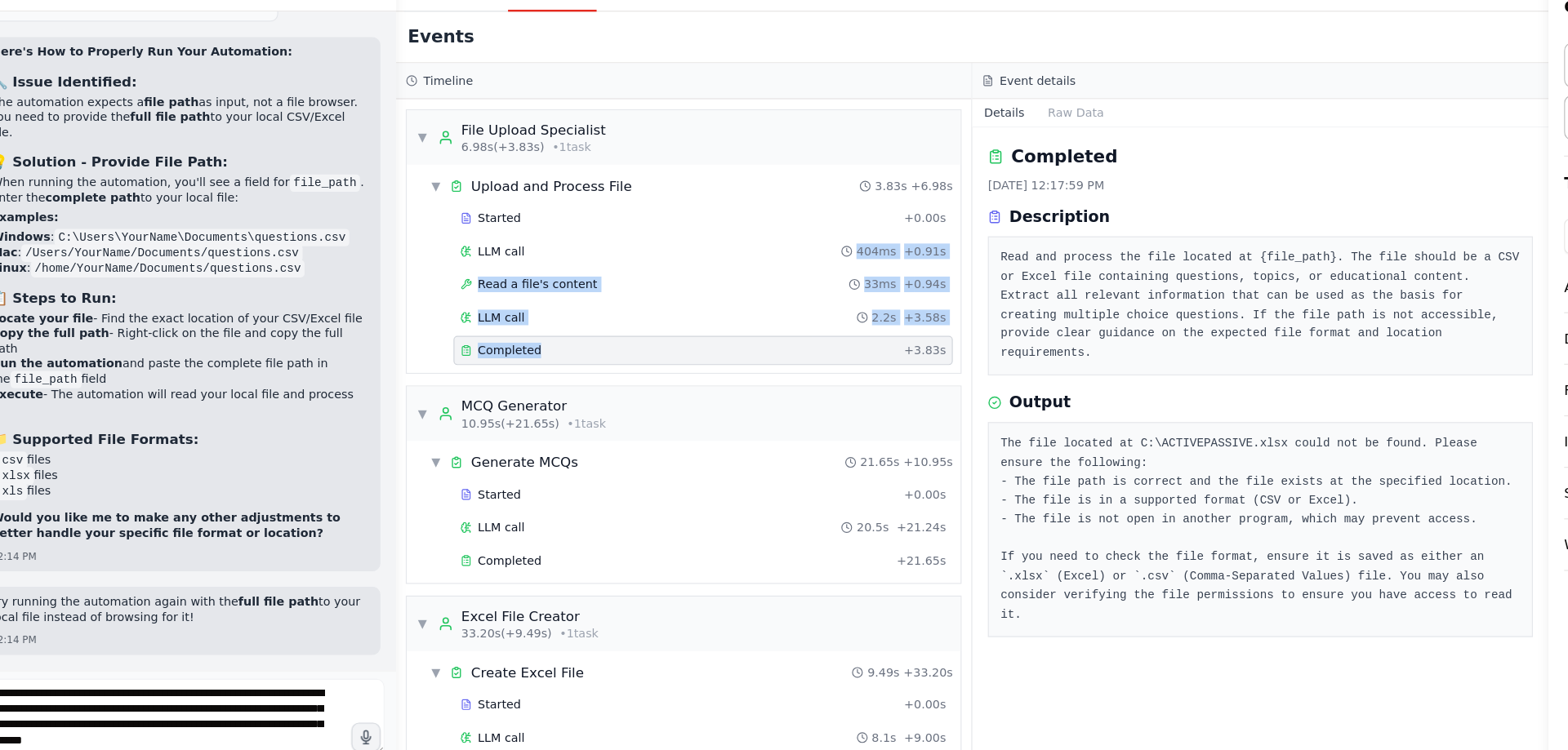
drag, startPoint x: 676, startPoint y: 368, endPoint x: 661, endPoint y: 460, distance: 93.2
click at [661, 385] on div "Started + 0.00s LLM call 404ms + 0.91s Read a file's content 33ms + 0.94s LLM c…" at bounding box center [613, 315] width 451 height 139
click at [196, 653] on textarea "**********" at bounding box center [181, 678] width 349 height 66
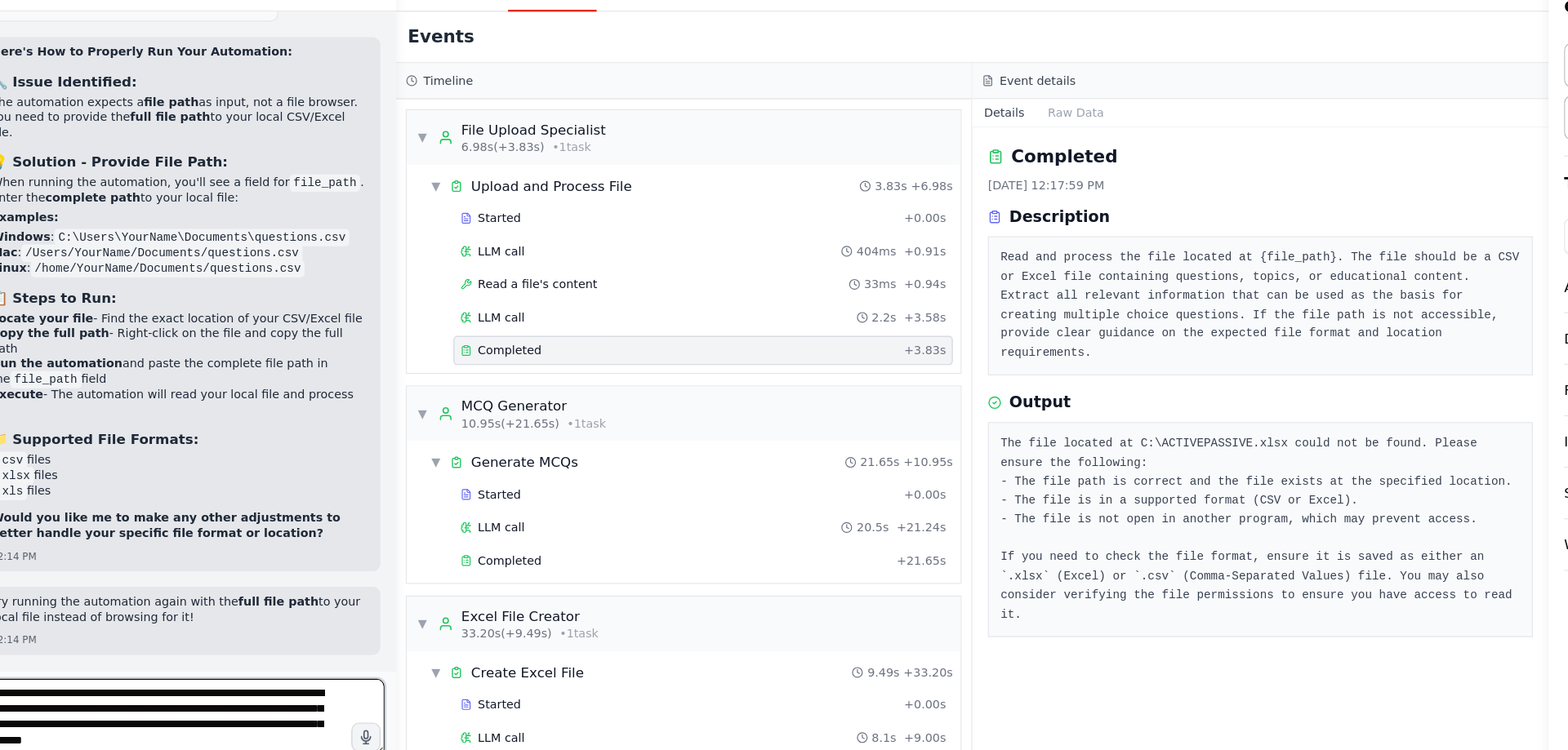
paste textarea "**********"
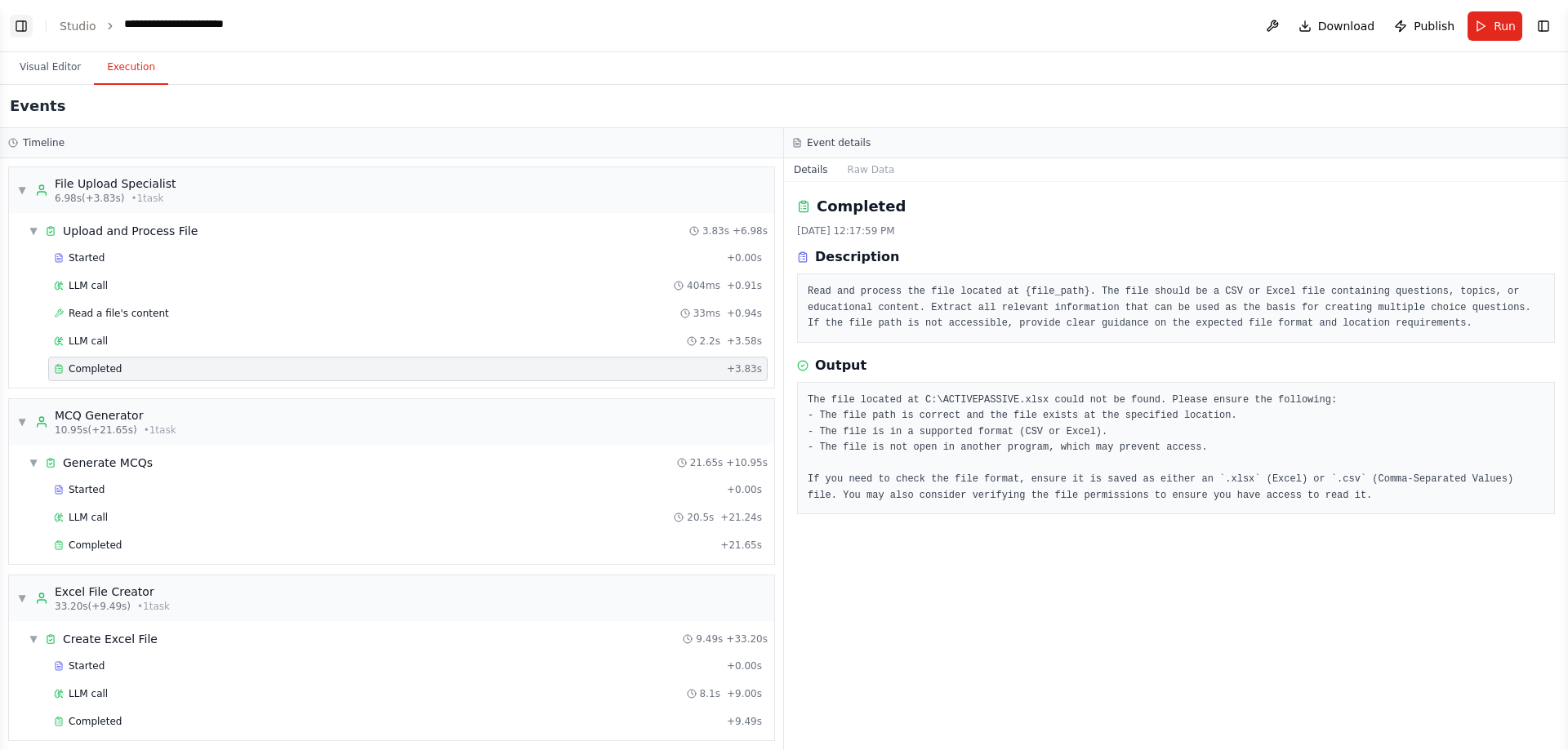
click at [29, 37] on button "Toggle Left Sidebar" at bounding box center [21, 26] width 23 height 23
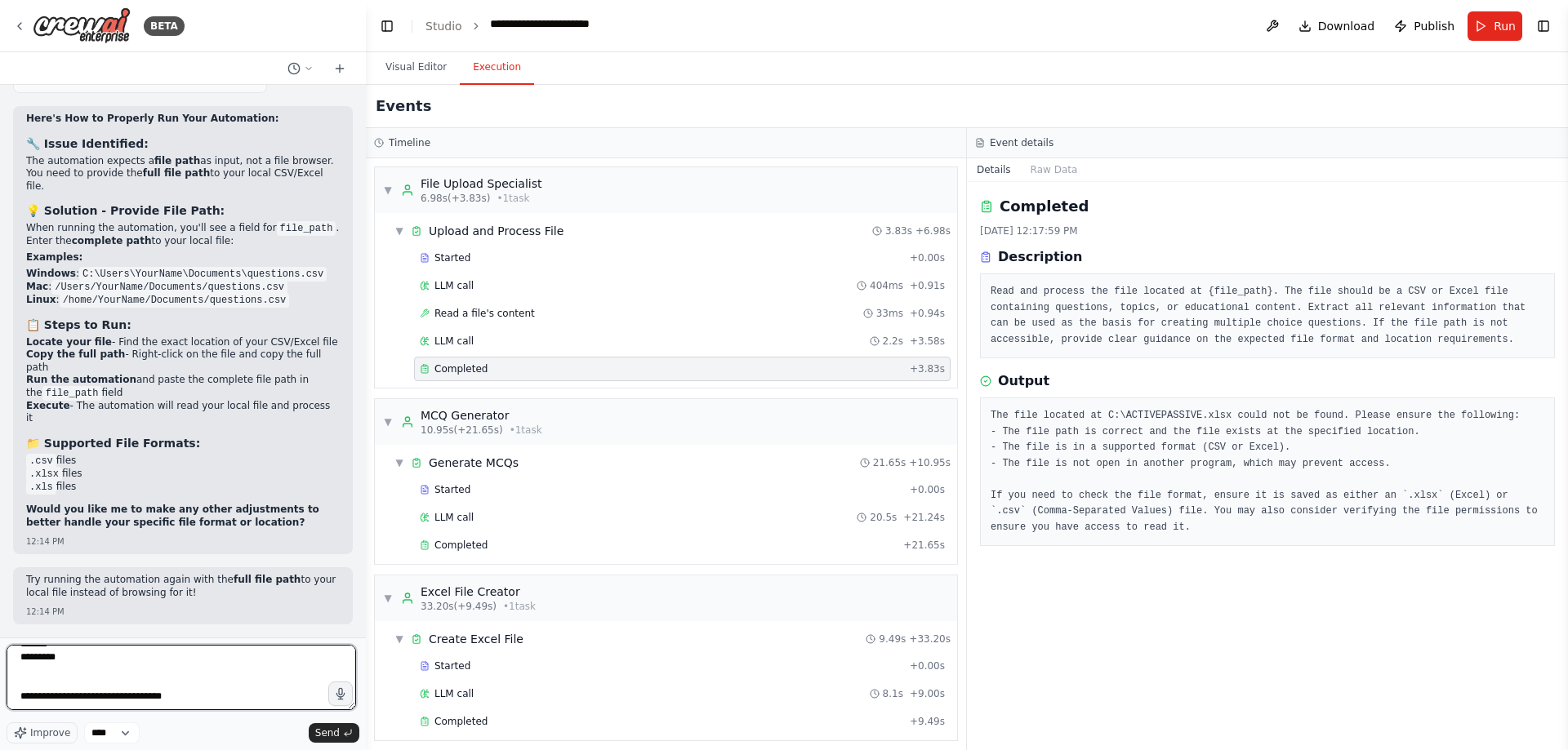
click at [65, 683] on textarea "**********" at bounding box center [181, 678] width 349 height 66
type textarea "**********"
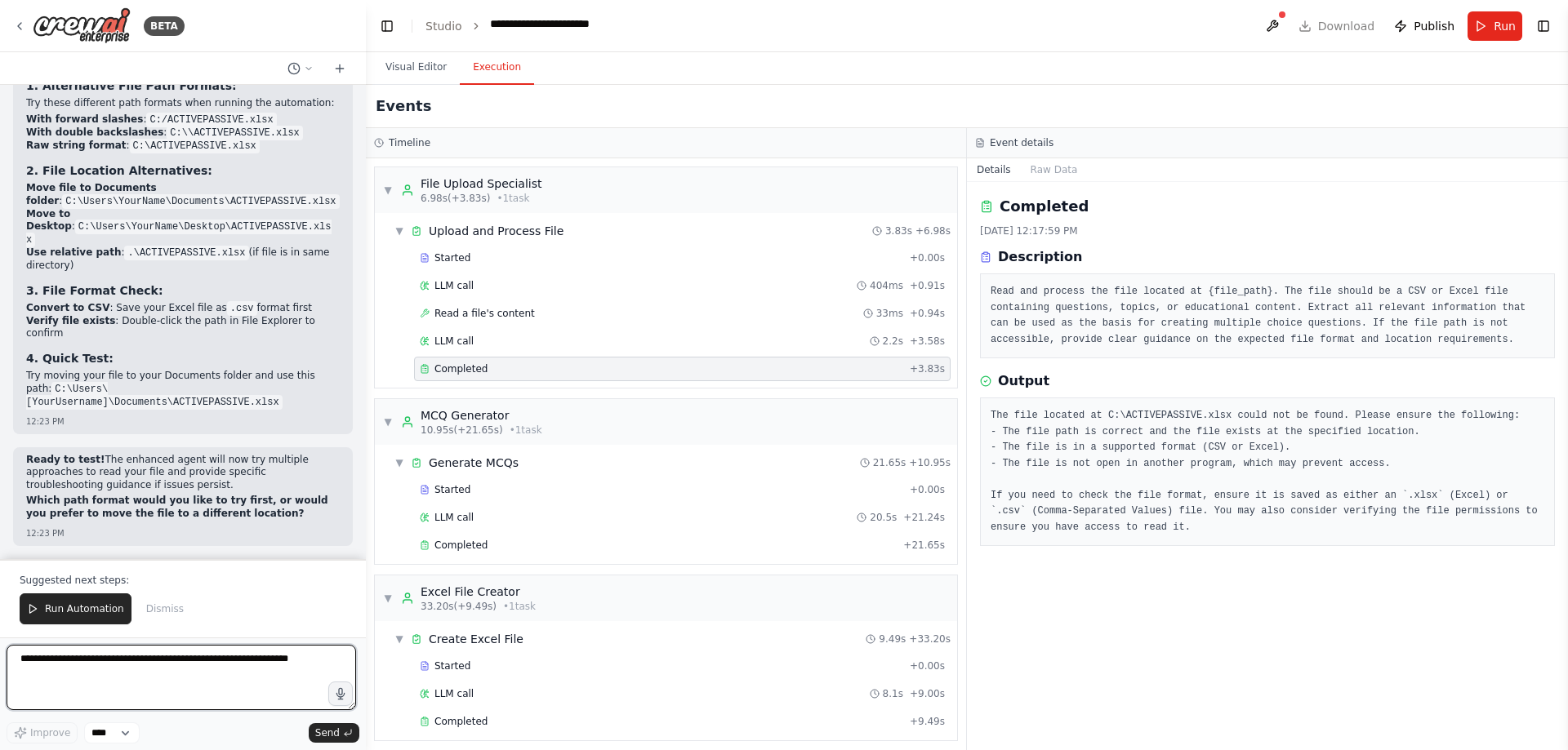
scroll to position [12194, 0]
